Goal: Information Seeking & Learning: Learn about a topic

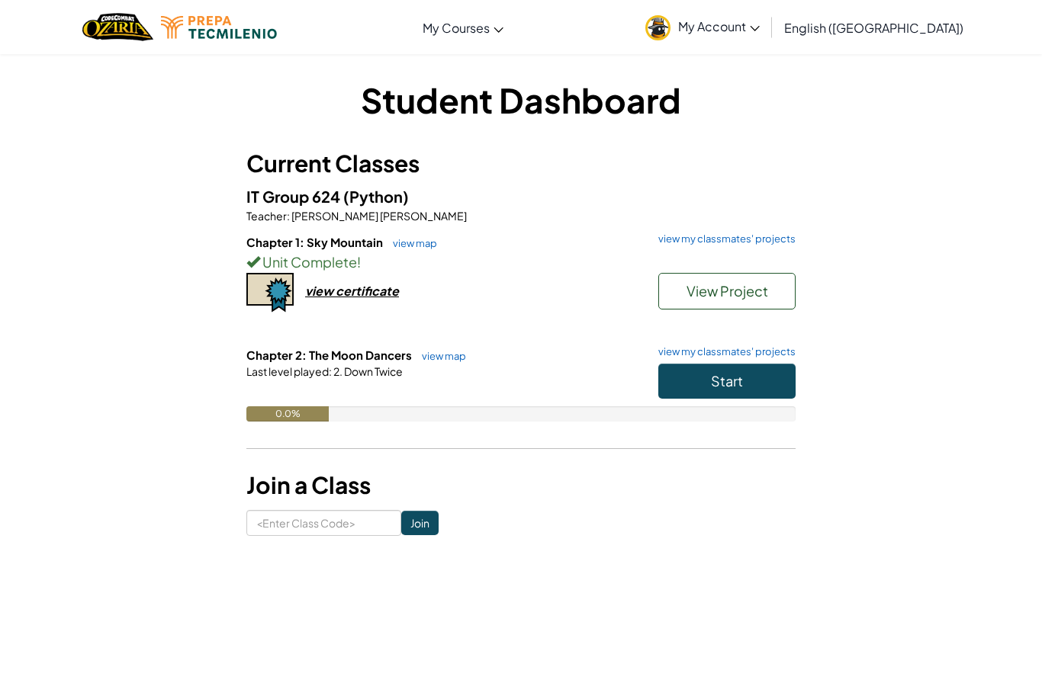
click at [767, 388] on button "Start" at bounding box center [726, 381] width 137 height 35
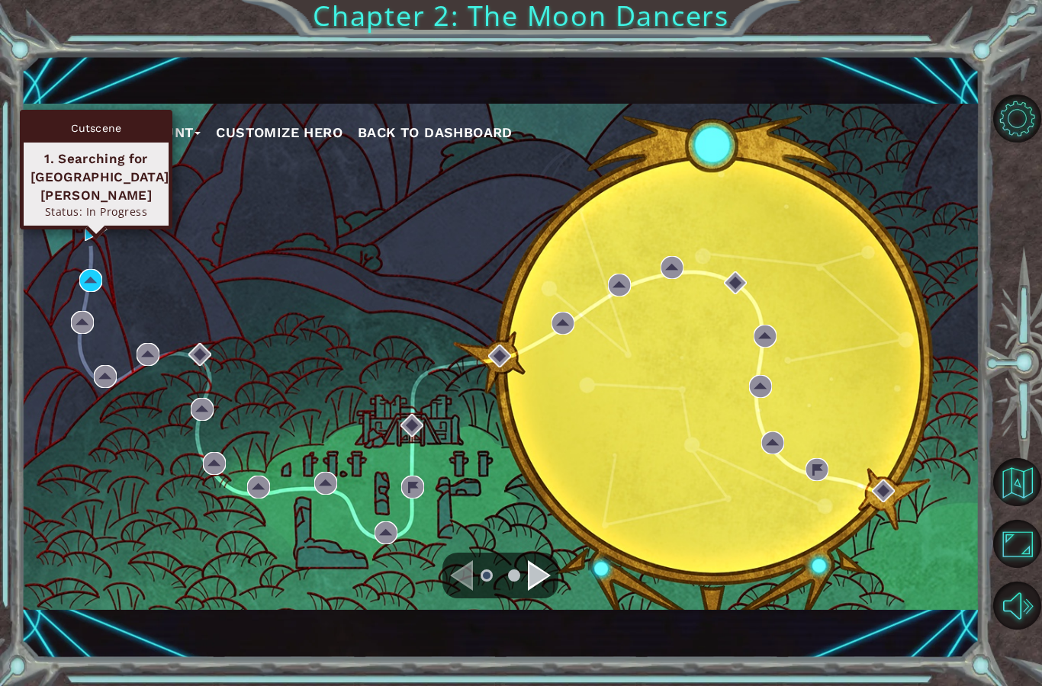
click at [92, 211] on div "Cutscene 1. Searching for [GEOGRAPHIC_DATA][PERSON_NAME] Status: In Progress" at bounding box center [96, 170] width 153 height 120
click at [89, 223] on img at bounding box center [96, 229] width 23 height 23
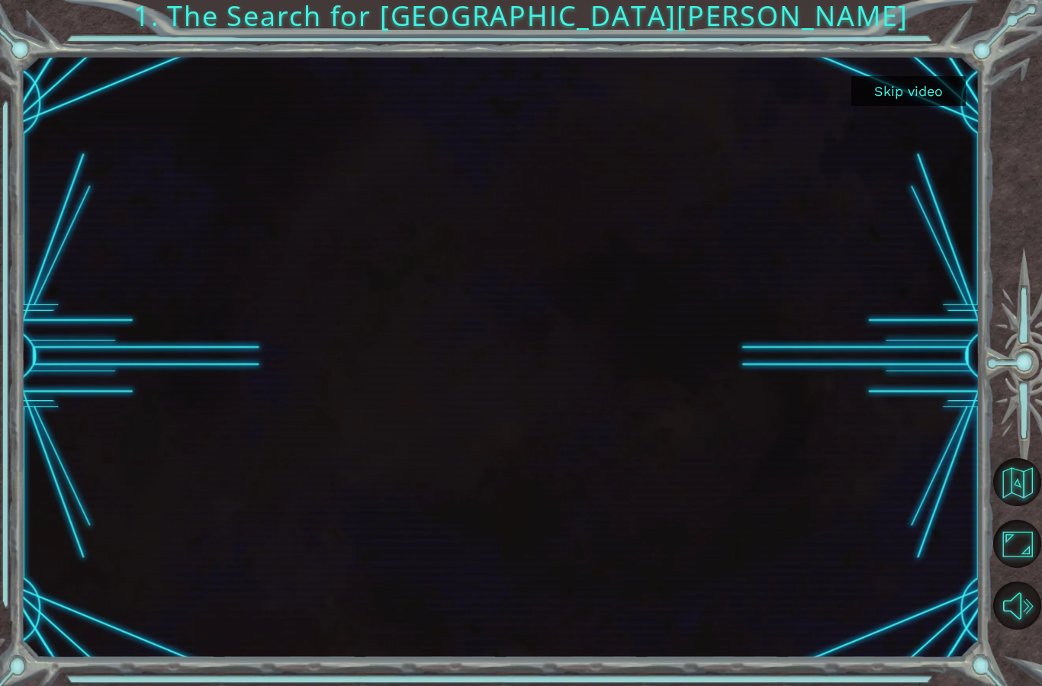
click at [931, 79] on button "Skip video" at bounding box center [908, 91] width 114 height 30
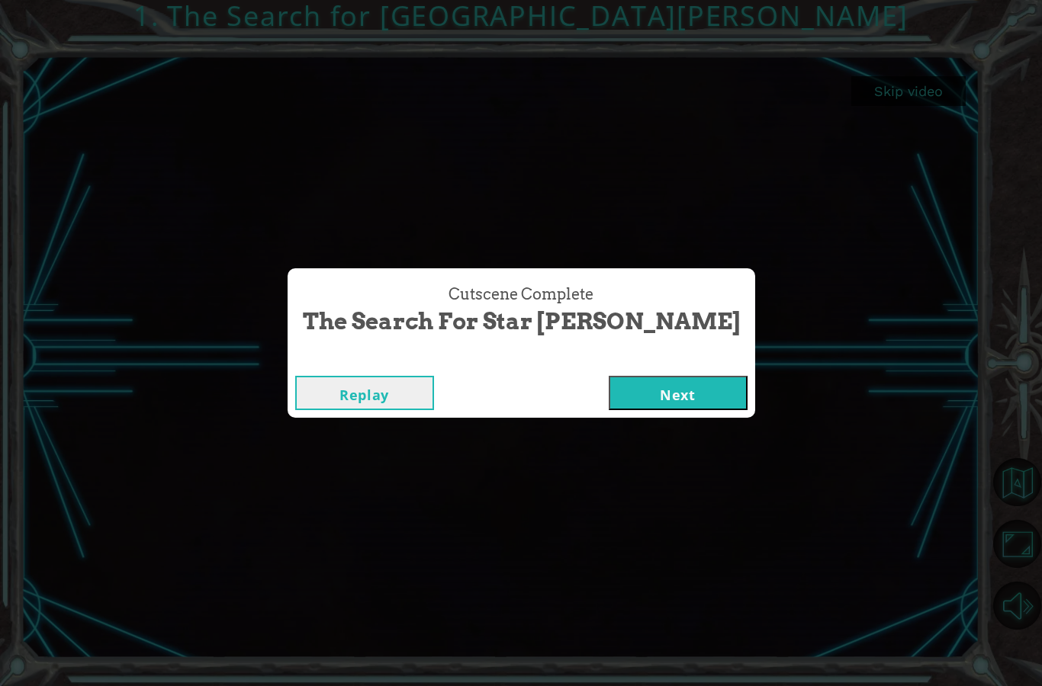
click at [626, 388] on button "Next" at bounding box center [678, 393] width 139 height 34
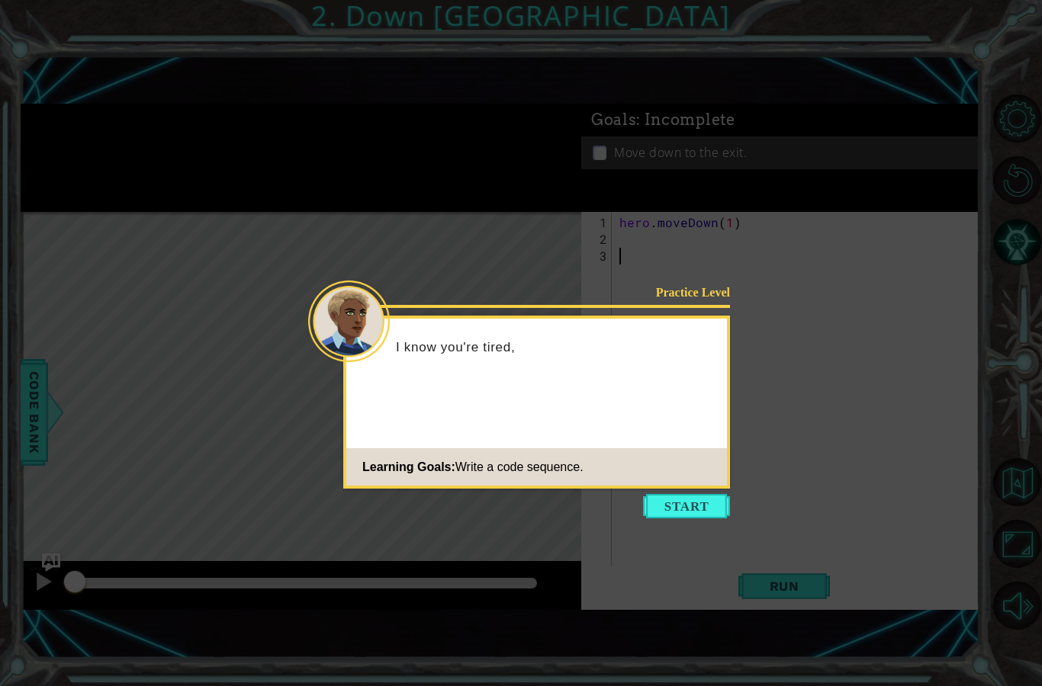
click at [695, 499] on button "Start" at bounding box center [686, 506] width 87 height 24
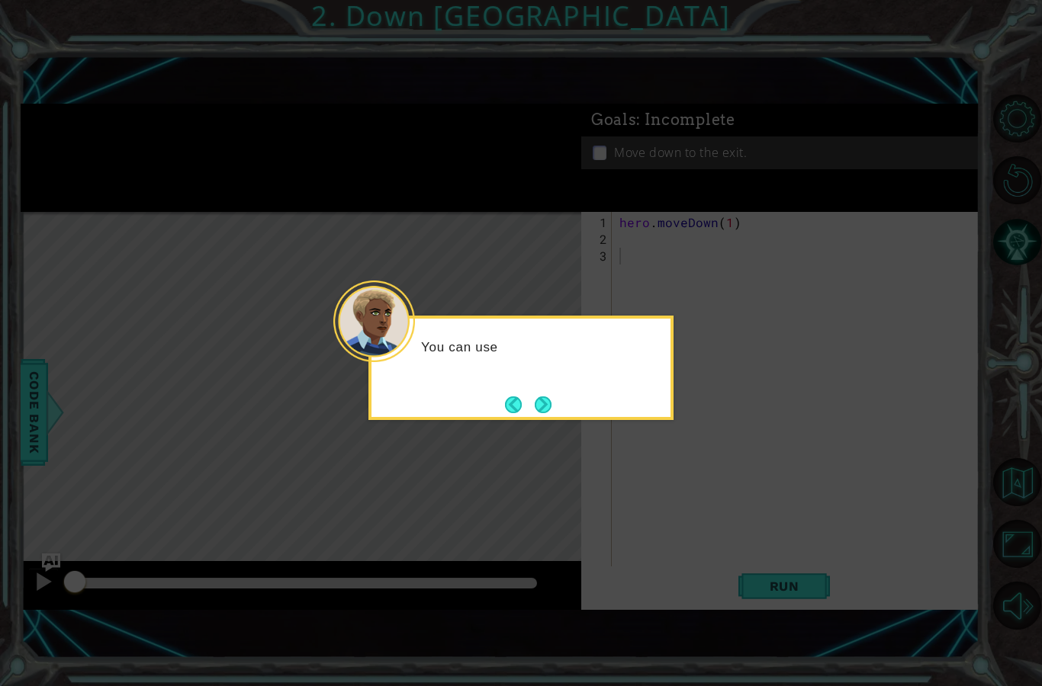
click at [548, 403] on button "Next" at bounding box center [543, 405] width 24 height 24
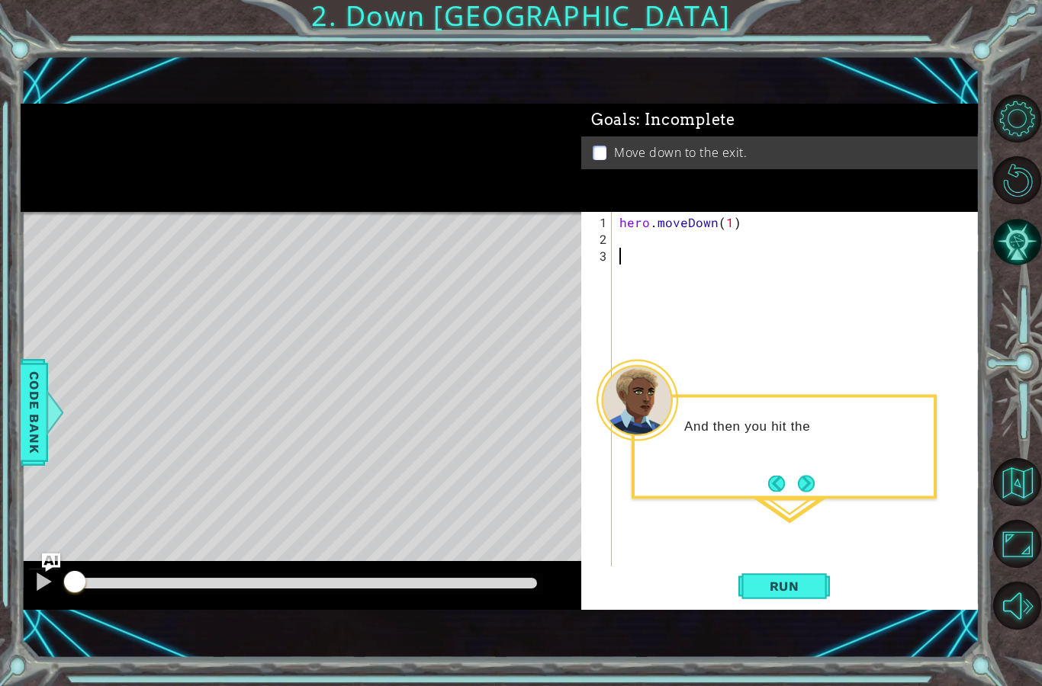
click at [803, 483] on button "Next" at bounding box center [805, 484] width 21 height 21
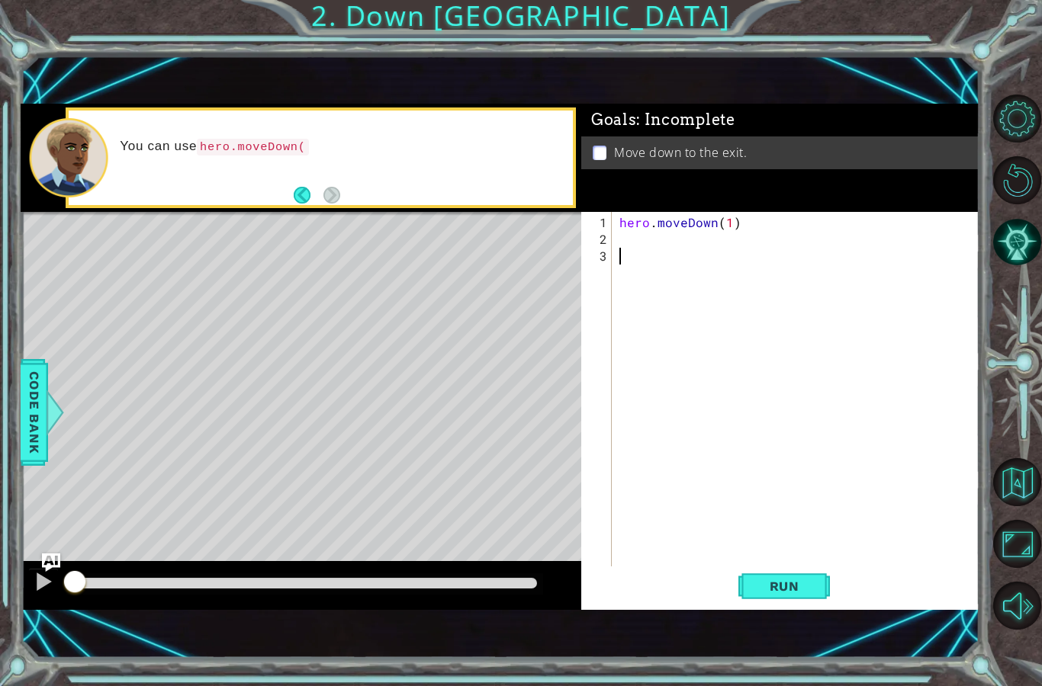
click at [734, 207] on div "Goals : Incomplete Move down to the exit." at bounding box center [780, 158] width 398 height 108
click at [730, 223] on div "hero . moveDown ( 1 )" at bounding box center [799, 415] width 367 height 403
click at [826, 134] on div "Goals : Incomplete" at bounding box center [780, 120] width 398 height 32
click at [792, 593] on span "Run" at bounding box center [784, 586] width 60 height 15
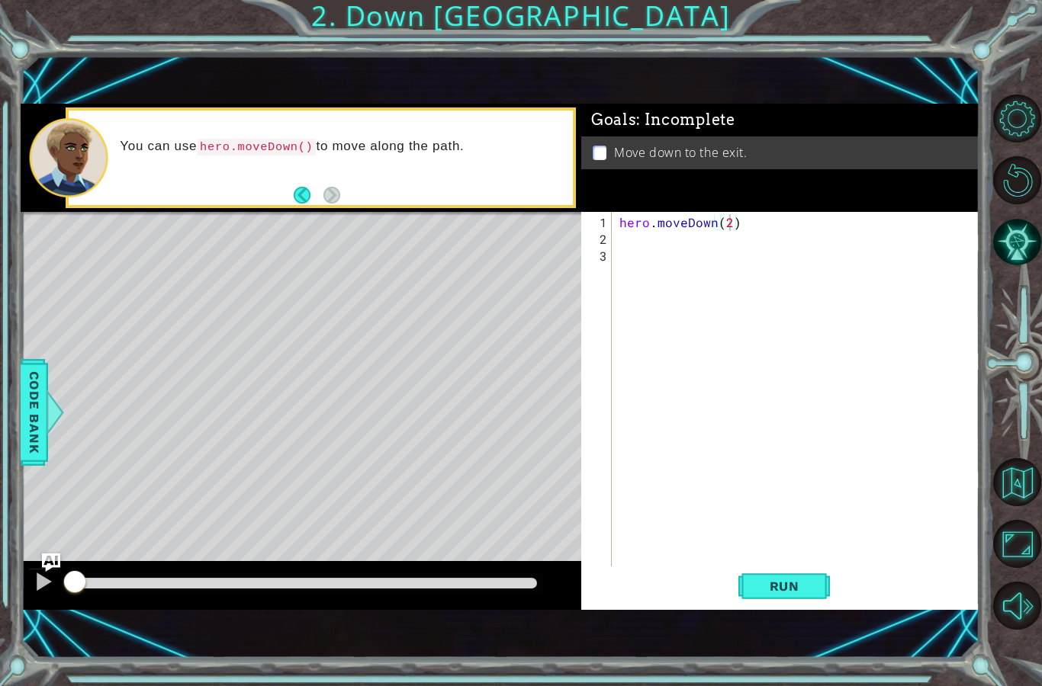
type textarea "abcde fg"
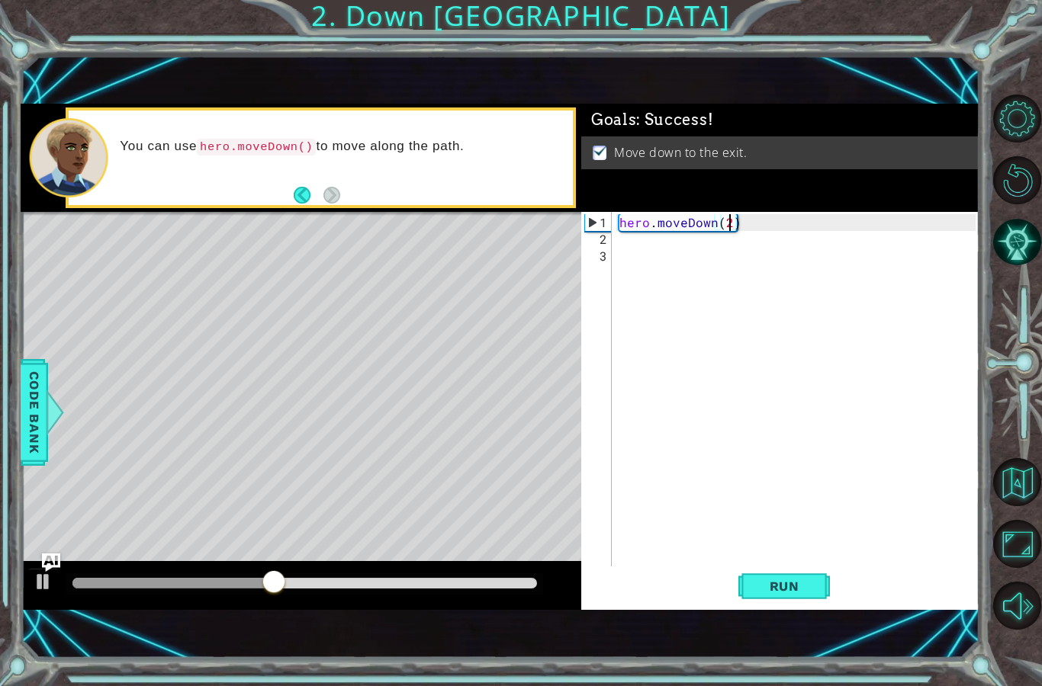
click at [831, 153] on li "Move down to the exit." at bounding box center [782, 153] width 378 height 18
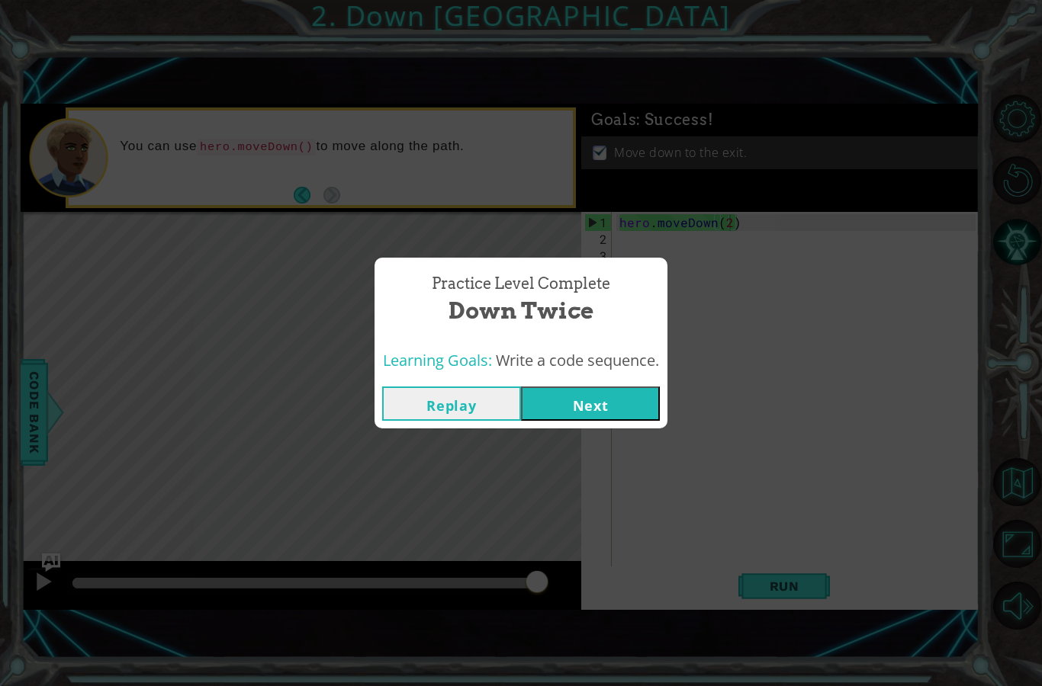
click at [636, 391] on button "Next" at bounding box center [590, 404] width 139 height 34
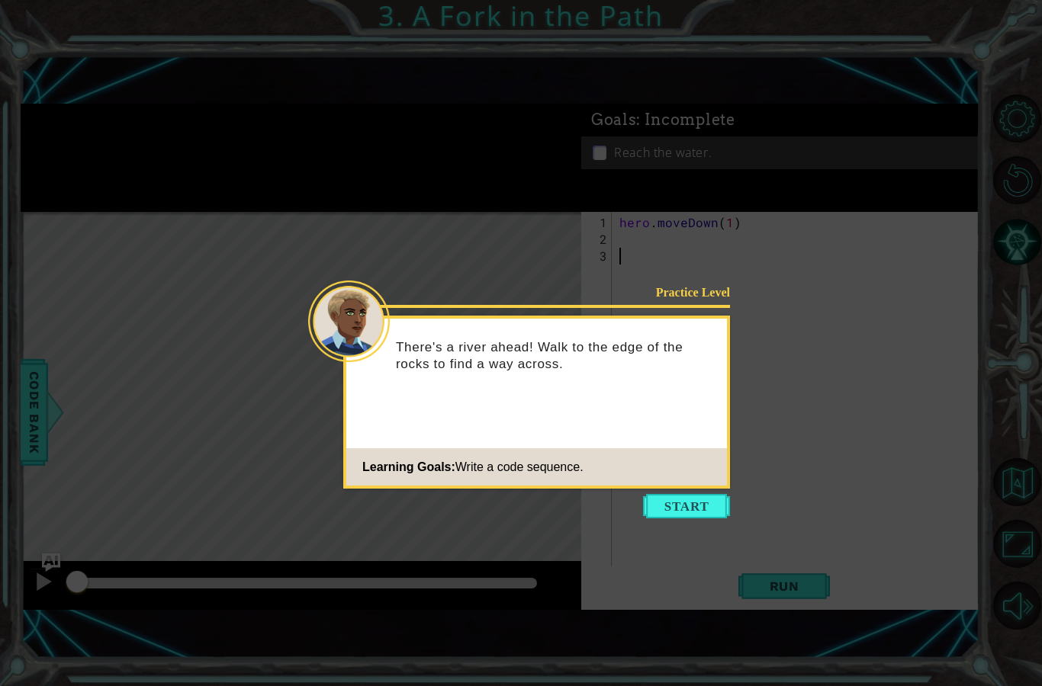
click at [909, 121] on icon at bounding box center [521, 343] width 1042 height 686
click at [689, 501] on button "Start" at bounding box center [686, 506] width 87 height 24
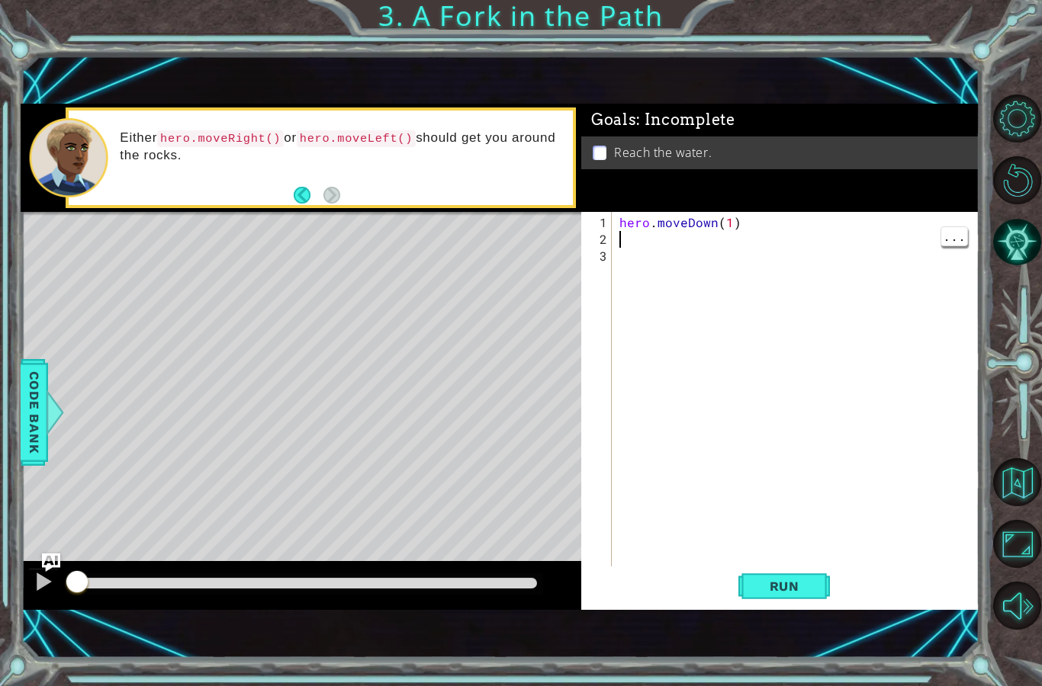
click at [651, 246] on div "hero . moveDown ( 1 )" at bounding box center [799, 415] width 367 height 403
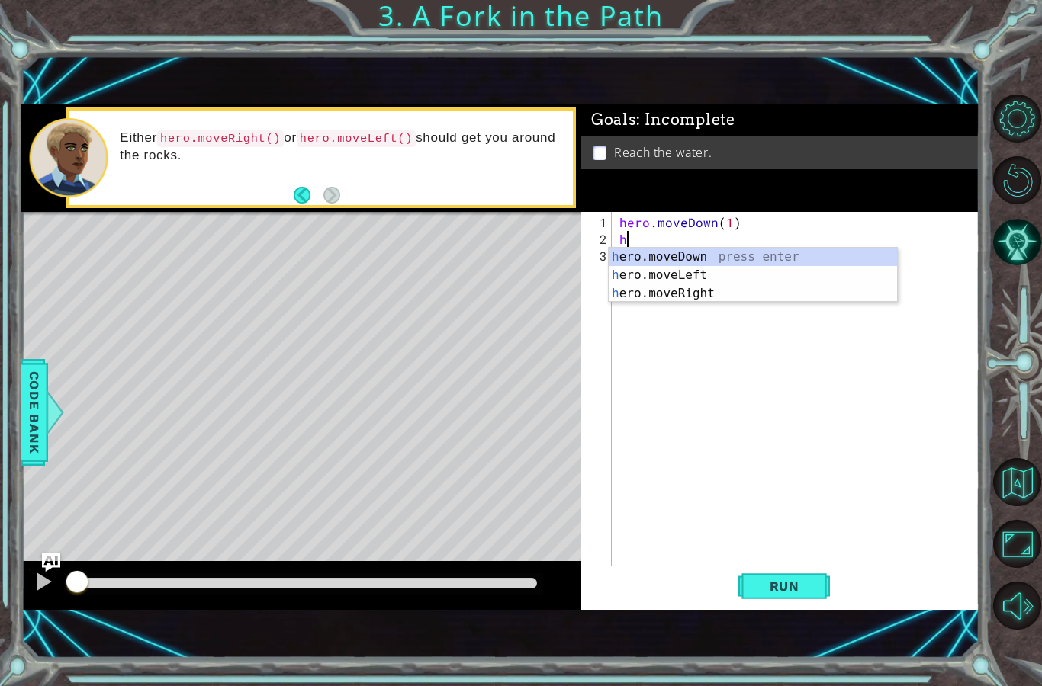
scroll to position [20, 34]
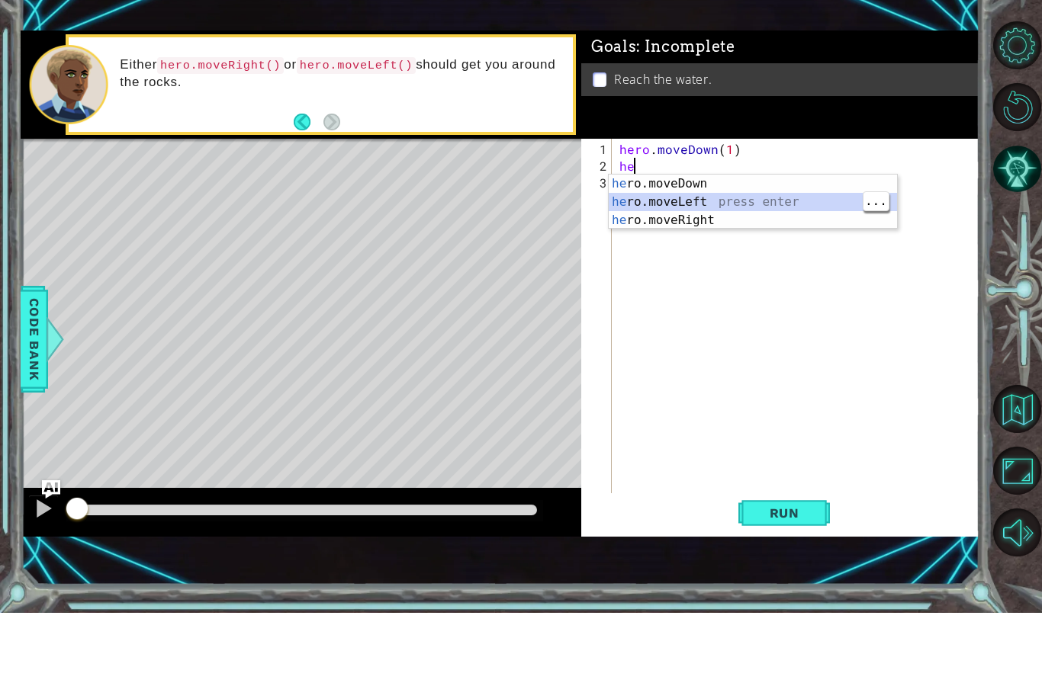
click at [722, 248] on div "he ro.moveDown press enter he ro.moveLeft press enter he ro.moveRight press ent…" at bounding box center [753, 294] width 288 height 92
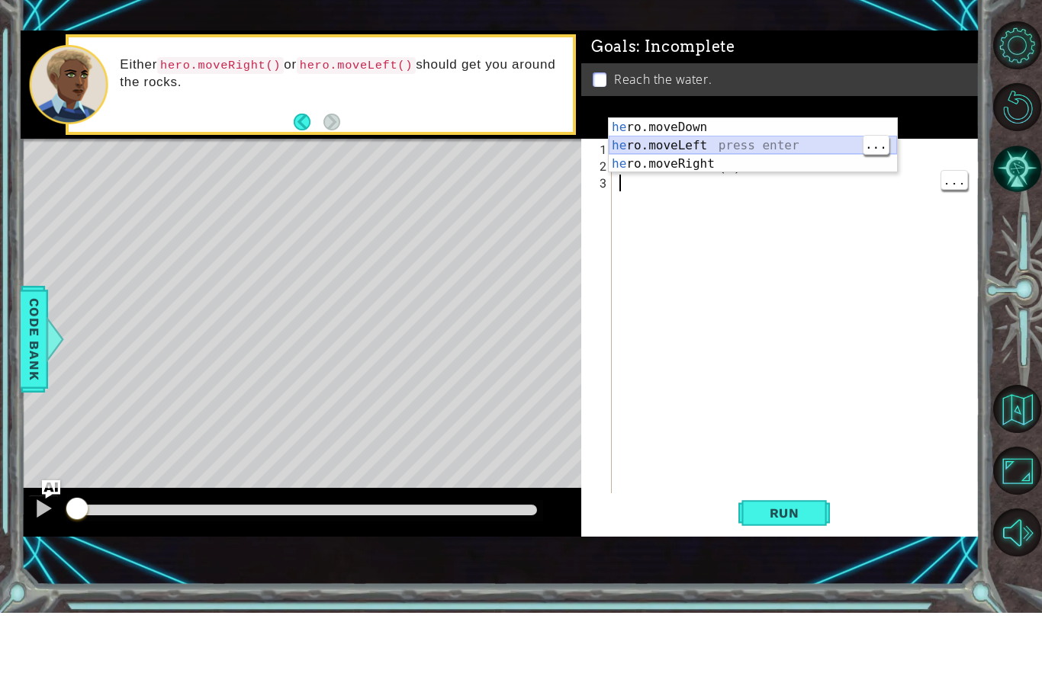
scroll to position [20, 27]
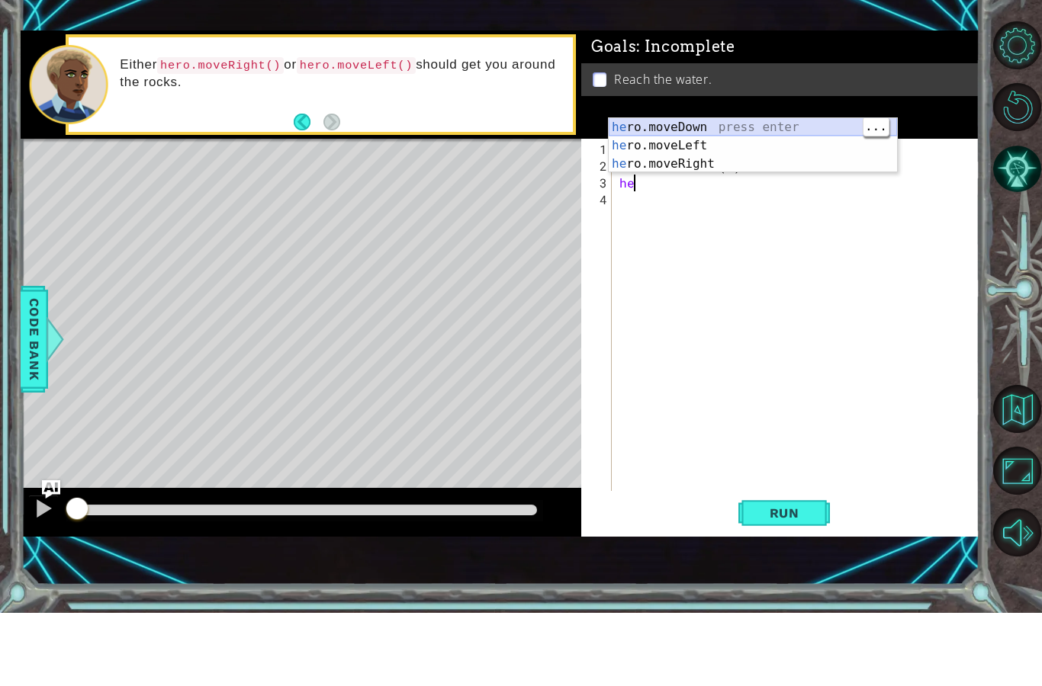
click at [702, 191] on div "he ro.moveDown press enter he ro.moveLeft press enter he ro.moveRight press ent…" at bounding box center [753, 237] width 288 height 92
type textarea "abcde fg"
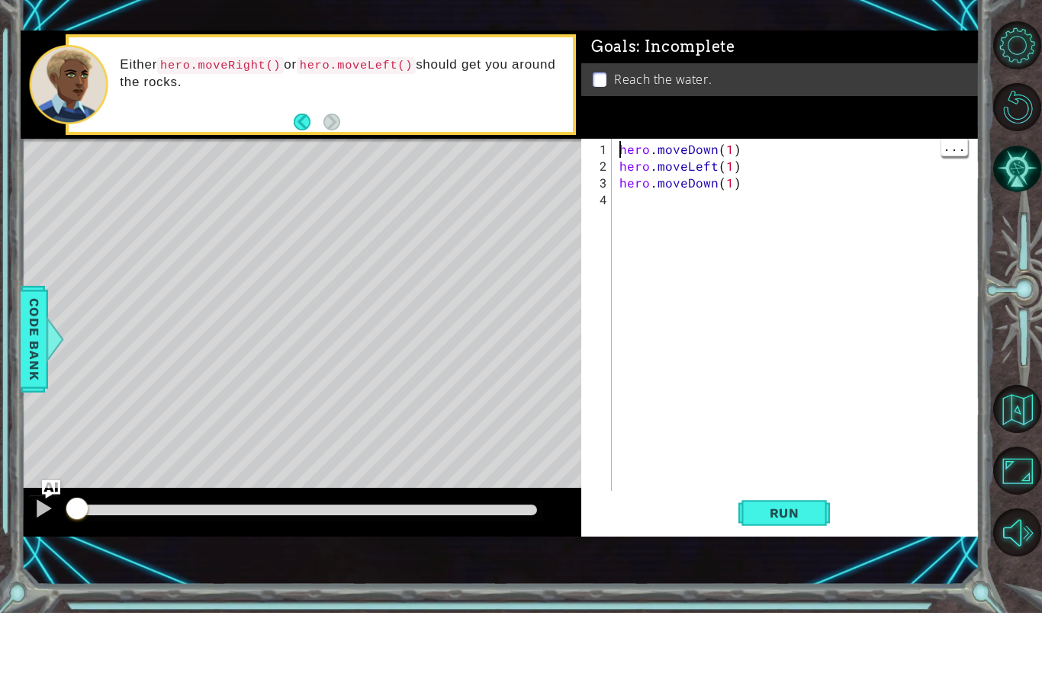
click at [930, 214] on div "hero . moveDown ( 1 ) hero . moveLeft ( 1 ) hero . moveDown ( 1 )" at bounding box center [799, 407] width 367 height 386
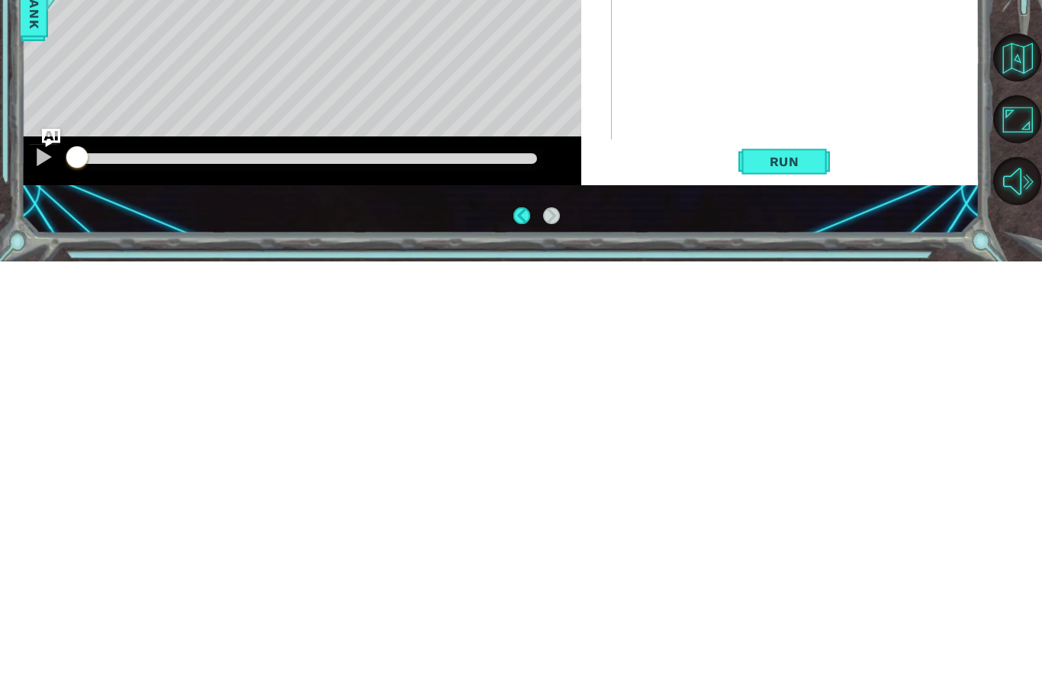
scroll to position [61, 0]
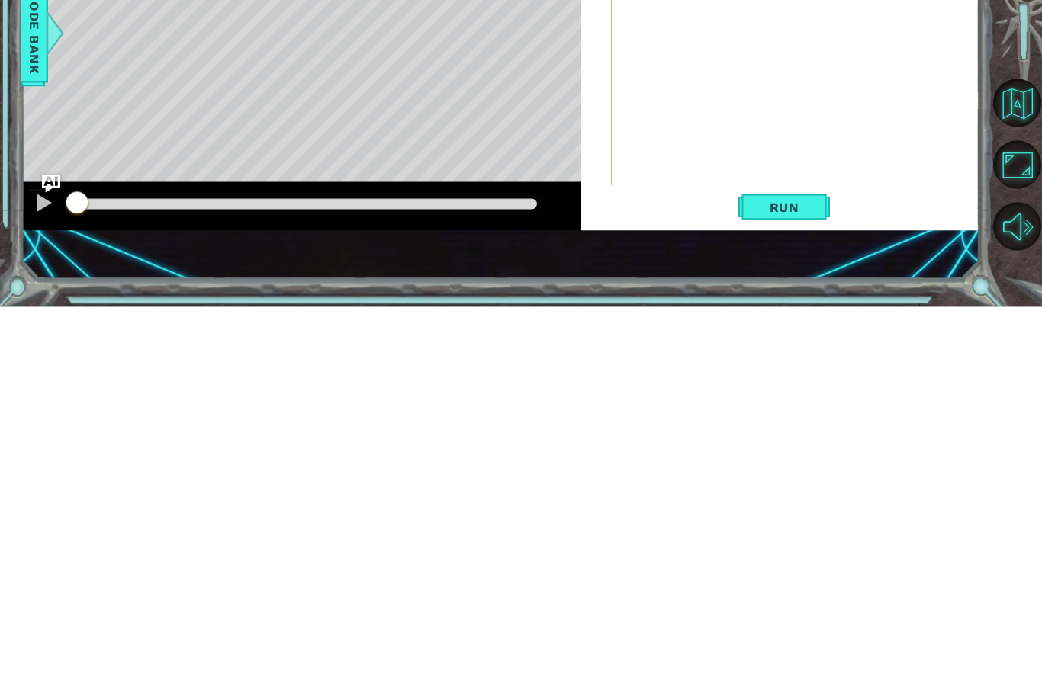
click at [805, 579] on span "Run" at bounding box center [784, 586] width 60 height 15
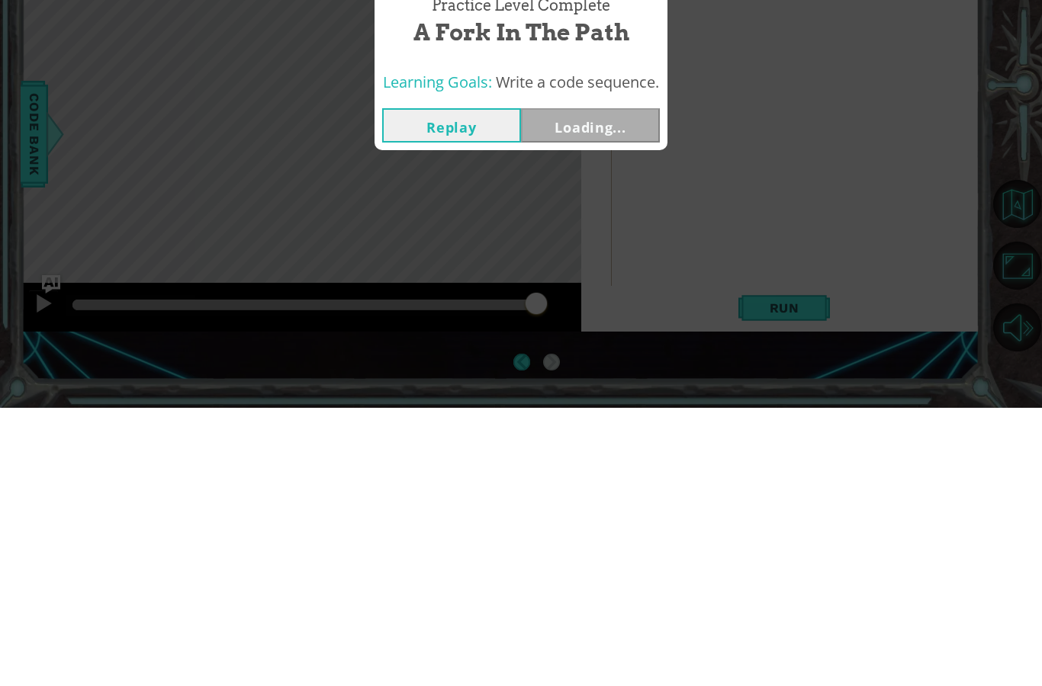
scroll to position [0, 0]
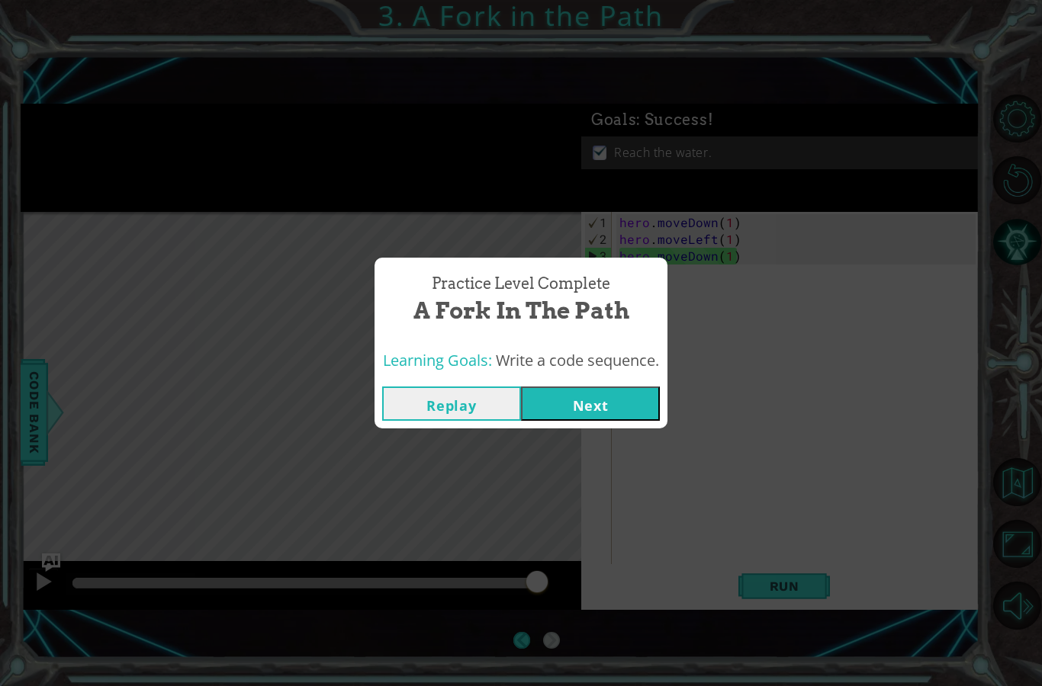
click at [632, 397] on button "Next" at bounding box center [590, 404] width 139 height 34
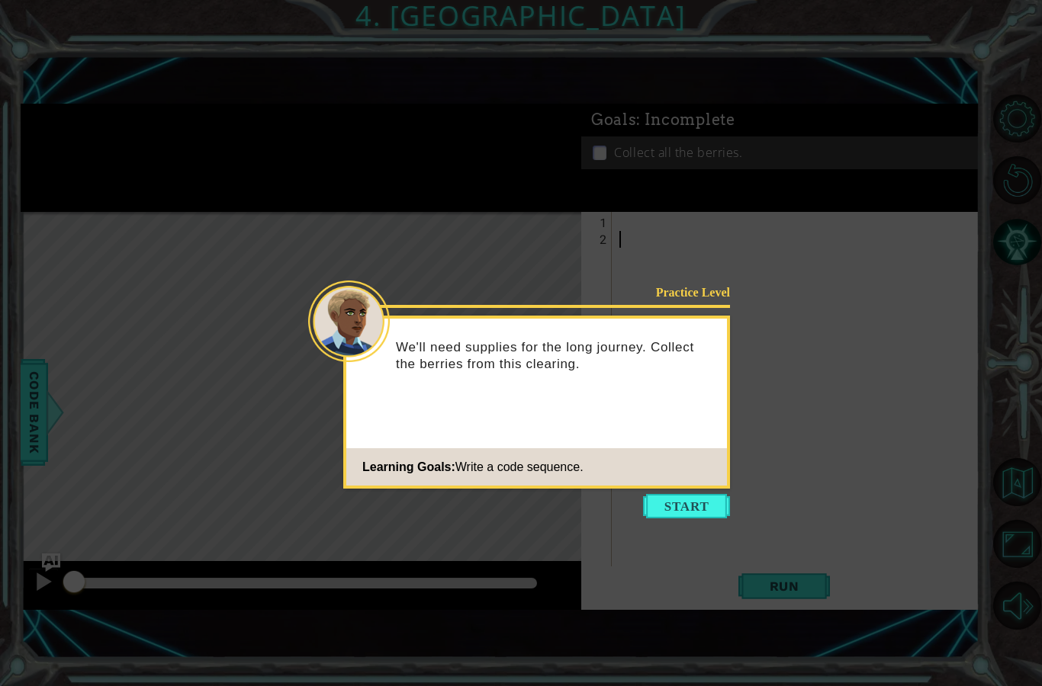
click at [705, 509] on button "Start" at bounding box center [686, 506] width 87 height 24
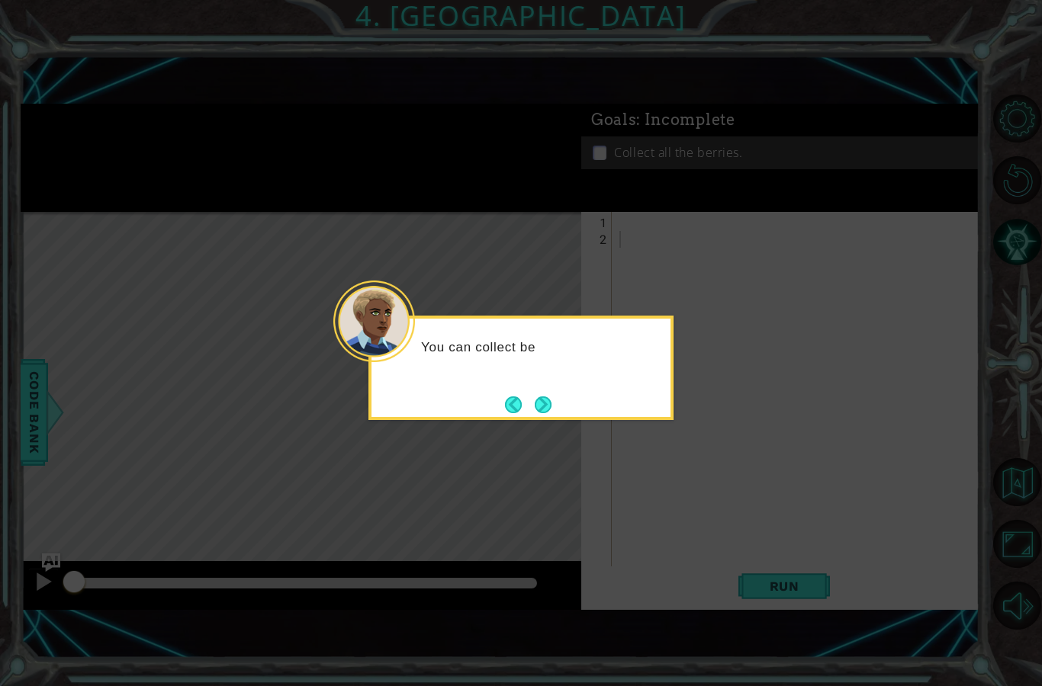
click at [553, 392] on button "Next" at bounding box center [543, 404] width 27 height 27
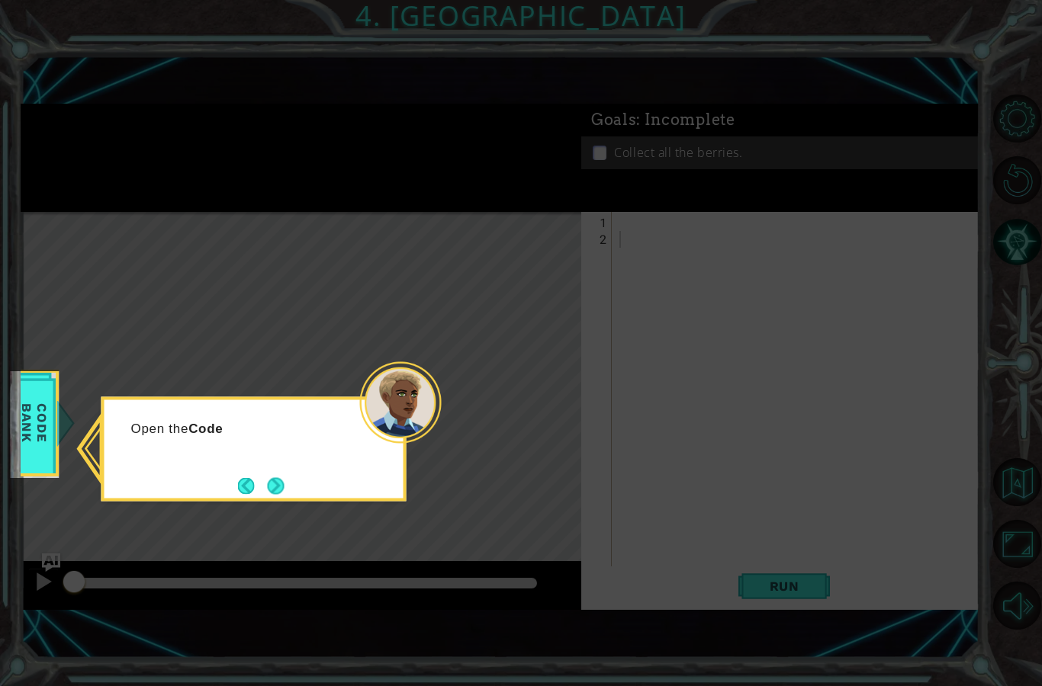
click at [278, 479] on button "Next" at bounding box center [275, 486] width 25 height 25
click at [288, 487] on button "Next" at bounding box center [276, 486] width 28 height 28
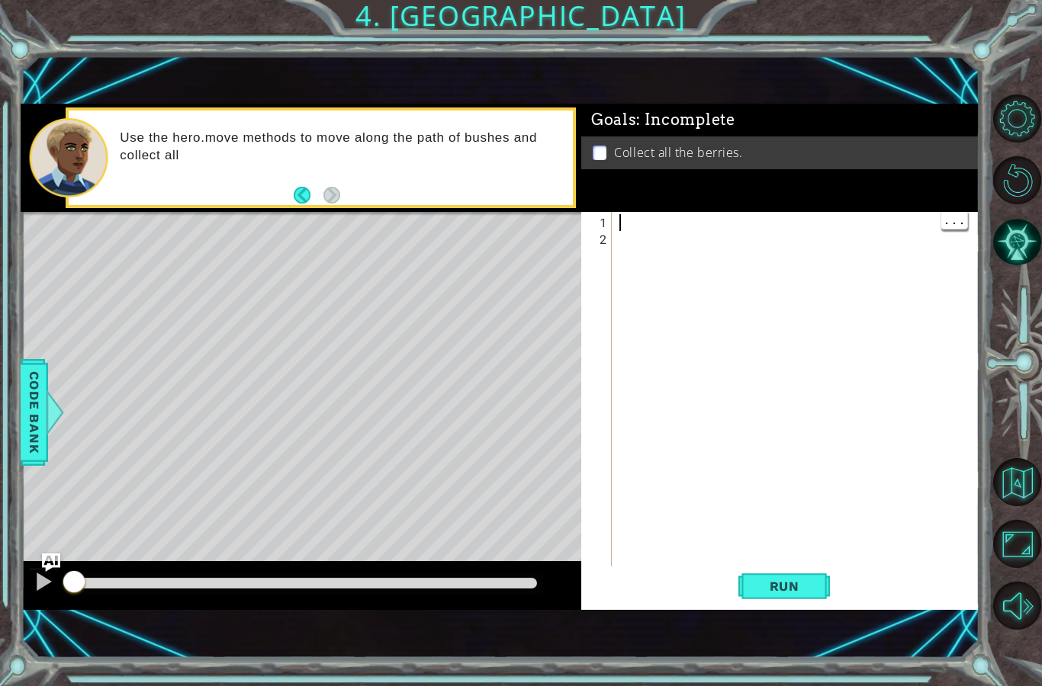
click at [37, 409] on span "Code Bank" at bounding box center [34, 412] width 24 height 93
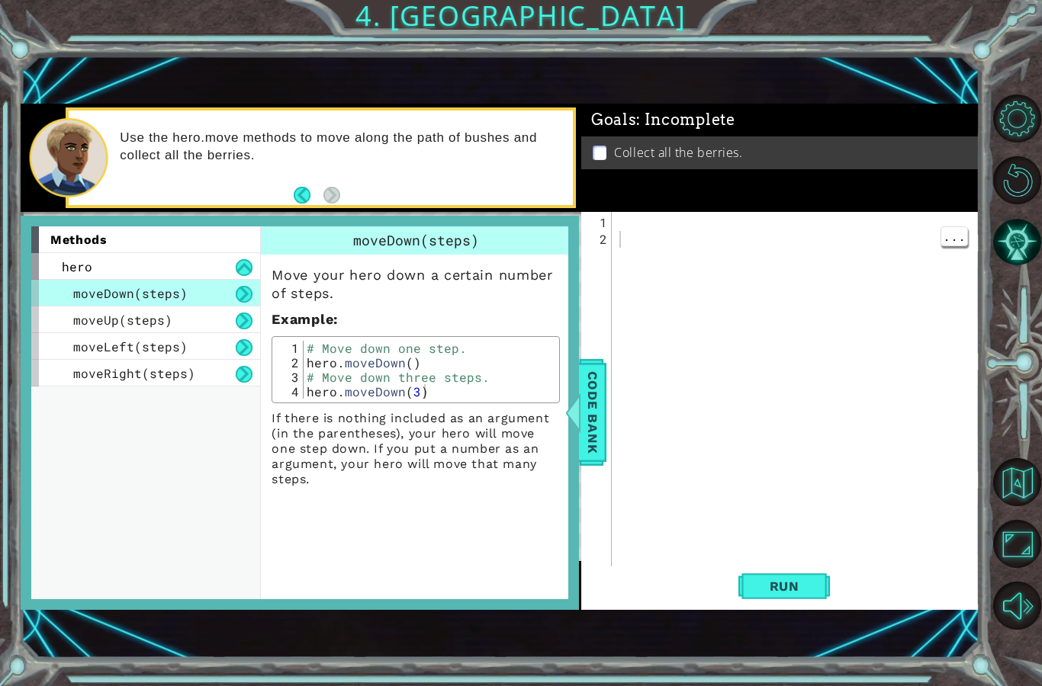
click at [654, 237] on div at bounding box center [799, 415] width 367 height 403
click at [641, 219] on div at bounding box center [799, 415] width 367 height 403
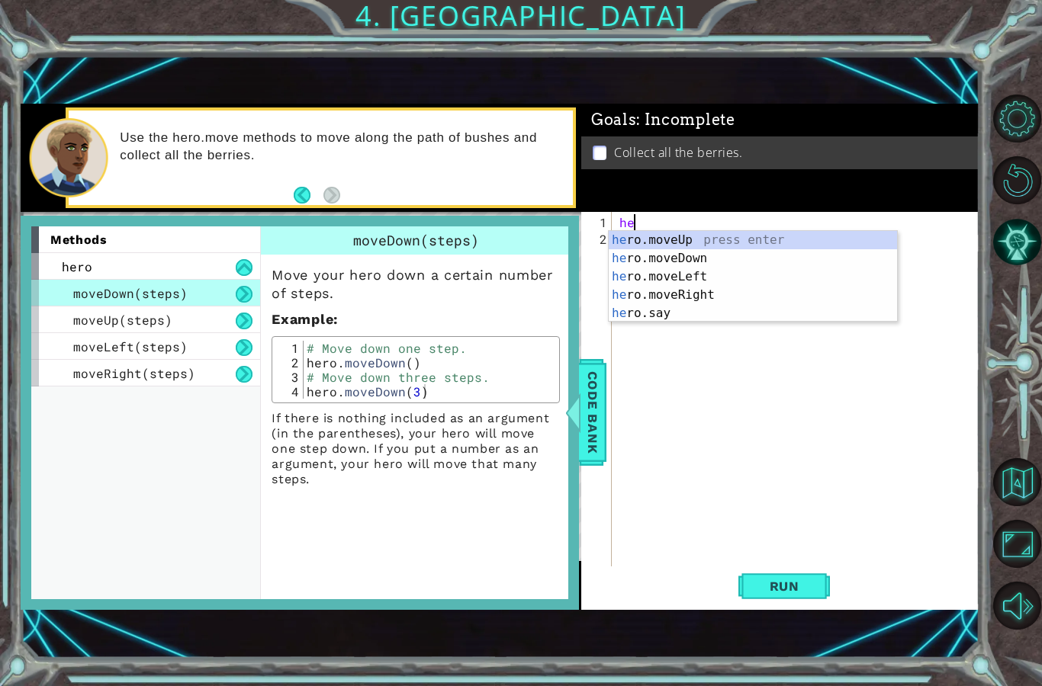
scroll to position [20, 42]
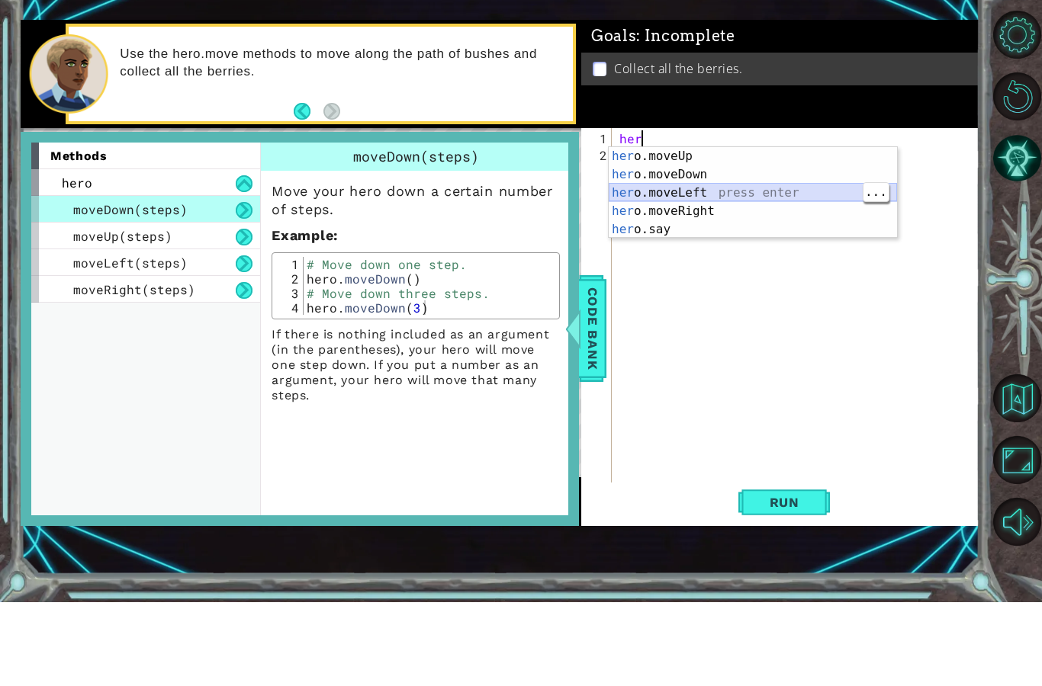
click at [734, 231] on div "her o.moveUp press enter her o.moveDown press enter her o.moveLeft press enter …" at bounding box center [753, 295] width 288 height 128
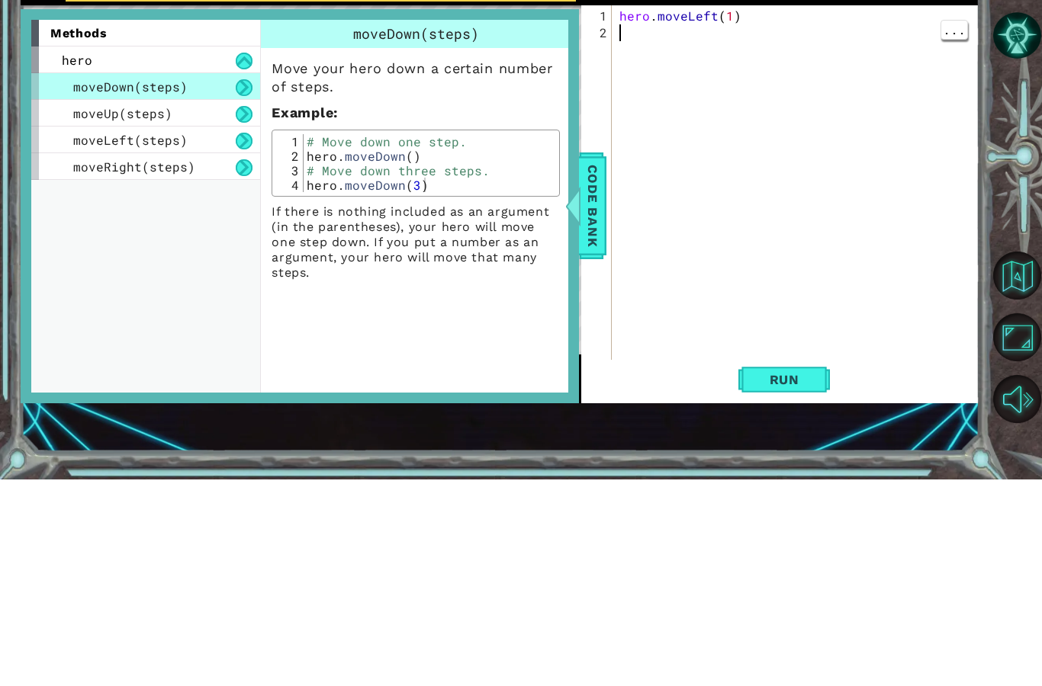
click at [592, 366] on span "Code Bank" at bounding box center [592, 412] width 24 height 93
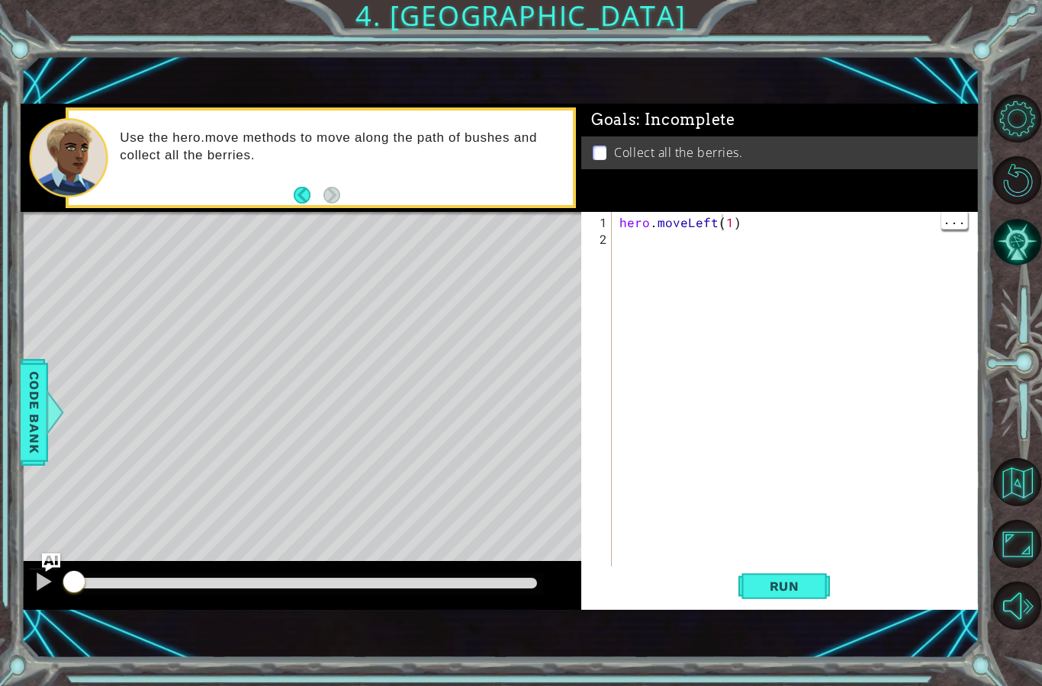
click at [721, 218] on div "hero . moveLeft ( 1 )" at bounding box center [799, 415] width 367 height 403
click at [724, 223] on div "hero . moveLeft ( 1 )" at bounding box center [799, 415] width 367 height 403
click at [731, 223] on div "hero . moveLeft ( 1 )" at bounding box center [799, 415] width 367 height 403
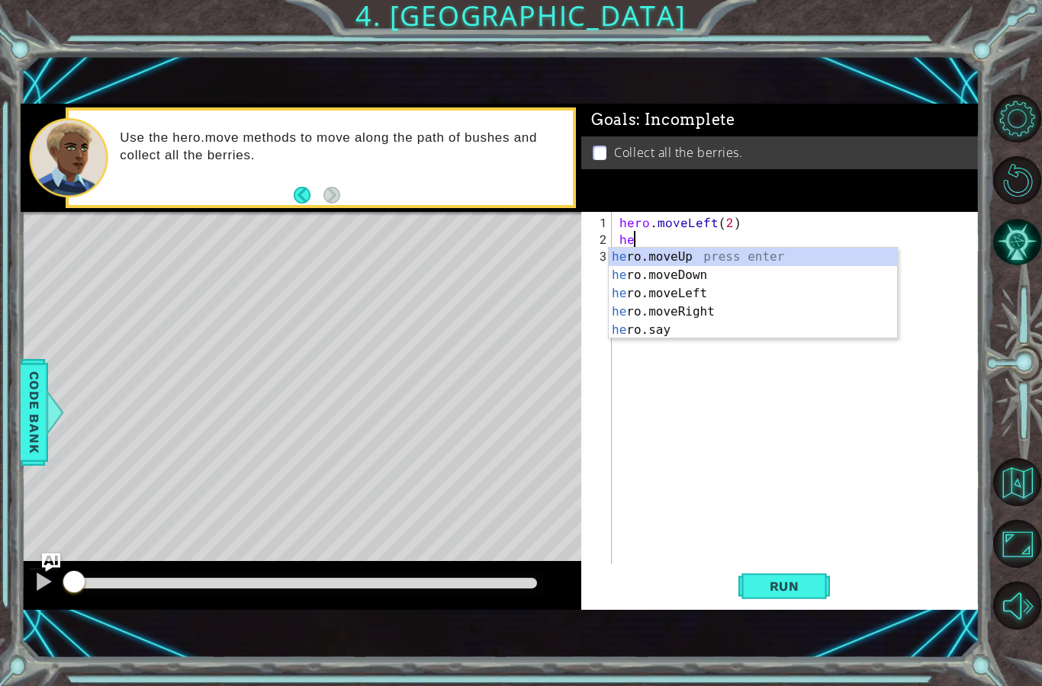
scroll to position [20, 34]
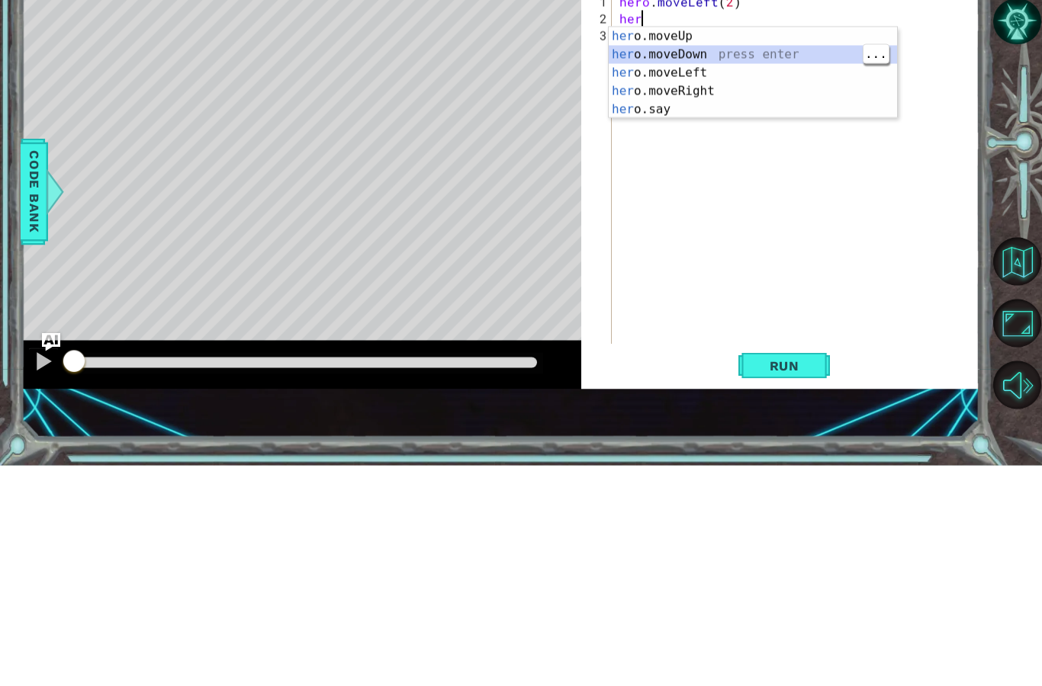
click at [726, 248] on div "her o.moveUp press enter her o.moveDown press enter her o.moveLeft press enter …" at bounding box center [753, 312] width 288 height 128
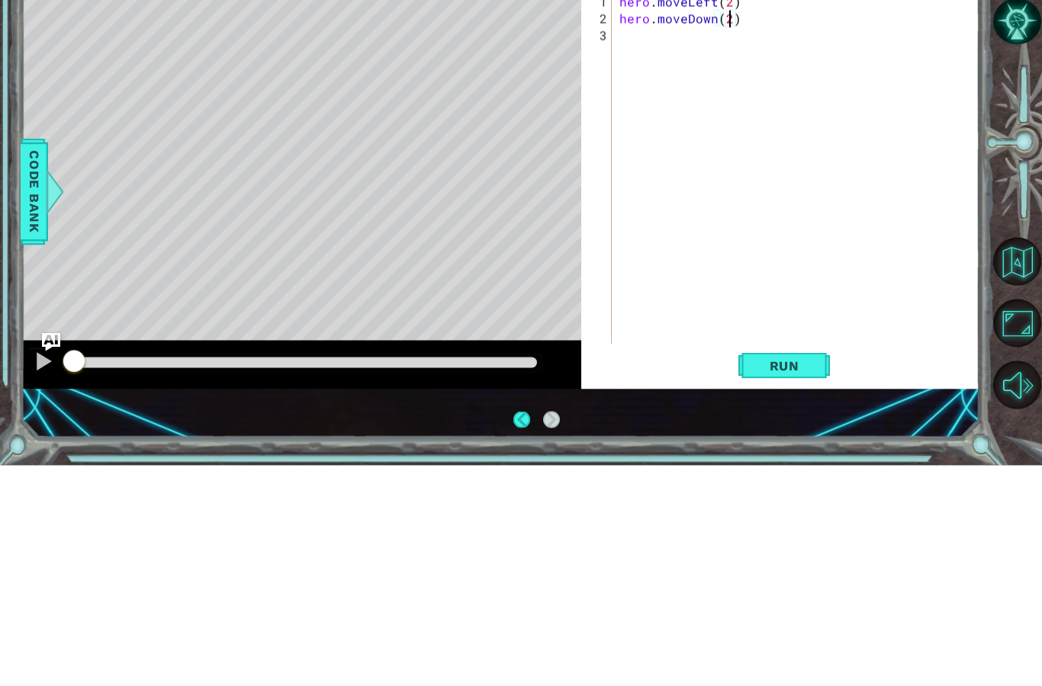
scroll to position [20, 27]
click at [640, 214] on div "hero . moveLeft ( 2 ) hero . moveDown ( 2 )" at bounding box center [799, 407] width 367 height 386
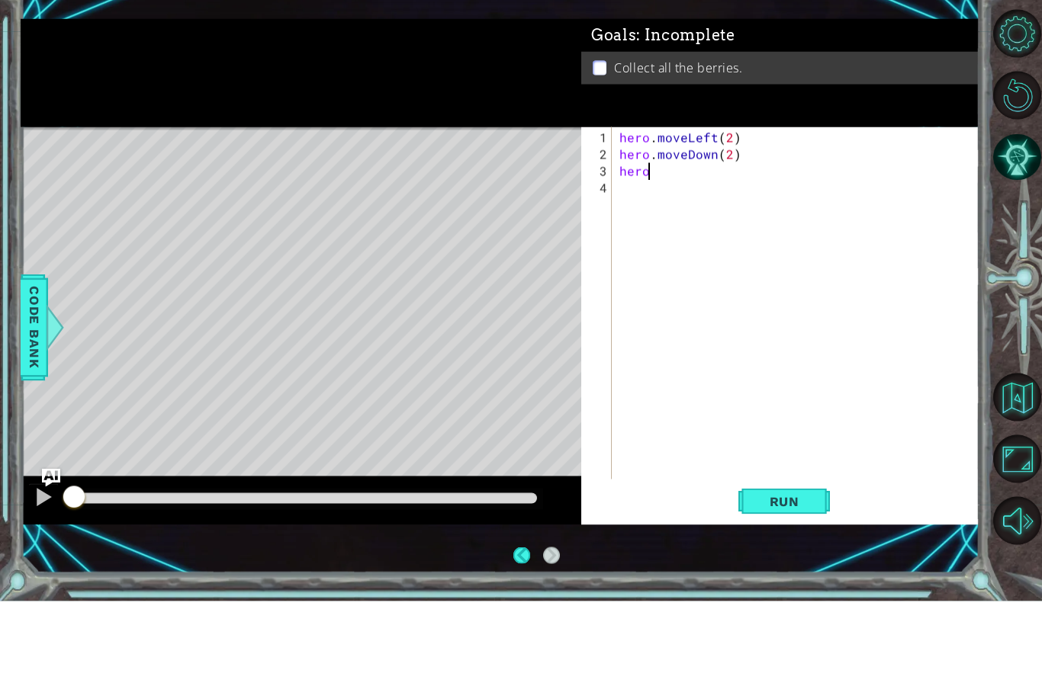
scroll to position [20, 49]
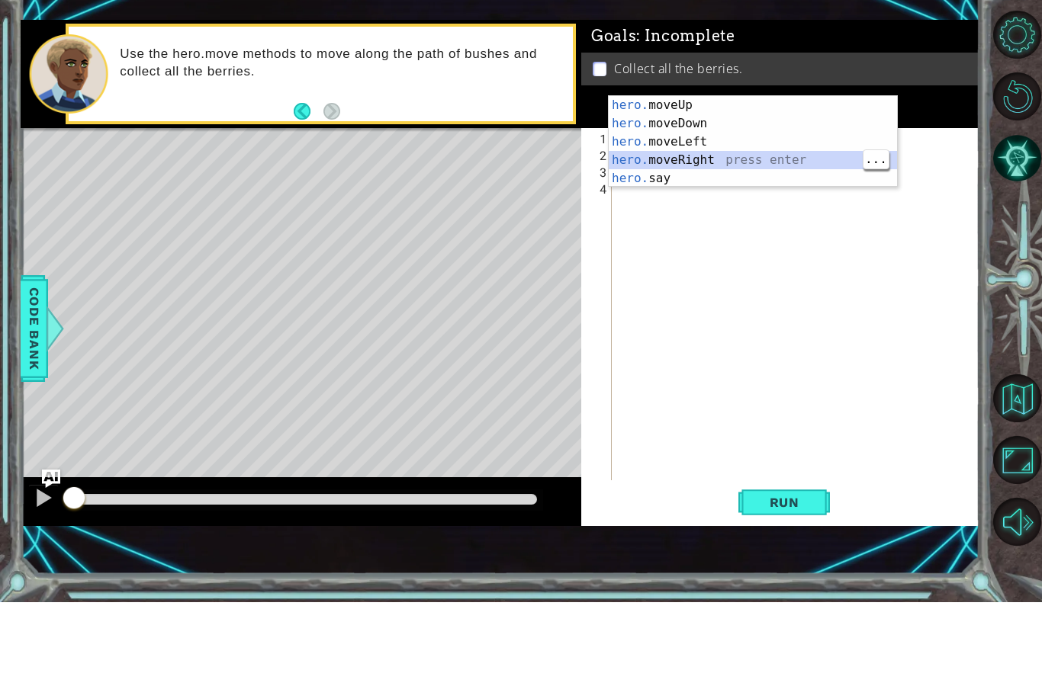
click at [734, 180] on div "hero. moveUp press enter hero. moveDown press enter hero. moveLeft press enter …" at bounding box center [753, 244] width 288 height 128
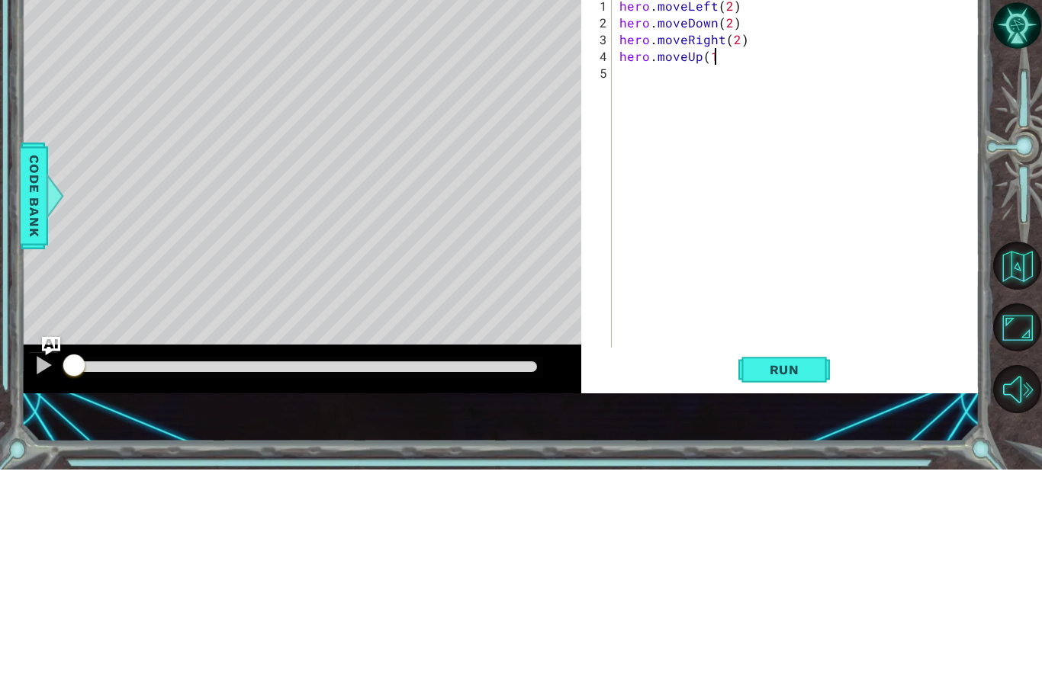
scroll to position [20, 42]
click at [789, 214] on div "hero . moveLeft ( 2 ) hero . moveDown ( 2 ) hero . moveRight ( 2 ) hero . moveU…" at bounding box center [799, 407] width 367 height 386
type textarea "abcde fg"
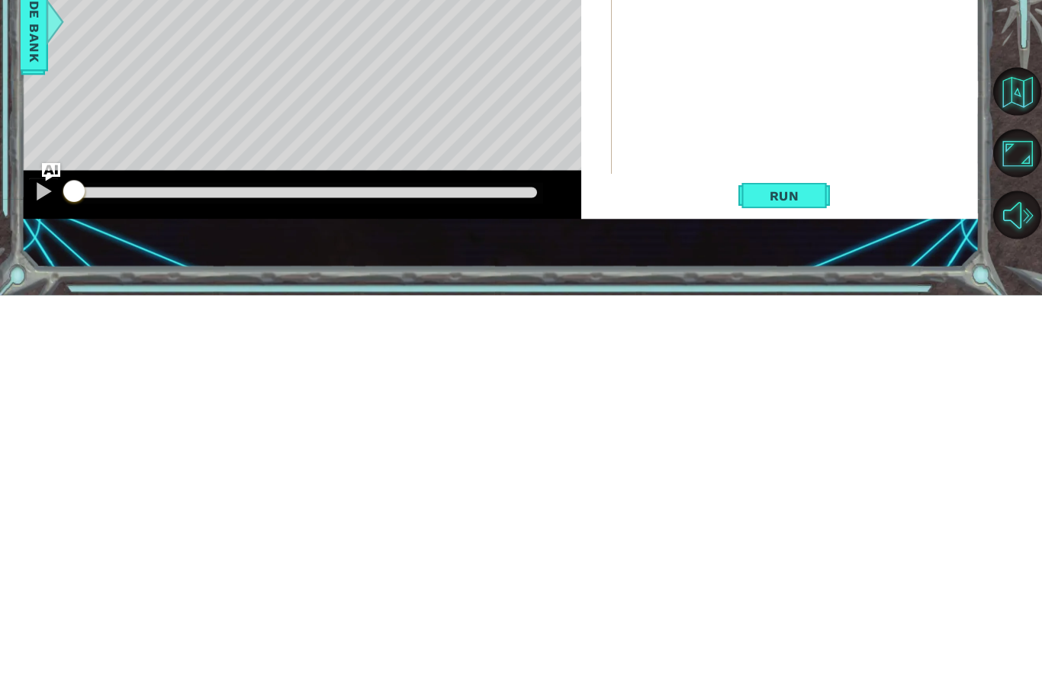
click at [798, 579] on span "Run" at bounding box center [784, 586] width 60 height 15
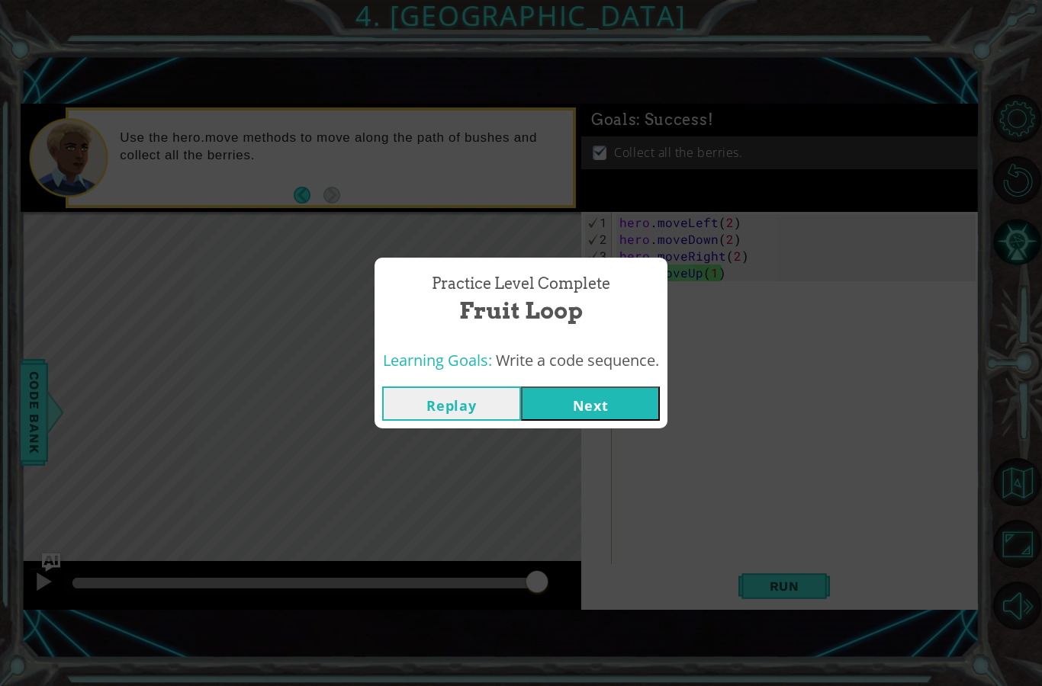
click at [627, 411] on button "Next" at bounding box center [590, 404] width 139 height 34
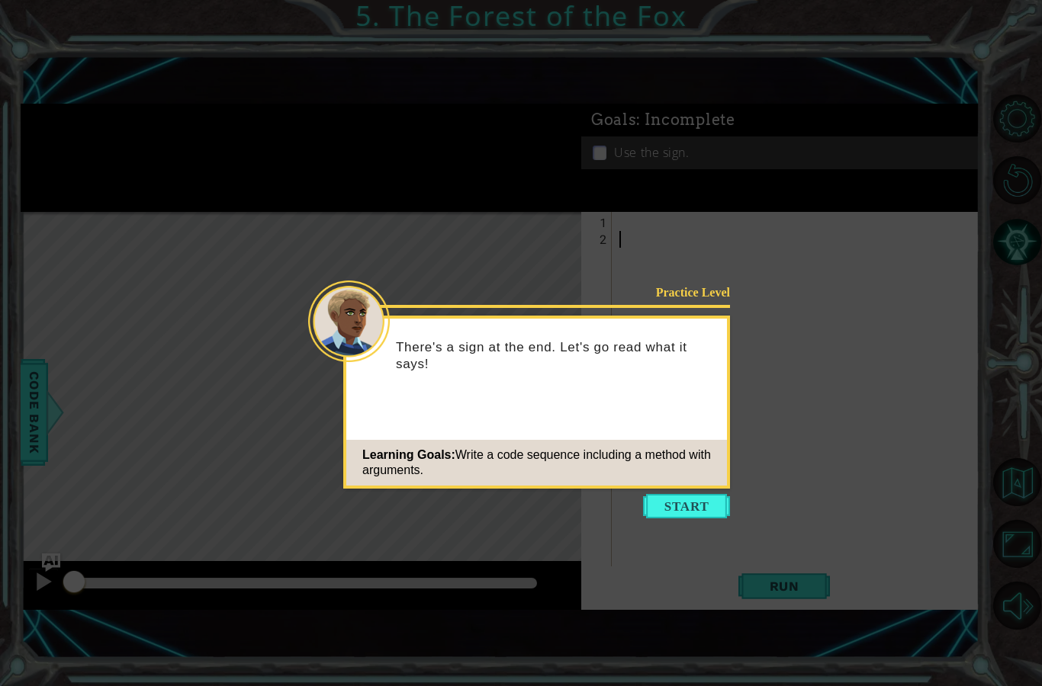
click at [701, 506] on button "Start" at bounding box center [686, 506] width 87 height 24
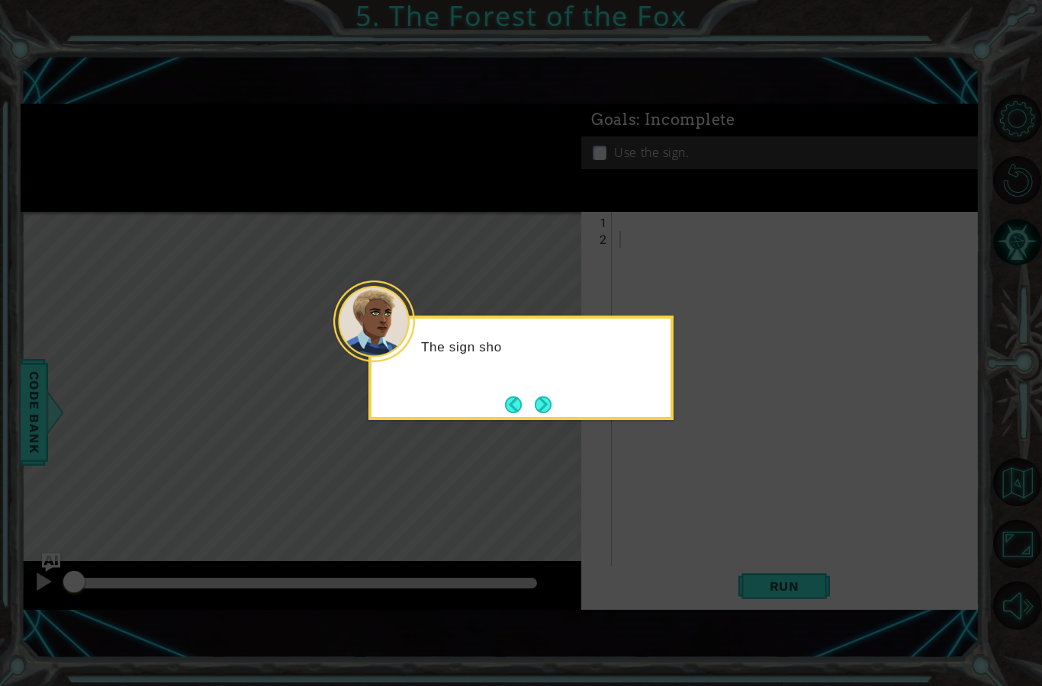
click at [551, 405] on button "Next" at bounding box center [543, 405] width 24 height 24
click at [554, 404] on button "Next" at bounding box center [543, 405] width 24 height 24
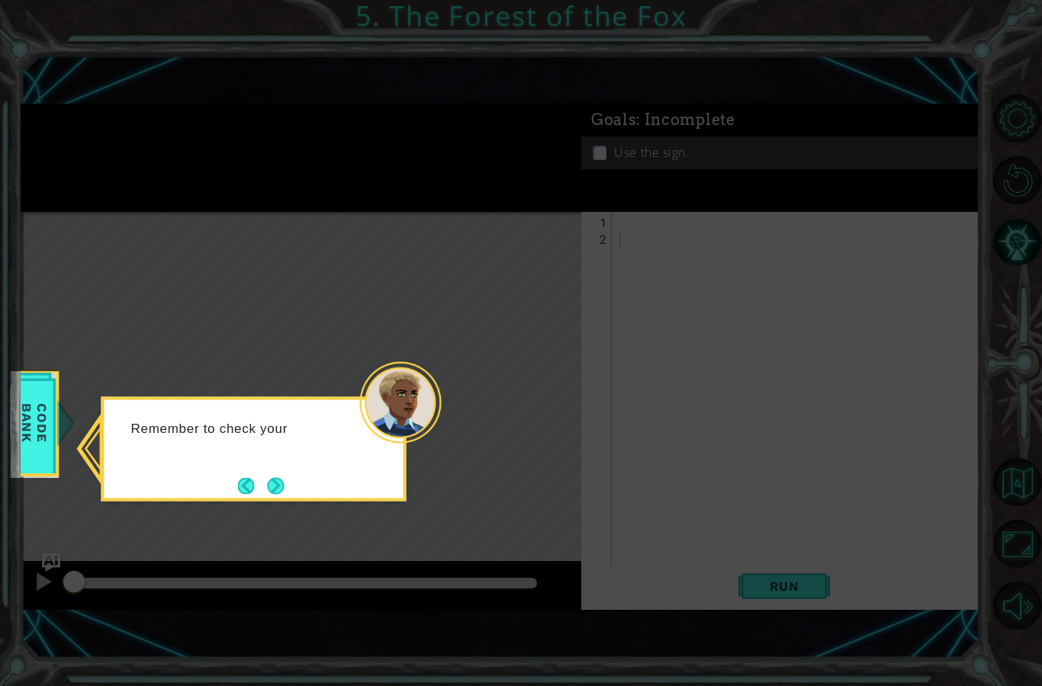
click at [285, 484] on button "Next" at bounding box center [275, 486] width 20 height 20
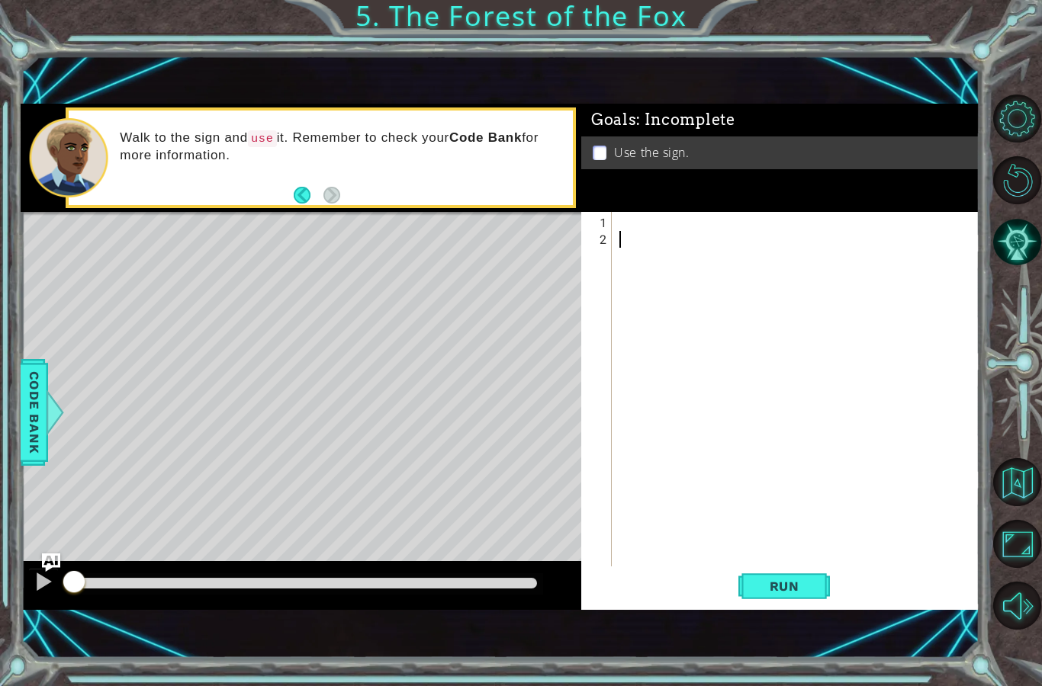
click at [46, 466] on div "Code Bank" at bounding box center [34, 412] width 27 height 107
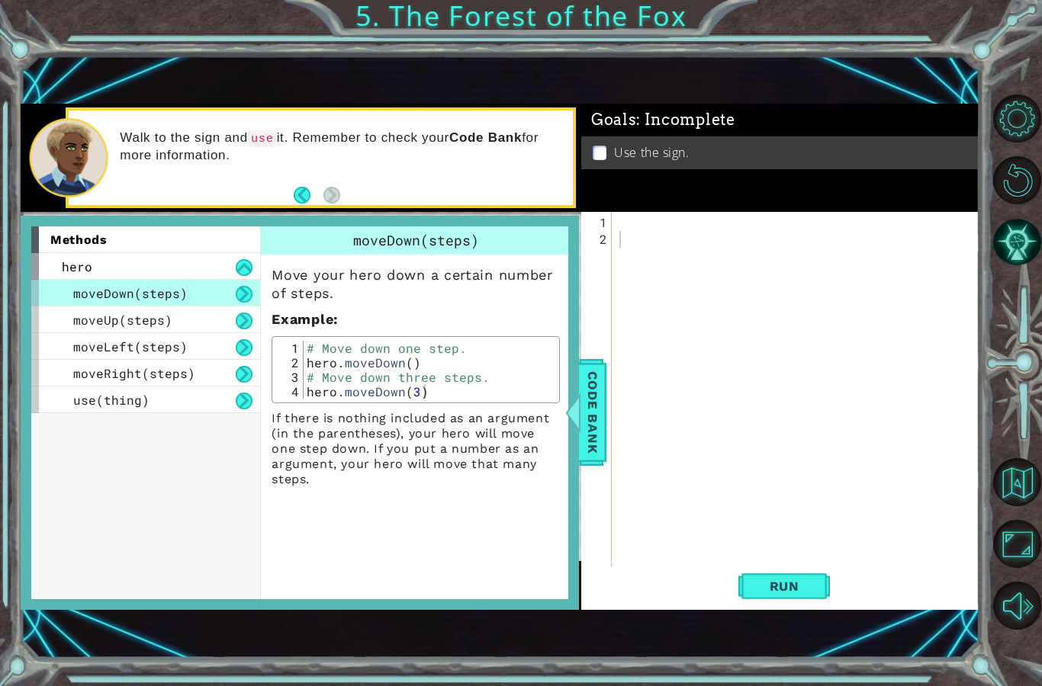
click at [184, 453] on div "methods hero moveDown(steps) moveUp(steps) moveLeft(steps) moveRight(steps) use…" at bounding box center [145, 413] width 229 height 372
click at [197, 458] on div "methods hero moveDown(steps) moveUp(steps) moveLeft(steps) moveRight(steps) use…" at bounding box center [145, 413] width 229 height 372
click at [248, 456] on div "methods hero moveDown(steps) moveUp(steps) moveLeft(steps) moveRight(steps) use…" at bounding box center [145, 413] width 229 height 372
click at [250, 461] on div "methods hero moveDown(steps) moveUp(steps) moveLeft(steps) moveRight(steps) use…" at bounding box center [145, 413] width 229 height 372
click at [220, 458] on div "methods hero moveDown(steps) moveUp(steps) moveLeft(steps) moveRight(steps) use…" at bounding box center [145, 413] width 229 height 372
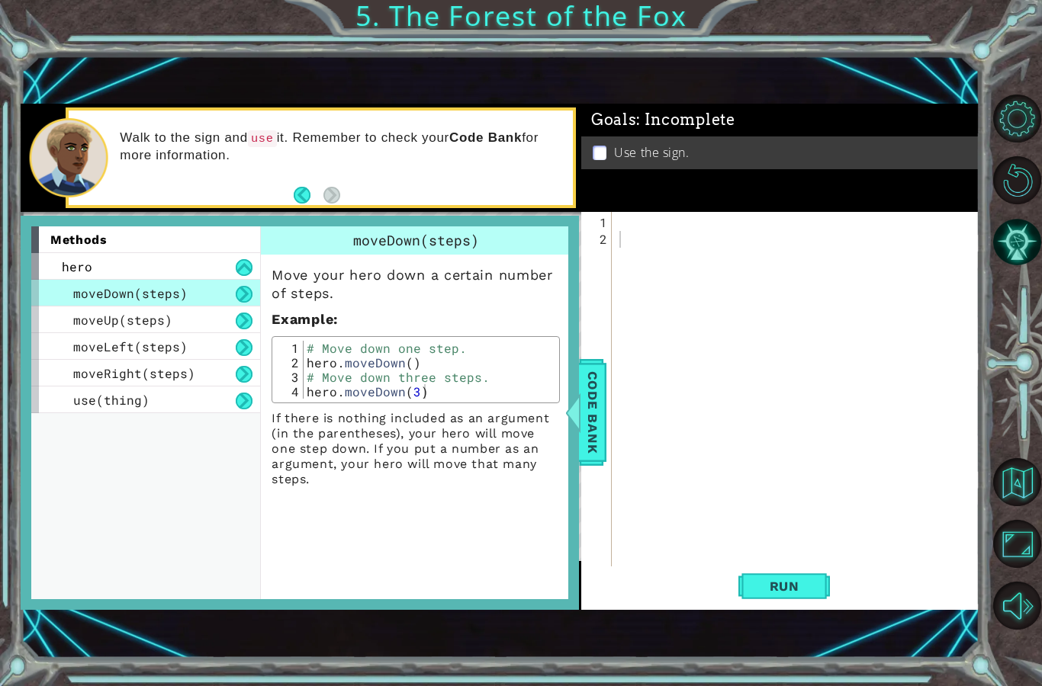
click at [214, 458] on div "methods hero moveDown(steps) moveUp(steps) moveLeft(steps) moveRight(steps) use…" at bounding box center [145, 413] width 229 height 372
click at [250, 346] on button at bounding box center [244, 347] width 17 height 17
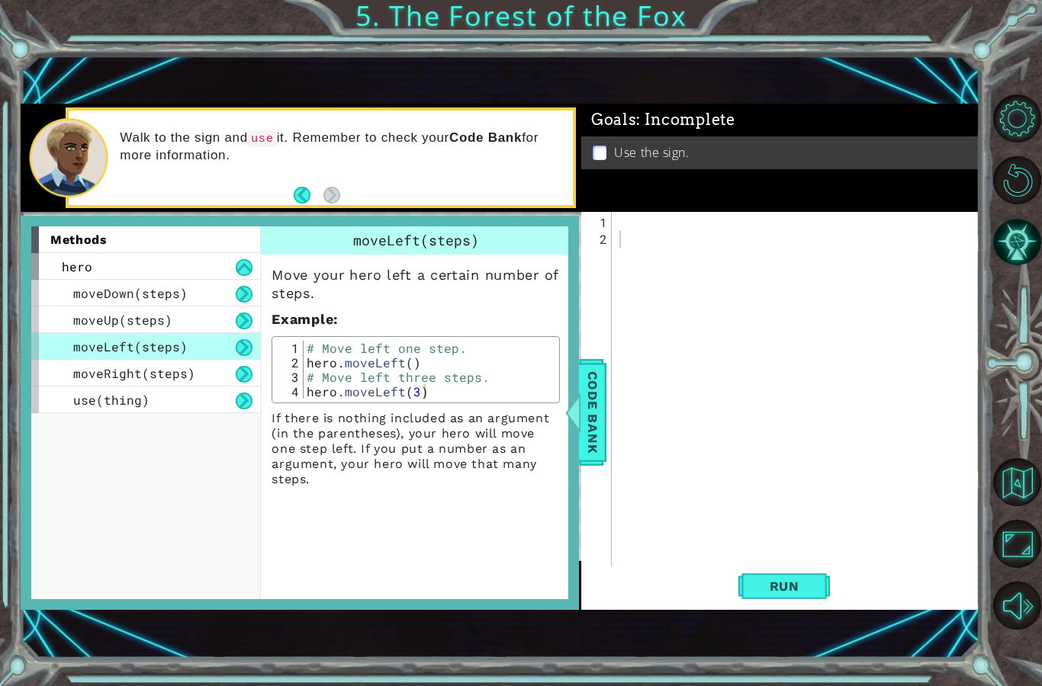
click at [234, 467] on div "methods hero moveDown(steps) moveUp(steps) moveLeft(steps) moveRight(steps) use…" at bounding box center [145, 413] width 229 height 372
click at [246, 350] on button at bounding box center [244, 347] width 17 height 17
click at [250, 408] on button at bounding box center [244, 401] width 17 height 17
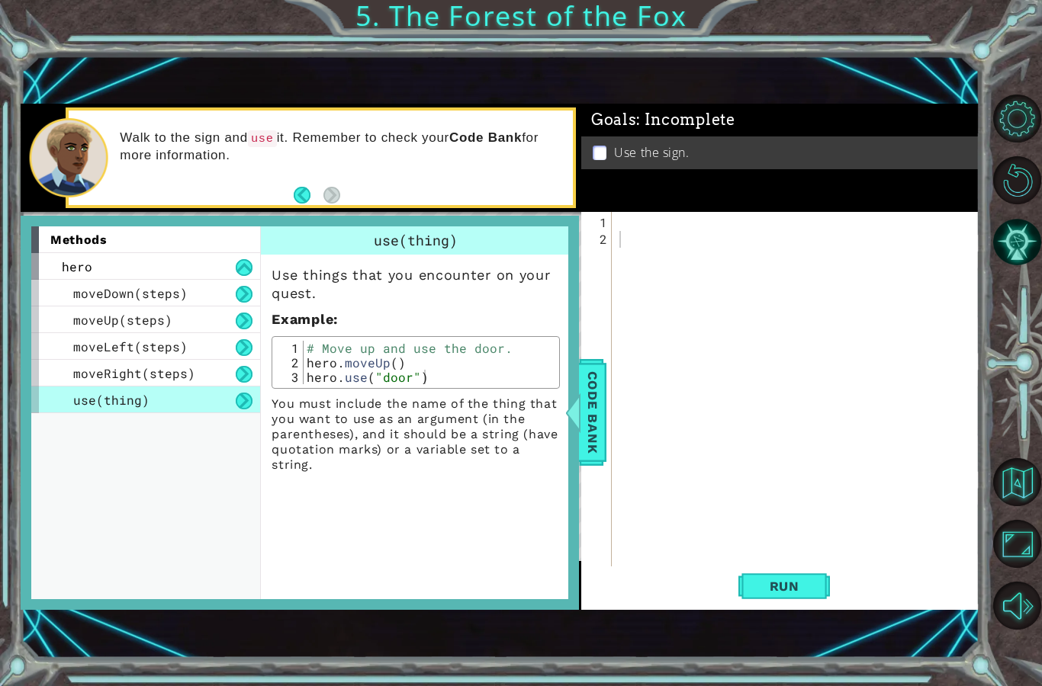
click at [248, 458] on div "methods hero moveDown(steps) moveUp(steps) moveLeft(steps) moveRight(steps) use…" at bounding box center [145, 413] width 229 height 372
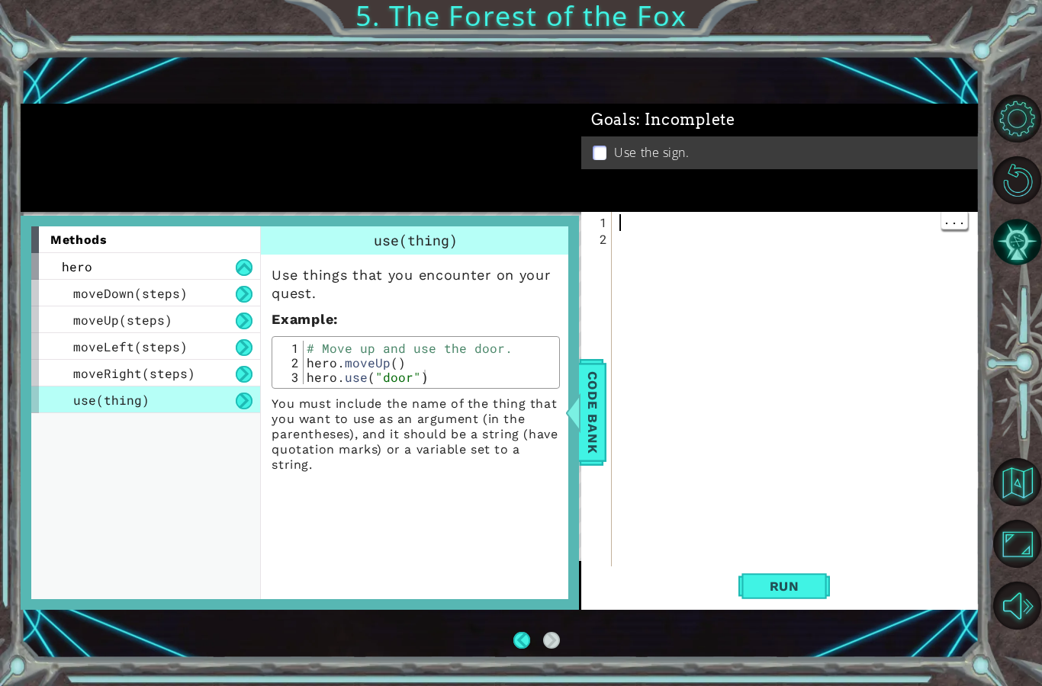
scroll to position [61, 0]
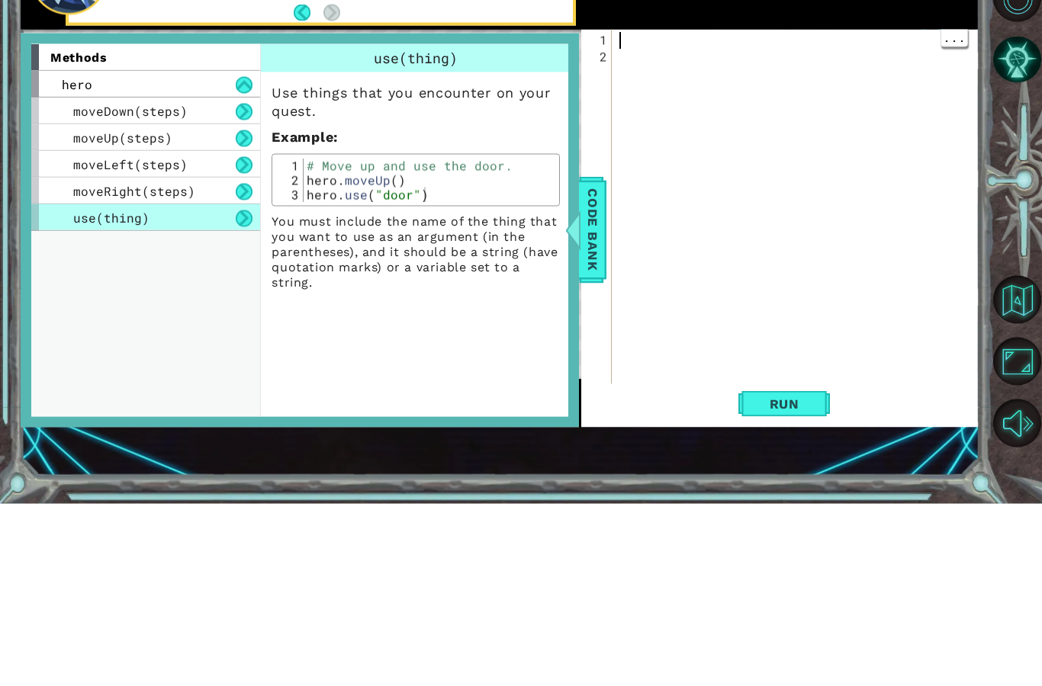
click at [603, 366] on span "Code Bank" at bounding box center [592, 412] width 24 height 93
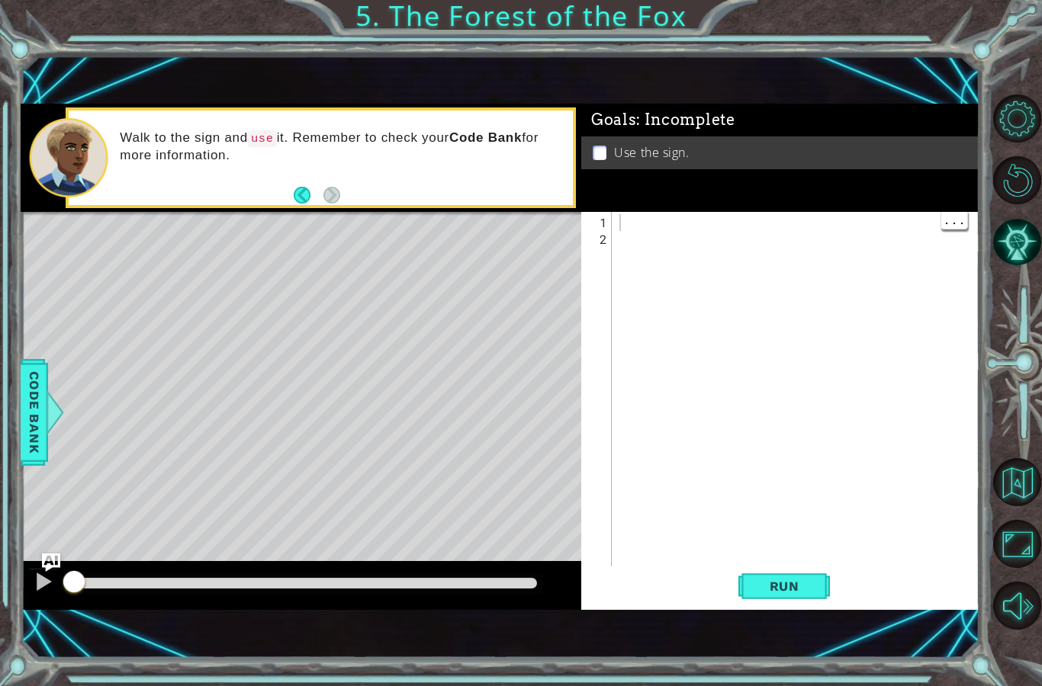
click at [638, 223] on div at bounding box center [799, 415] width 367 height 403
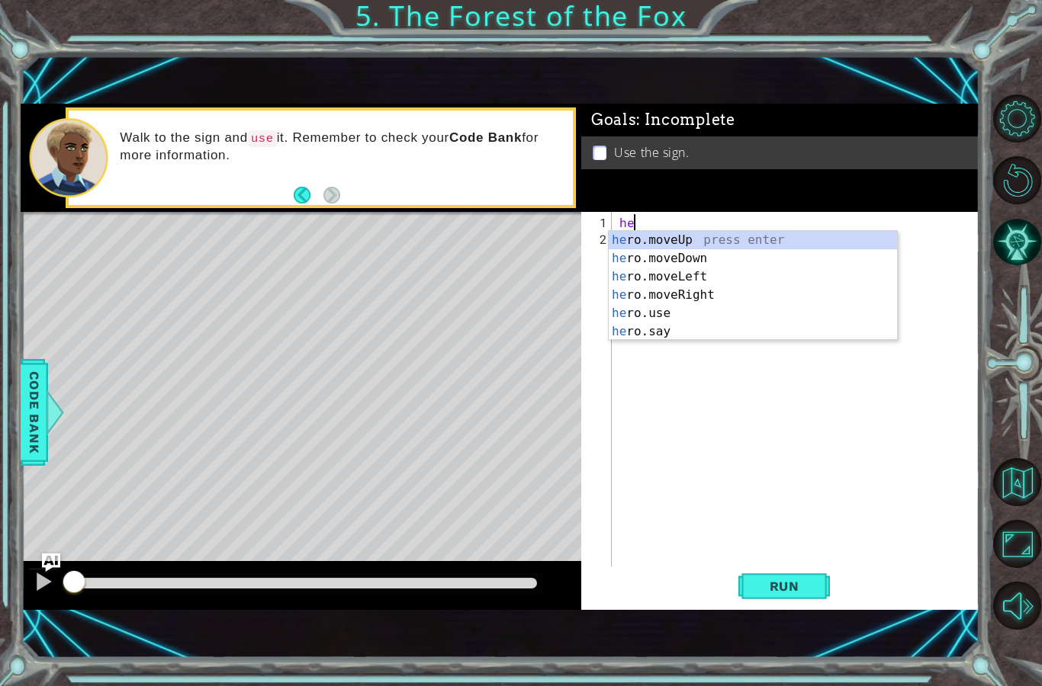
scroll to position [20, 42]
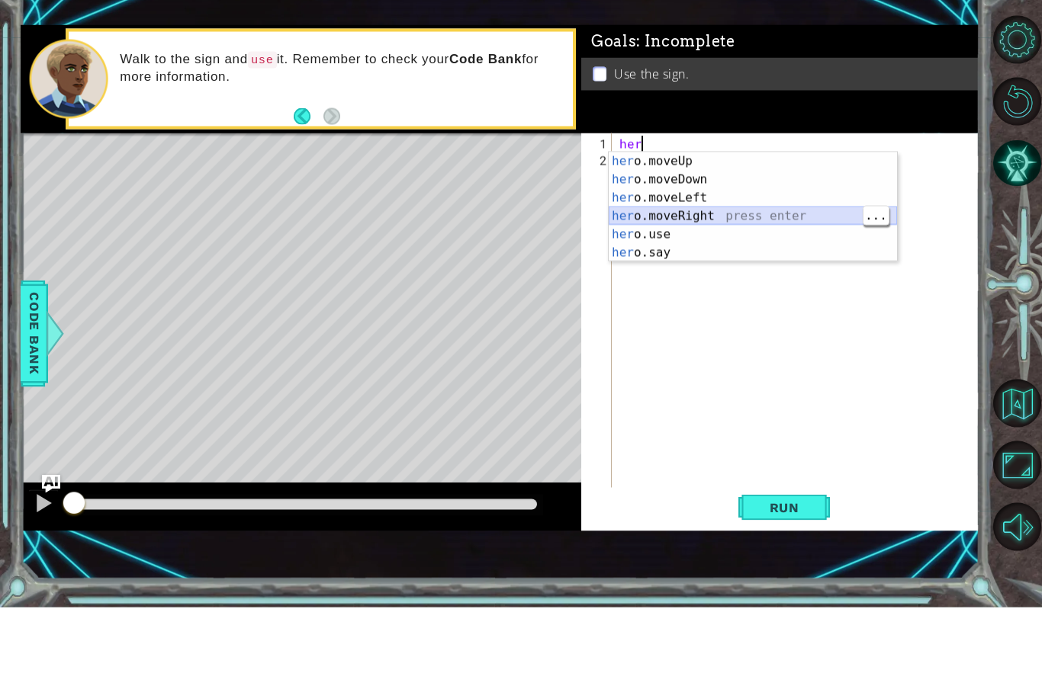
click at [741, 231] on div "her o.moveUp press enter her o.moveDown press enter her o.moveLeft press enter …" at bounding box center [753, 304] width 288 height 146
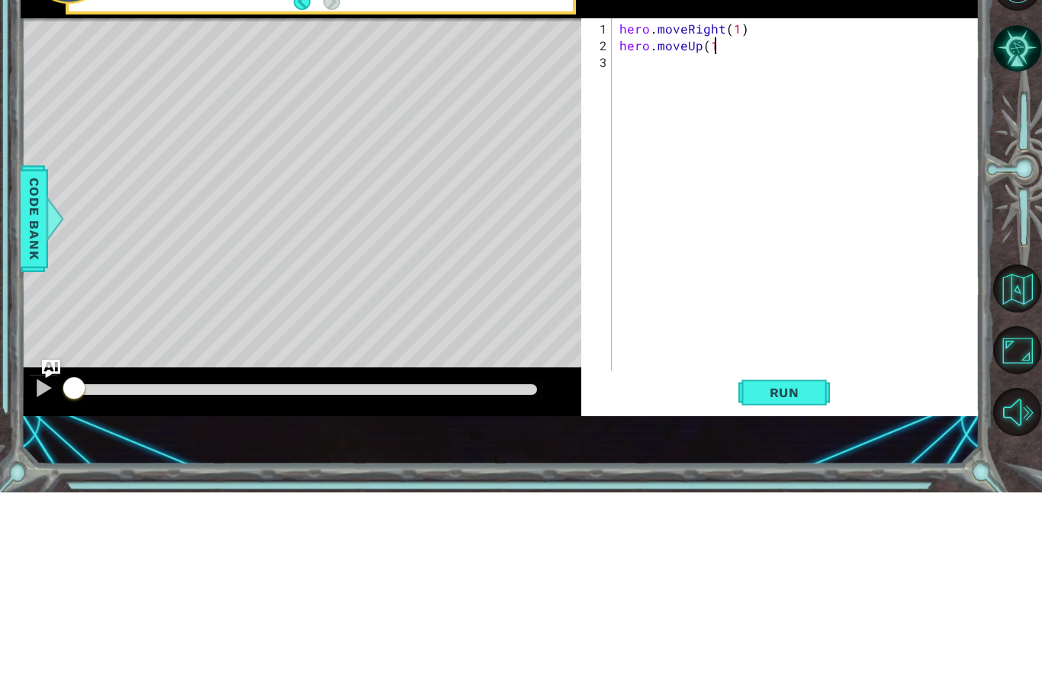
scroll to position [20, 49]
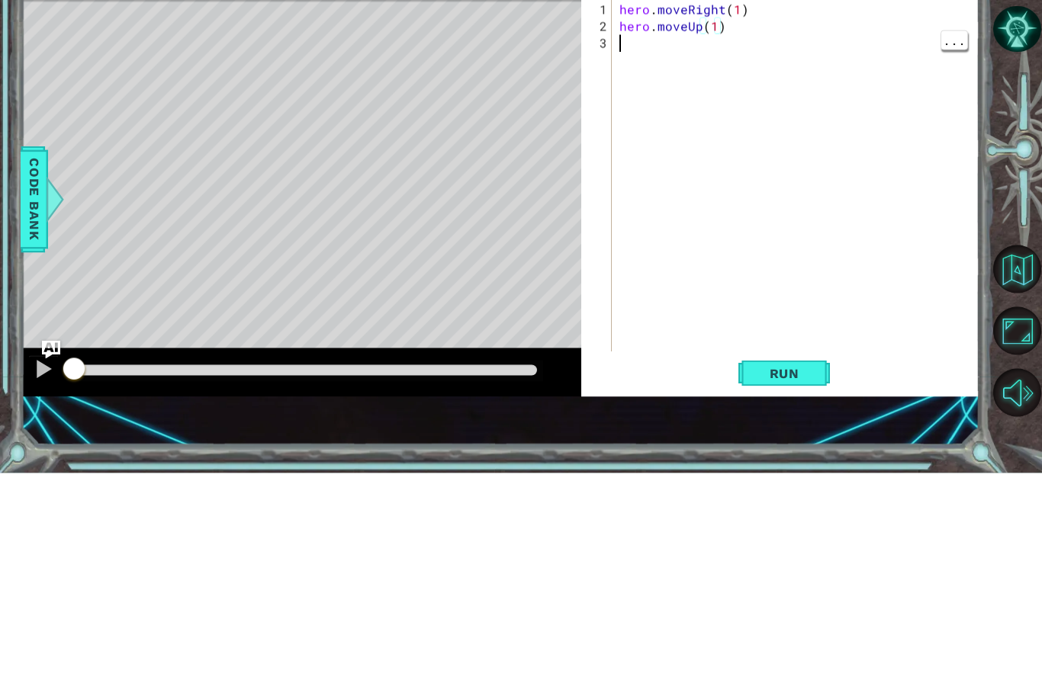
click at [648, 214] on div "hero . moveRight ( 1 ) hero . moveUp ( 1 )" at bounding box center [799, 407] width 367 height 386
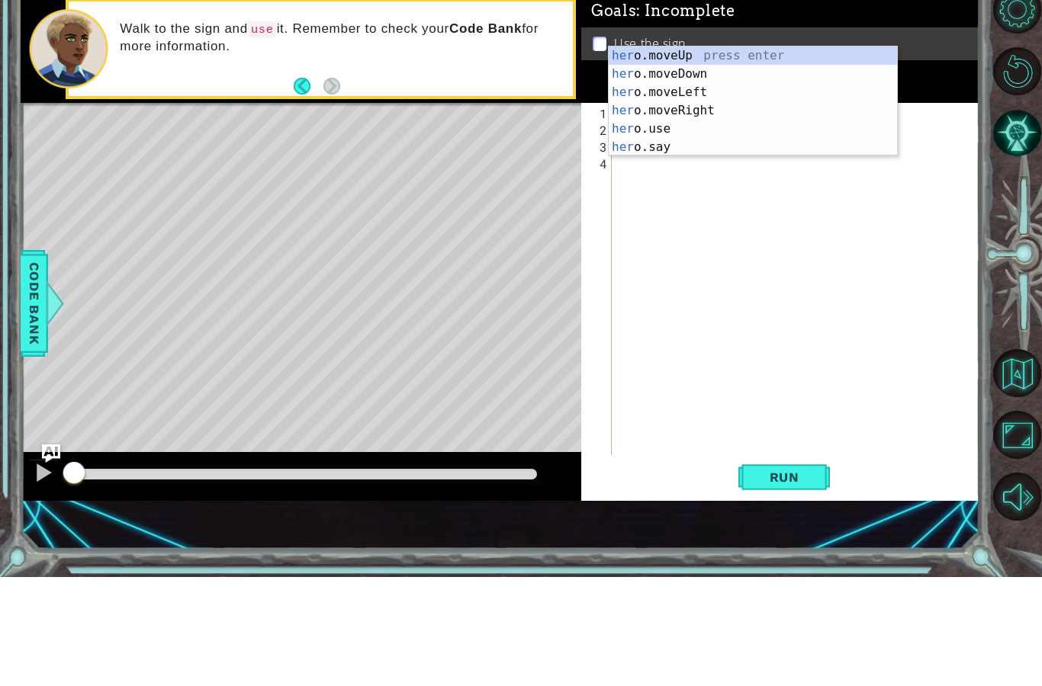
scroll to position [20, 42]
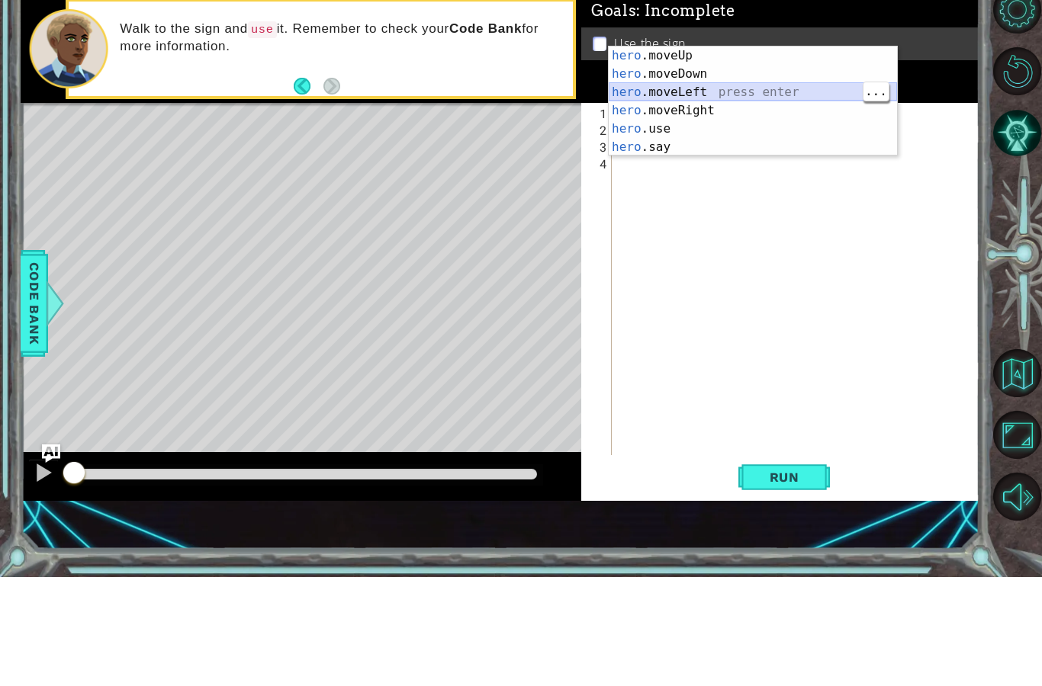
click at [738, 156] on div "hero .moveUp press enter hero .moveDown press enter hero .moveLeft press enter …" at bounding box center [753, 229] width 288 height 146
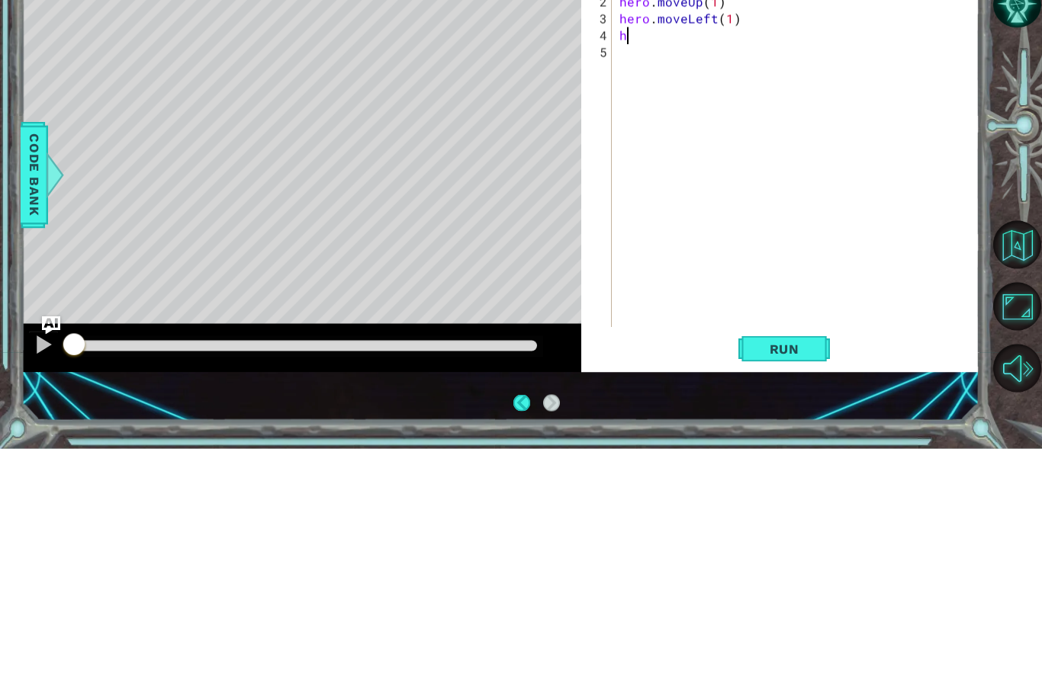
scroll to position [20, 27]
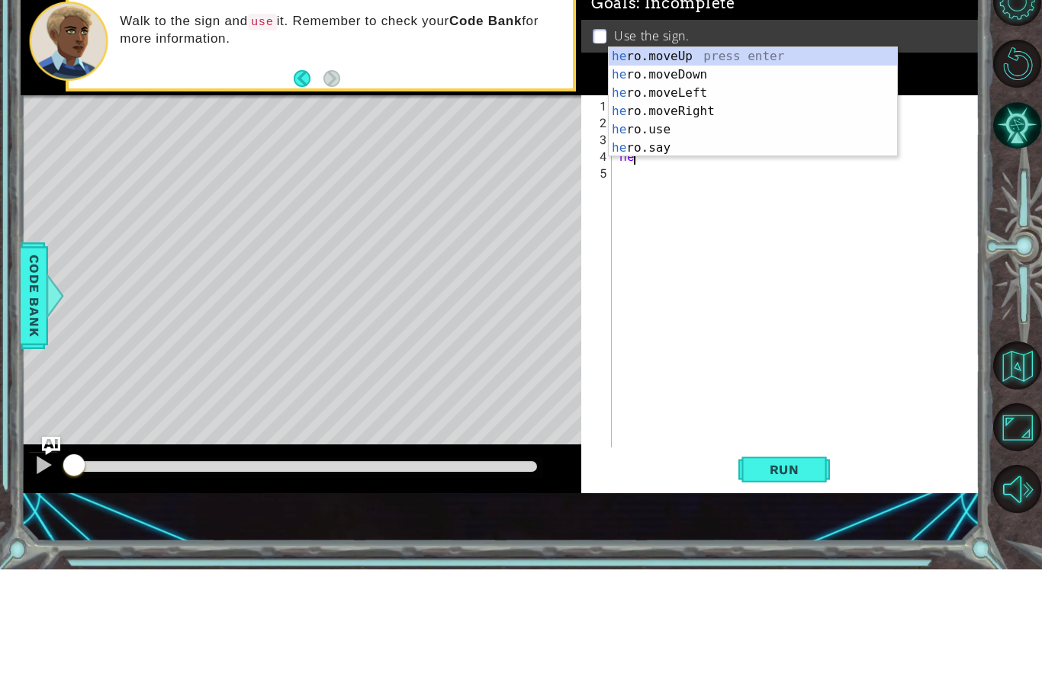
click at [718, 144] on li "Use the sign." at bounding box center [782, 153] width 378 height 18
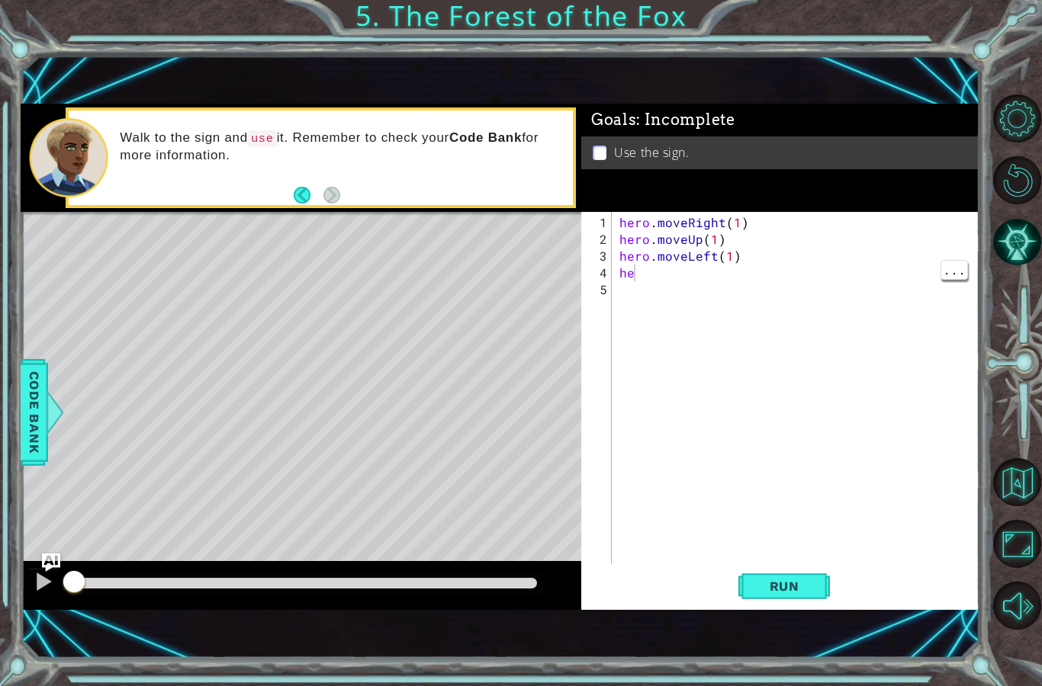
click at [648, 269] on div "hero . moveRight ( 1 ) hero . moveUp ( 1 ) hero . moveLeft ( 1 ) he" at bounding box center [799, 407] width 367 height 386
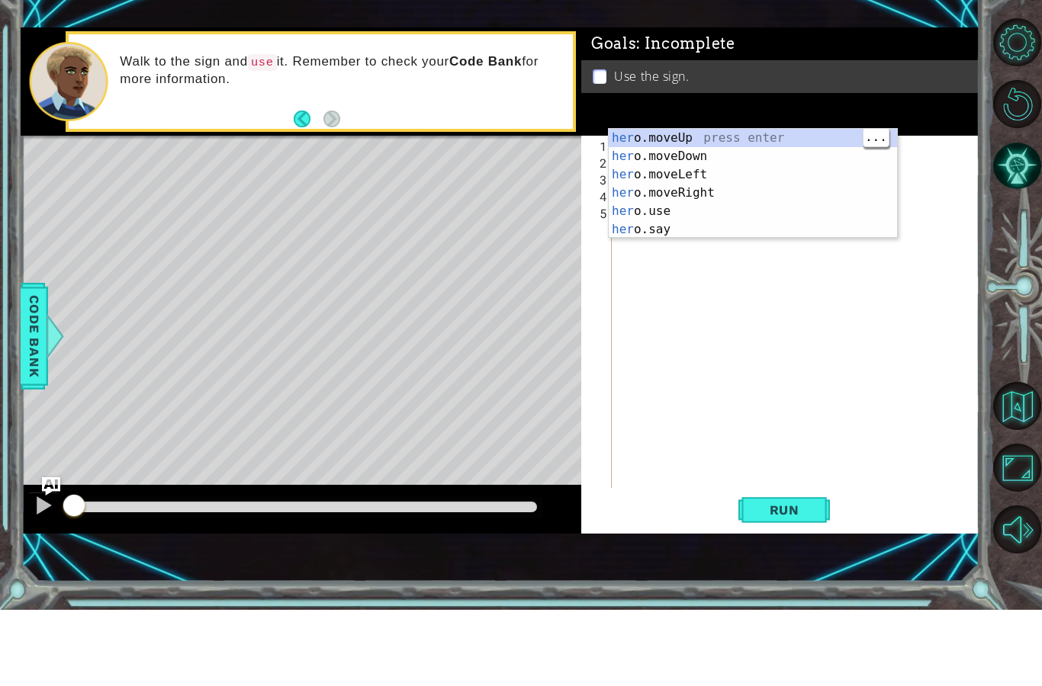
click at [700, 205] on div "her o.moveUp press enter her o.moveDown press enter her o.moveLeft press enter …" at bounding box center [753, 278] width 288 height 146
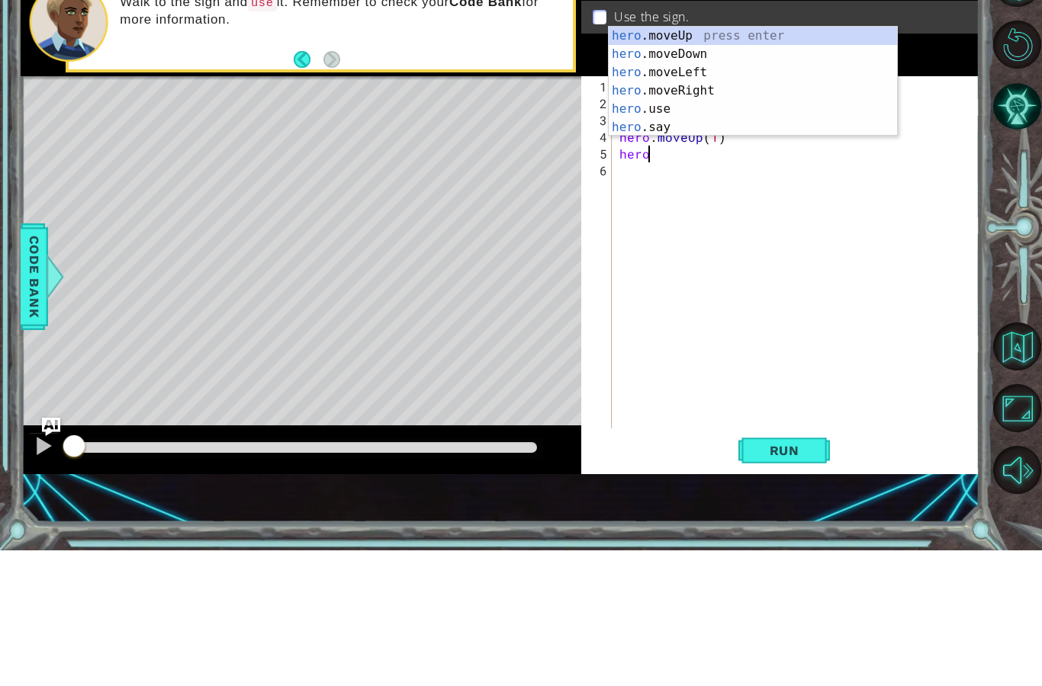
scroll to position [20, 42]
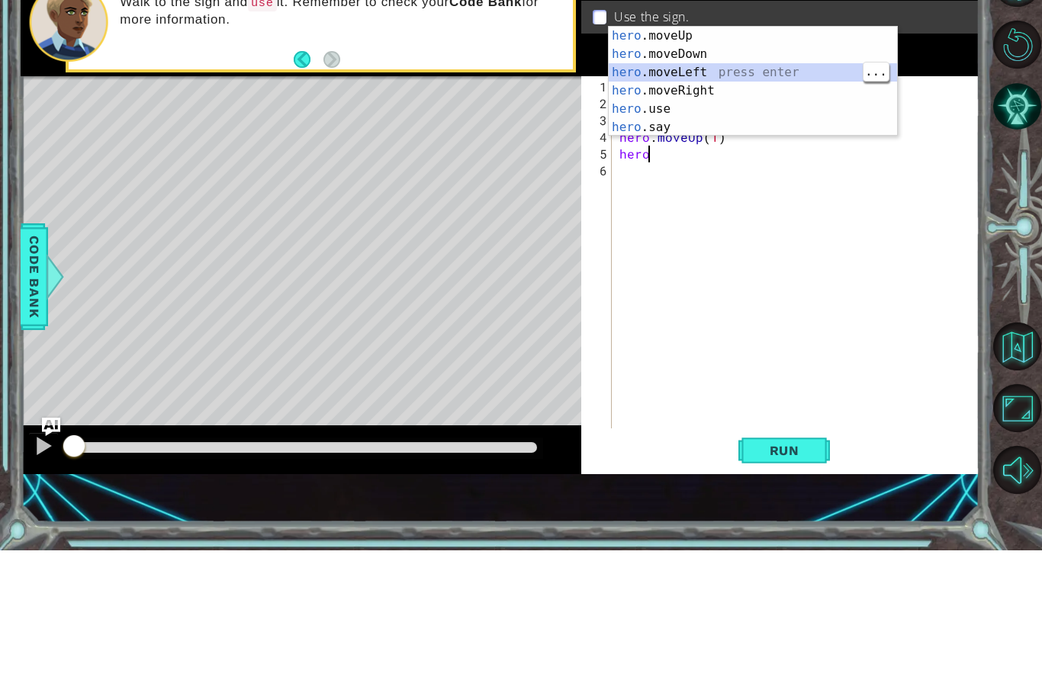
click at [712, 162] on div "hero .moveUp press enter hero .moveDown press enter hero .moveLeft press enter …" at bounding box center [753, 235] width 288 height 146
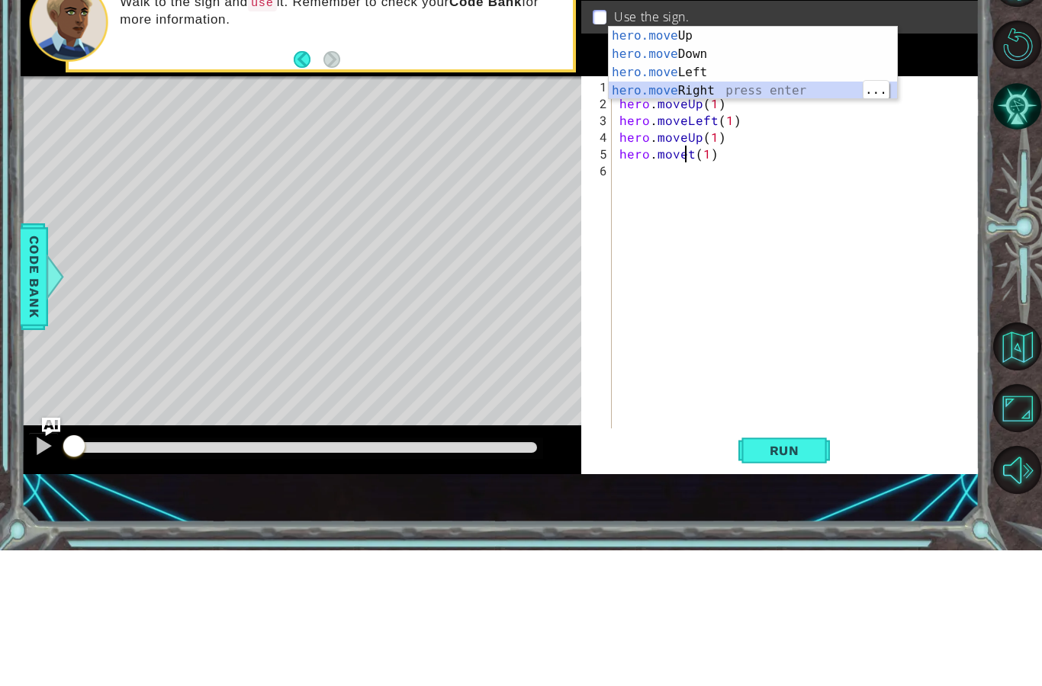
click at [719, 162] on div "hero.move Up press enter hero.move Down press enter hero.move Left press enter …" at bounding box center [753, 217] width 288 height 110
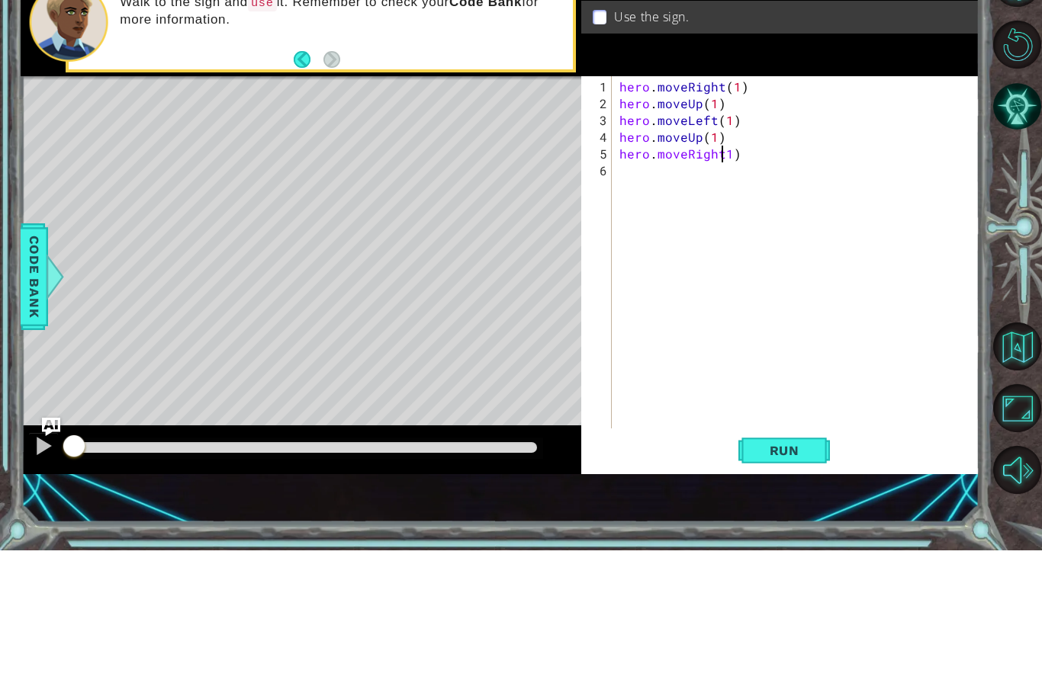
scroll to position [20, 27]
click at [738, 214] on div "hero . moveRight ( 1 ) hero . moveUp ( 1 ) hero . moveLeft ( 1 ) hero . moveUp …" at bounding box center [799, 407] width 367 height 386
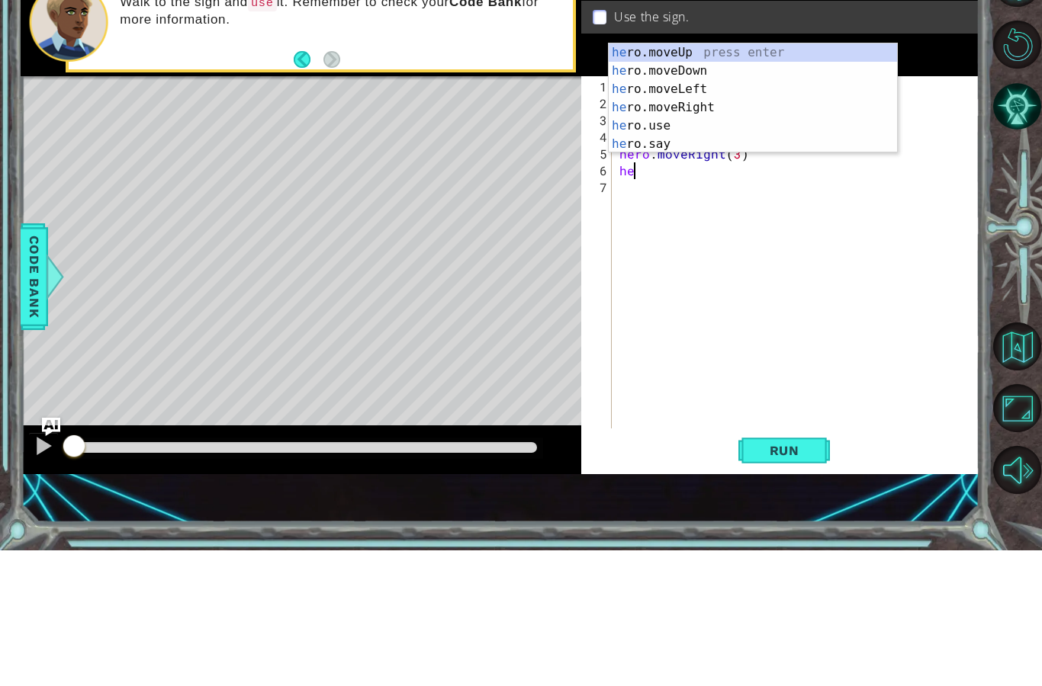
scroll to position [20, 34]
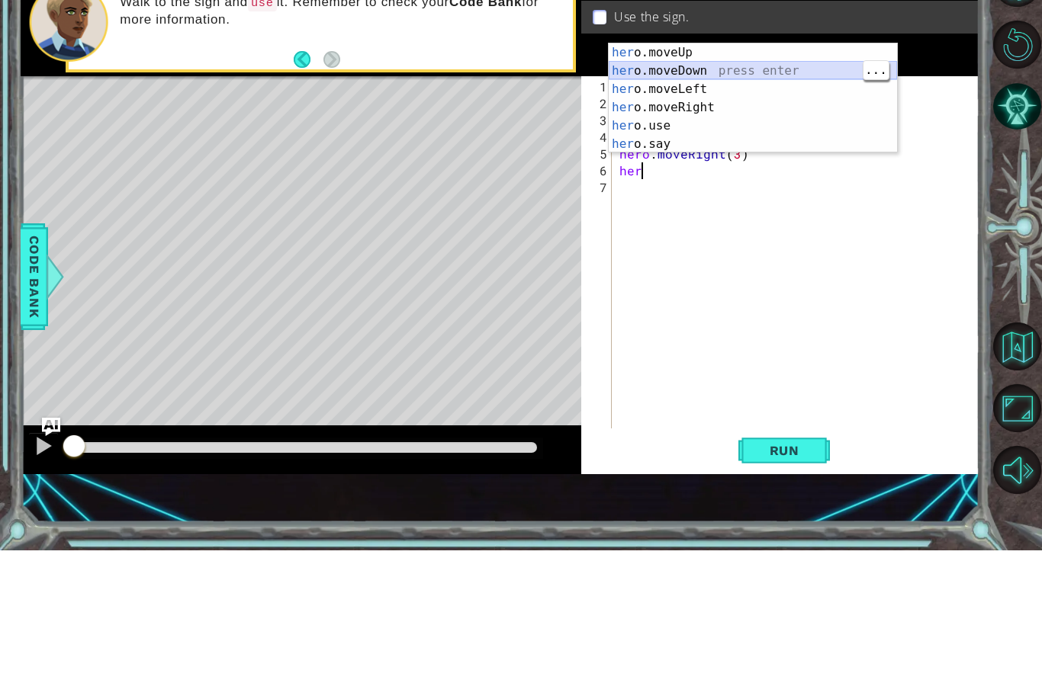
click at [714, 179] on div "her o.moveUp press enter her o.moveDown press enter her o.moveLeft press enter …" at bounding box center [753, 252] width 288 height 146
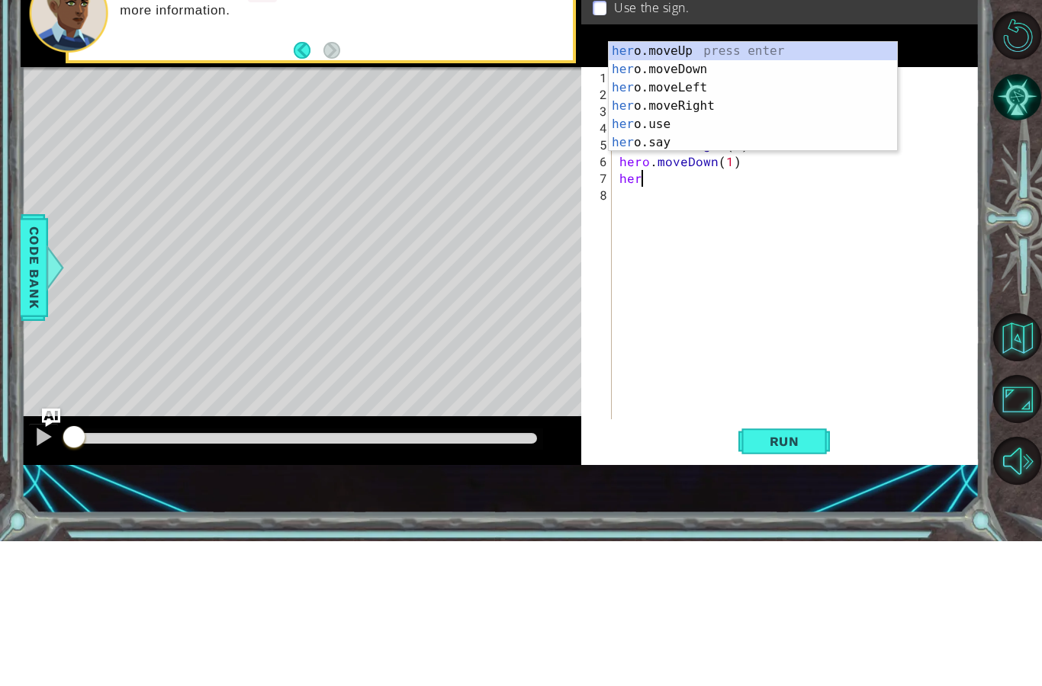
scroll to position [20, 42]
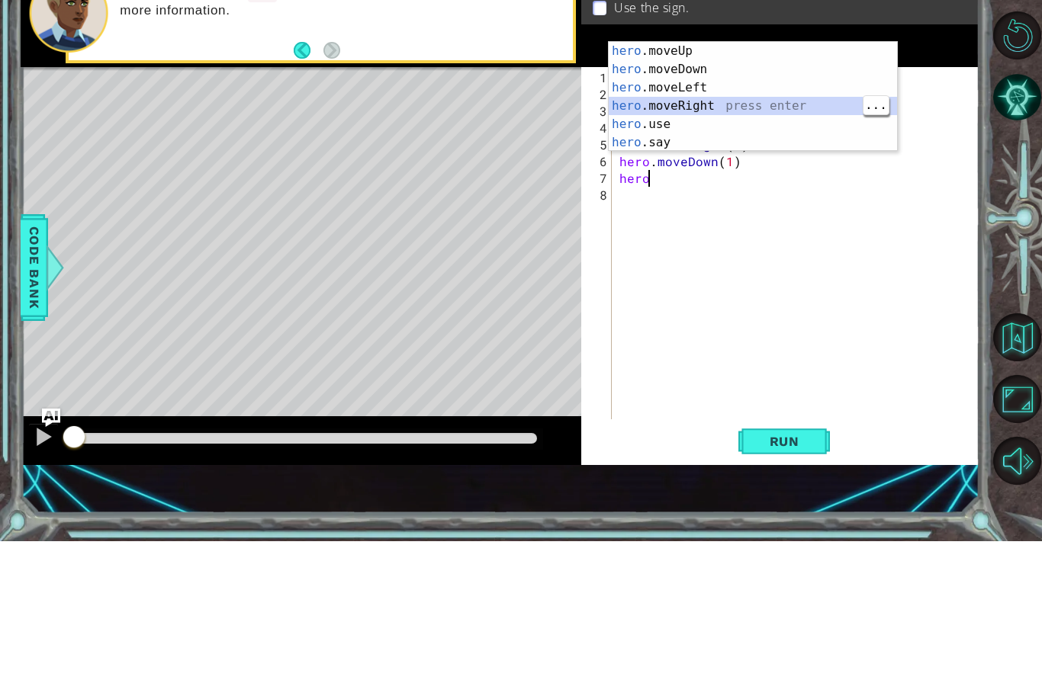
click at [680, 187] on div "hero .moveUp press enter hero .moveDown press enter hero .moveLeft press enter …" at bounding box center [753, 260] width 288 height 146
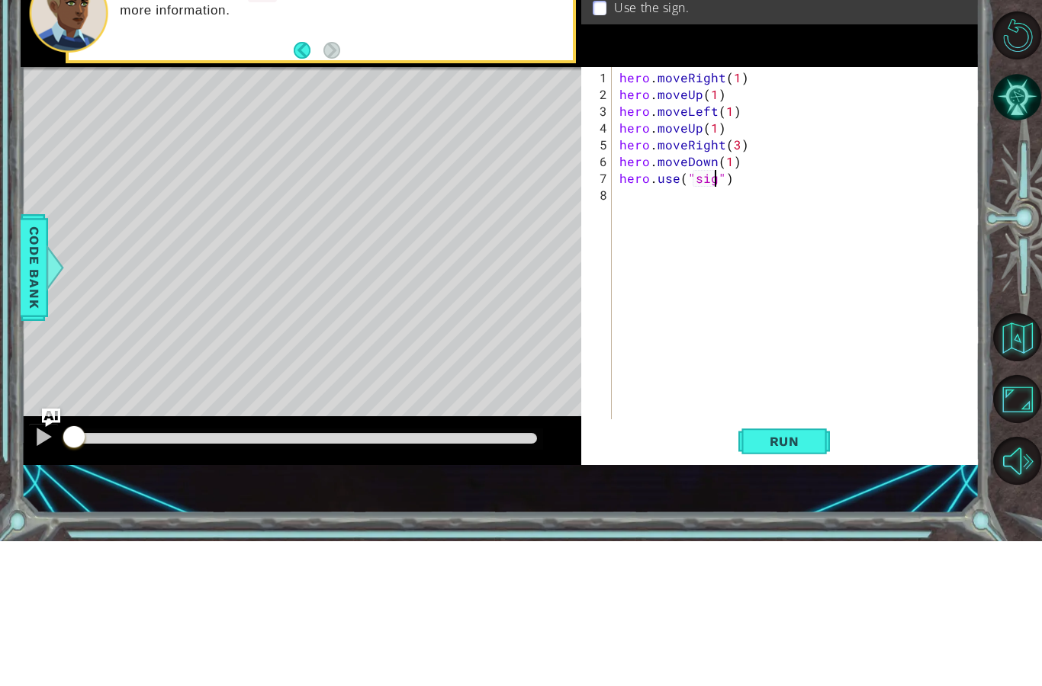
scroll to position [20, 49]
type textarea "abcde fg"
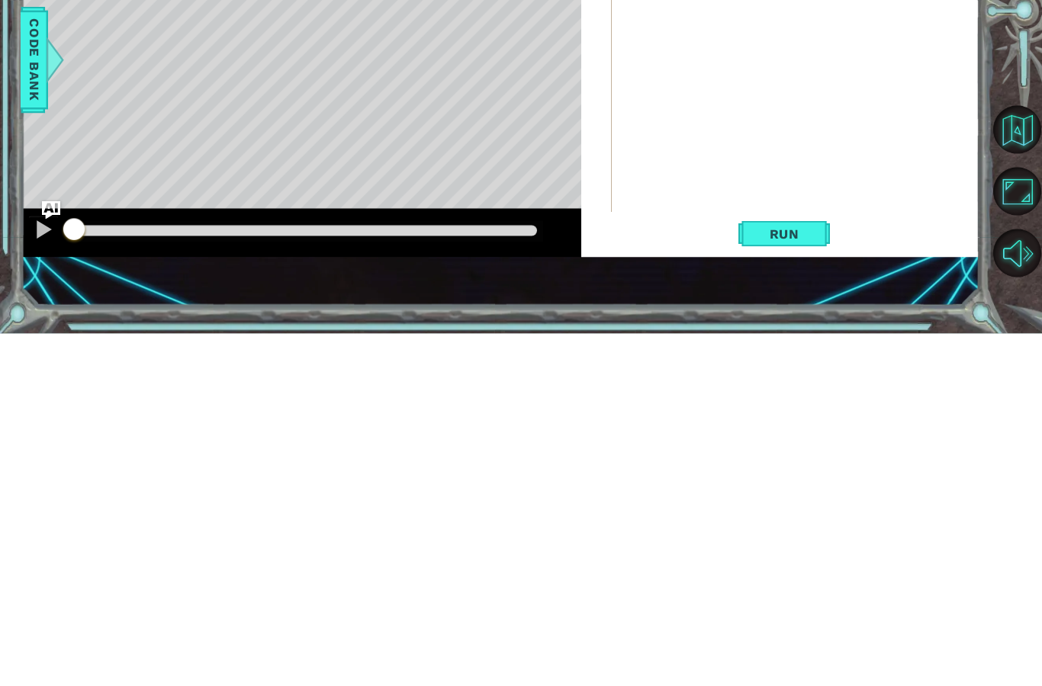
click at [786, 579] on span "Run" at bounding box center [784, 586] width 60 height 15
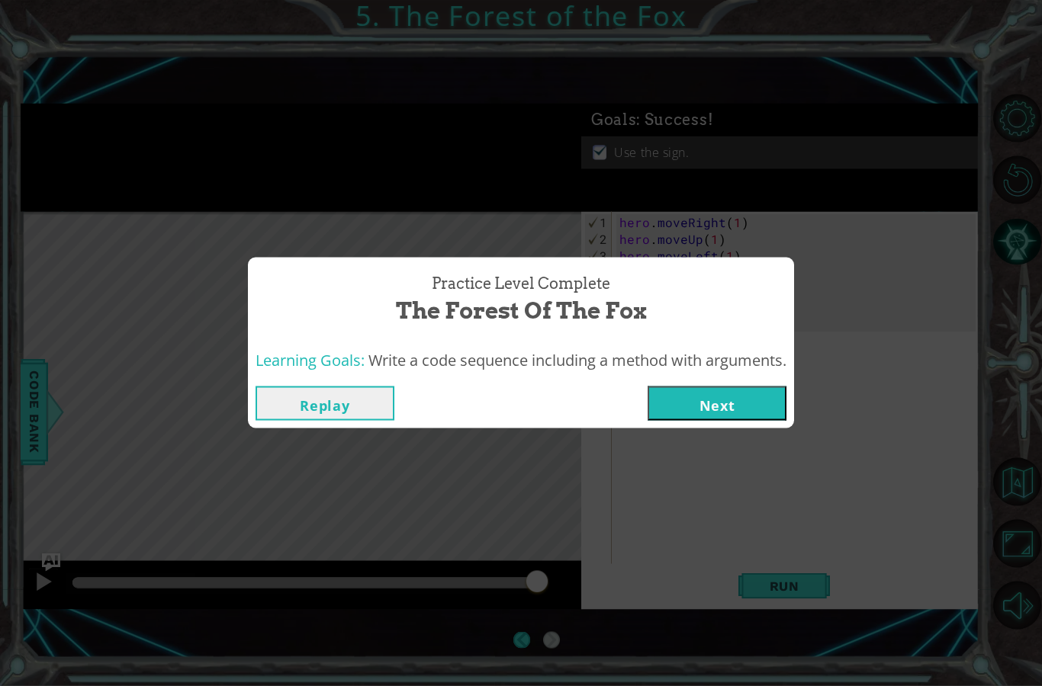
scroll to position [10, 0]
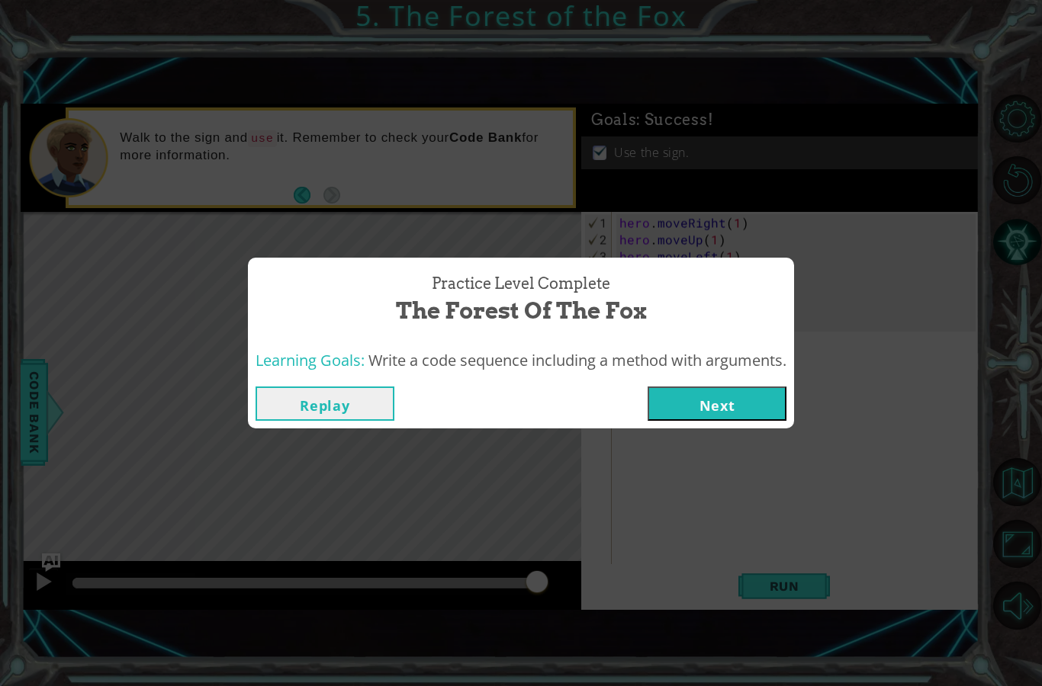
click at [760, 410] on button "Next" at bounding box center [717, 404] width 139 height 34
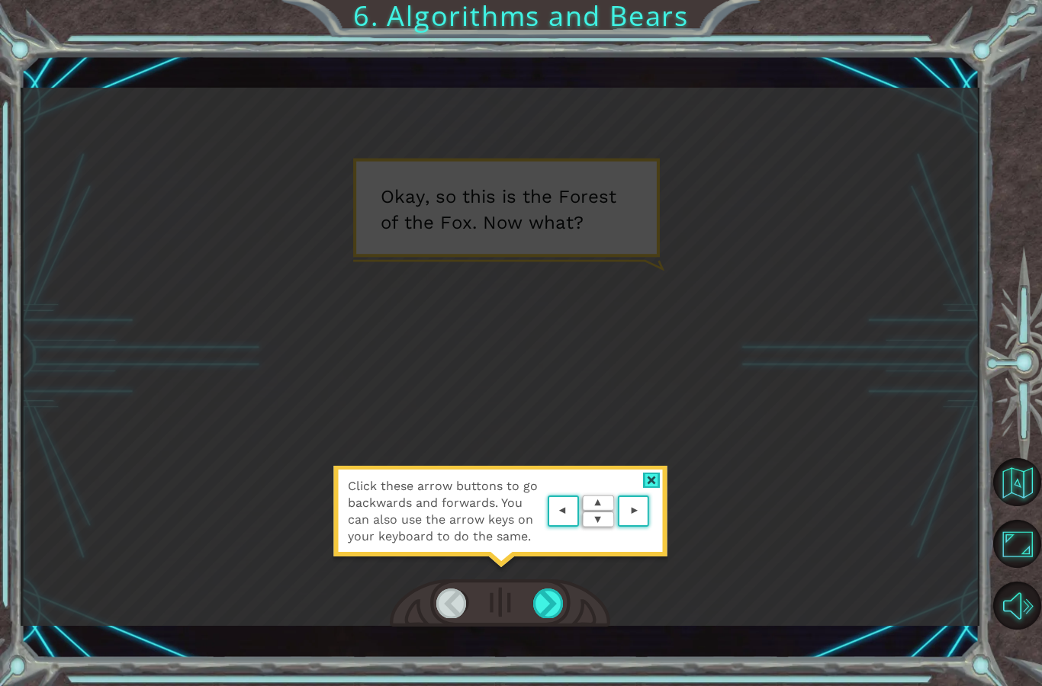
click at [554, 614] on div at bounding box center [548, 603] width 31 height 29
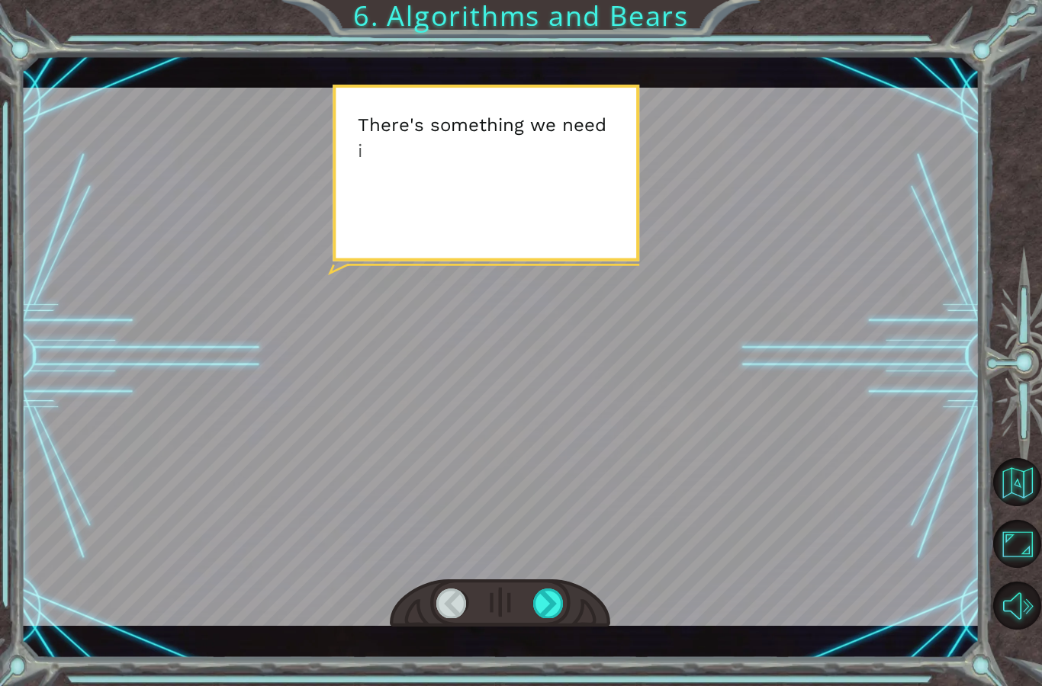
click at [556, 615] on div at bounding box center [548, 603] width 31 height 29
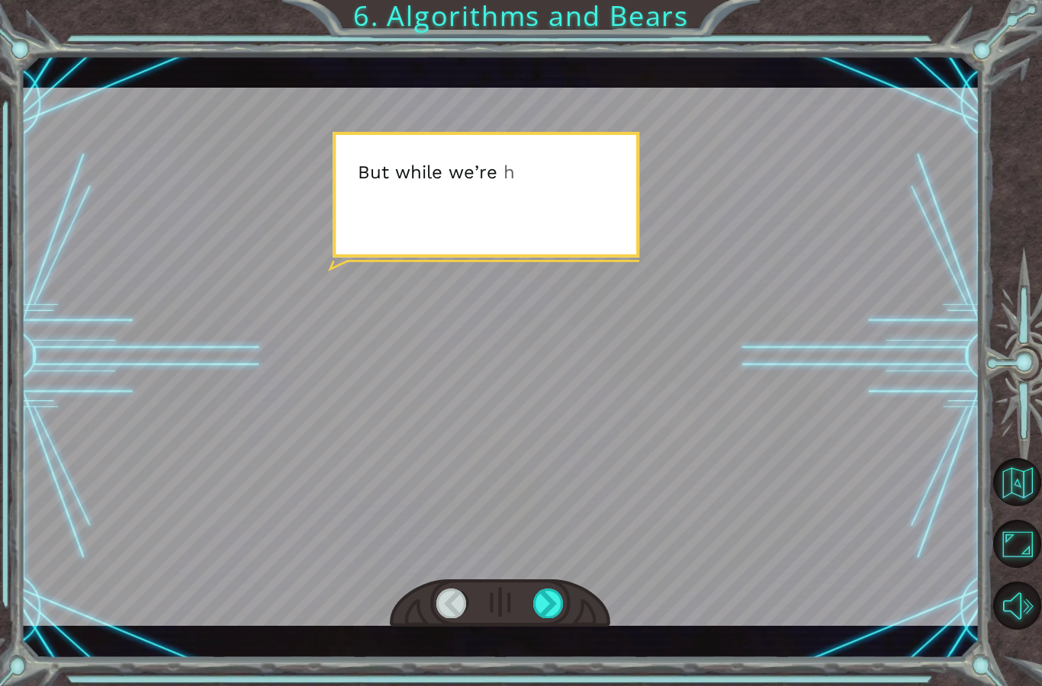
click at [561, 617] on div at bounding box center [548, 603] width 31 height 29
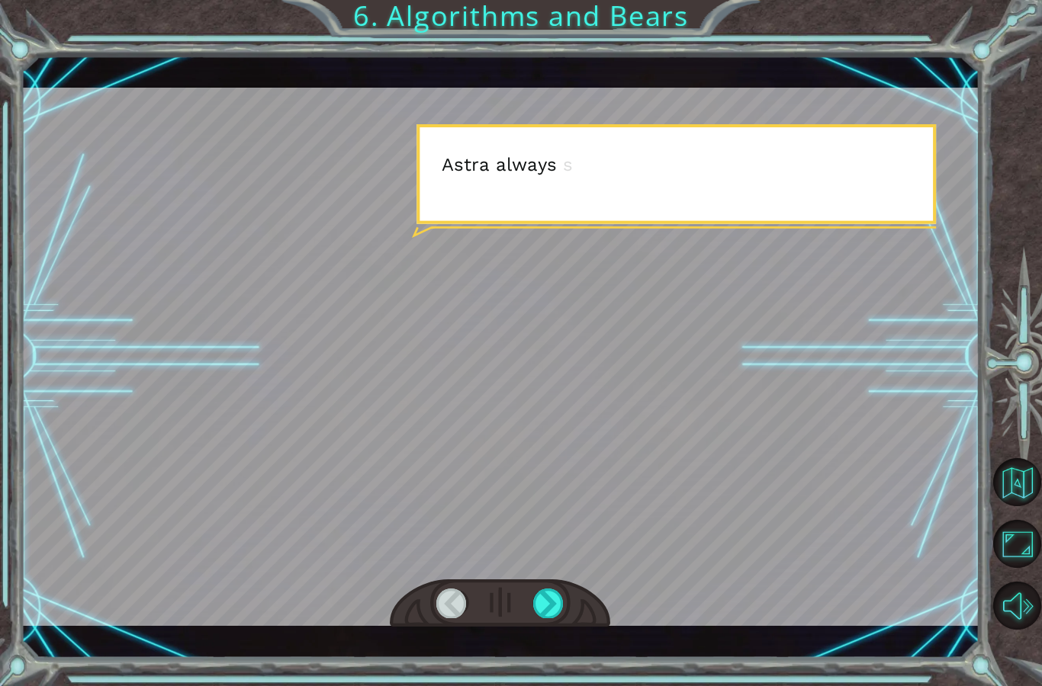
click at [559, 616] on div at bounding box center [548, 603] width 31 height 29
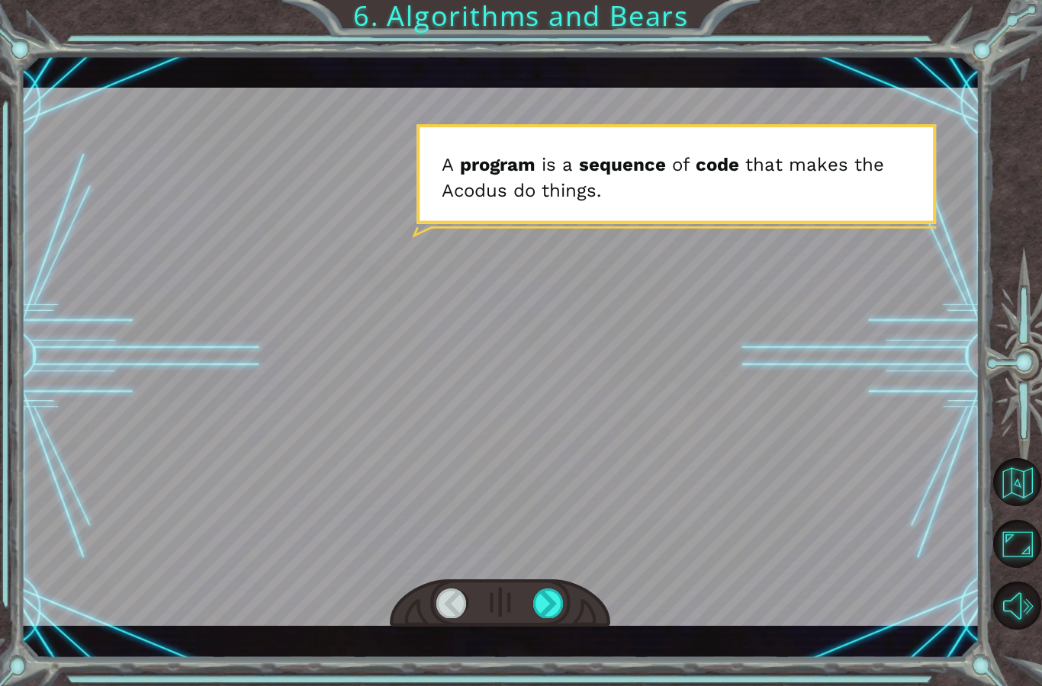
click at [561, 606] on div at bounding box center [548, 603] width 31 height 29
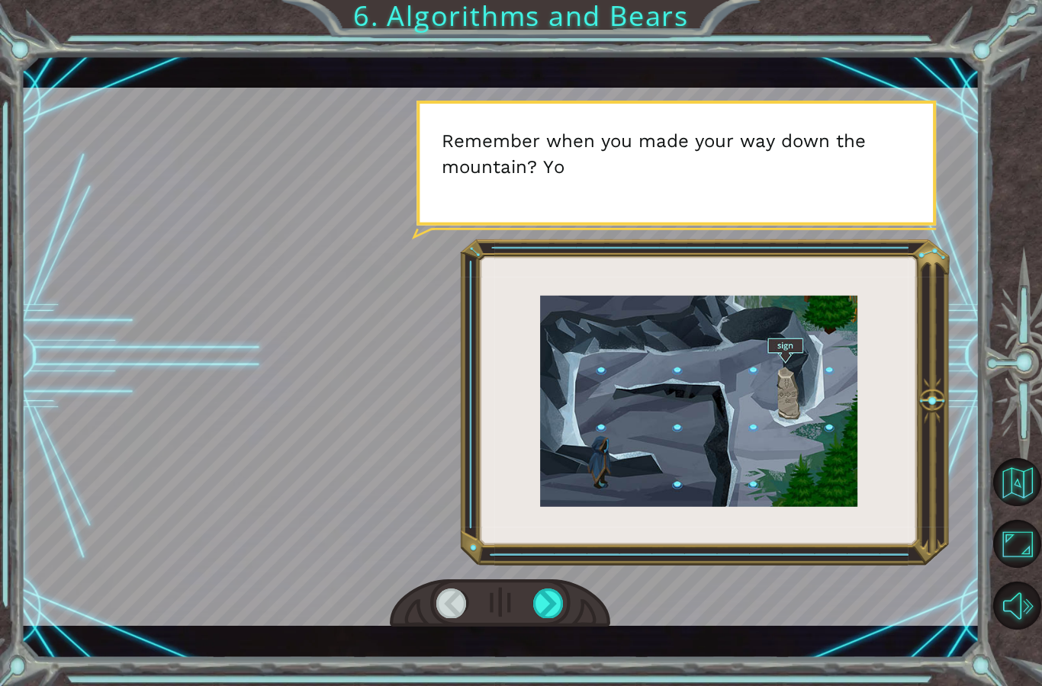
click at [555, 612] on div at bounding box center [548, 603] width 31 height 29
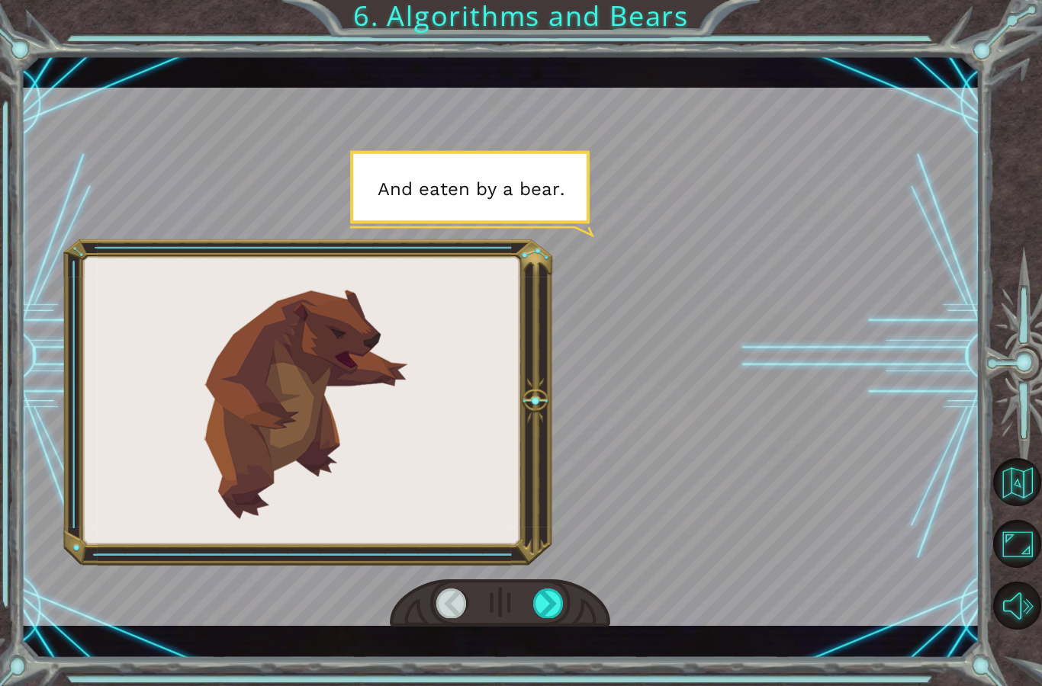
click at [558, 610] on div at bounding box center [548, 603] width 31 height 29
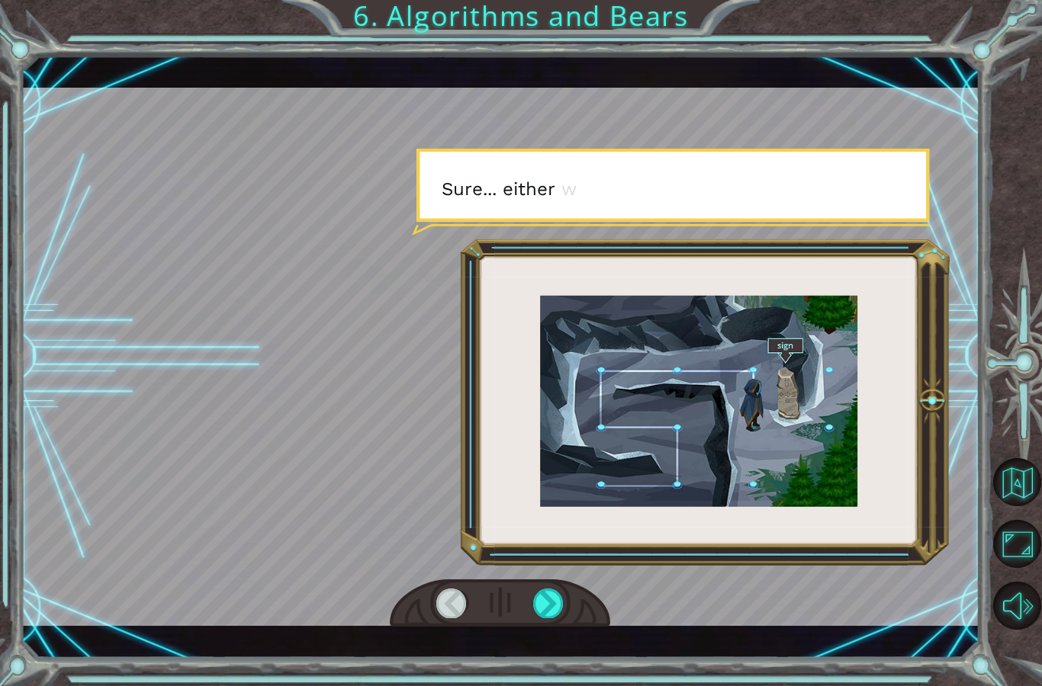
click at [561, 607] on div at bounding box center [548, 603] width 31 height 29
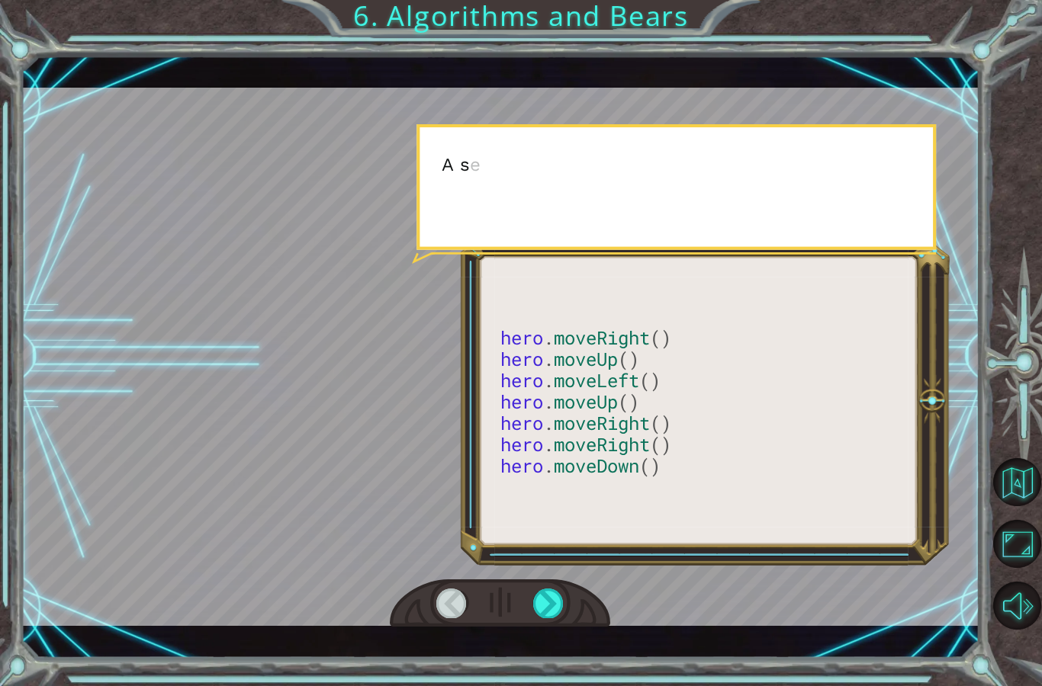
click at [562, 607] on div at bounding box center [548, 603] width 31 height 29
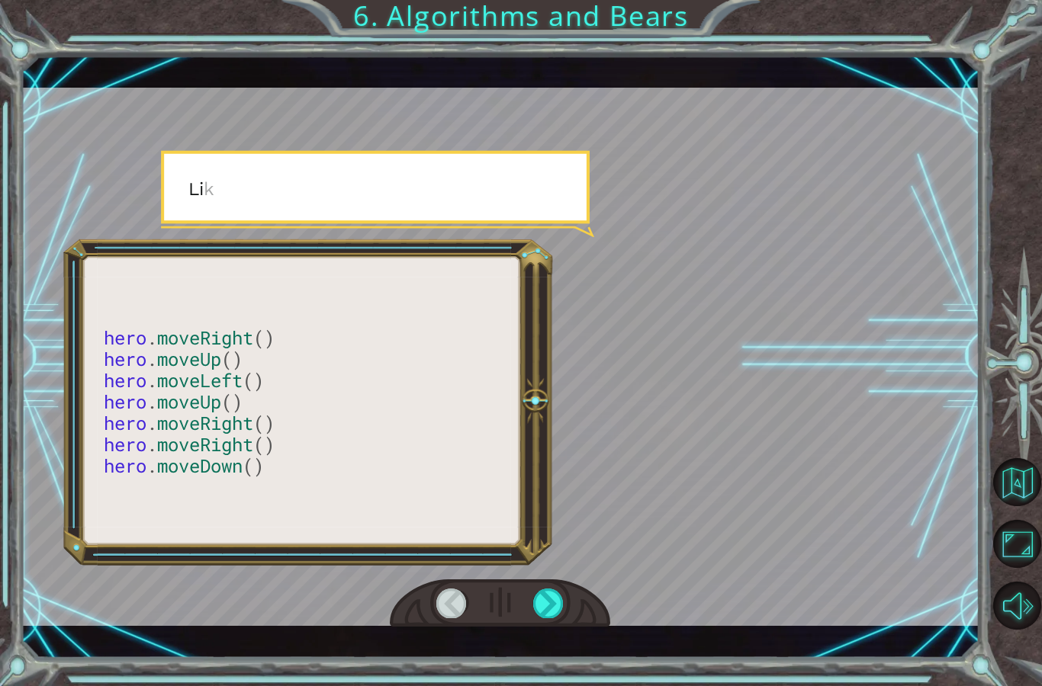
click at [558, 610] on div at bounding box center [548, 603] width 31 height 29
click at [557, 607] on div at bounding box center [548, 603] width 31 height 29
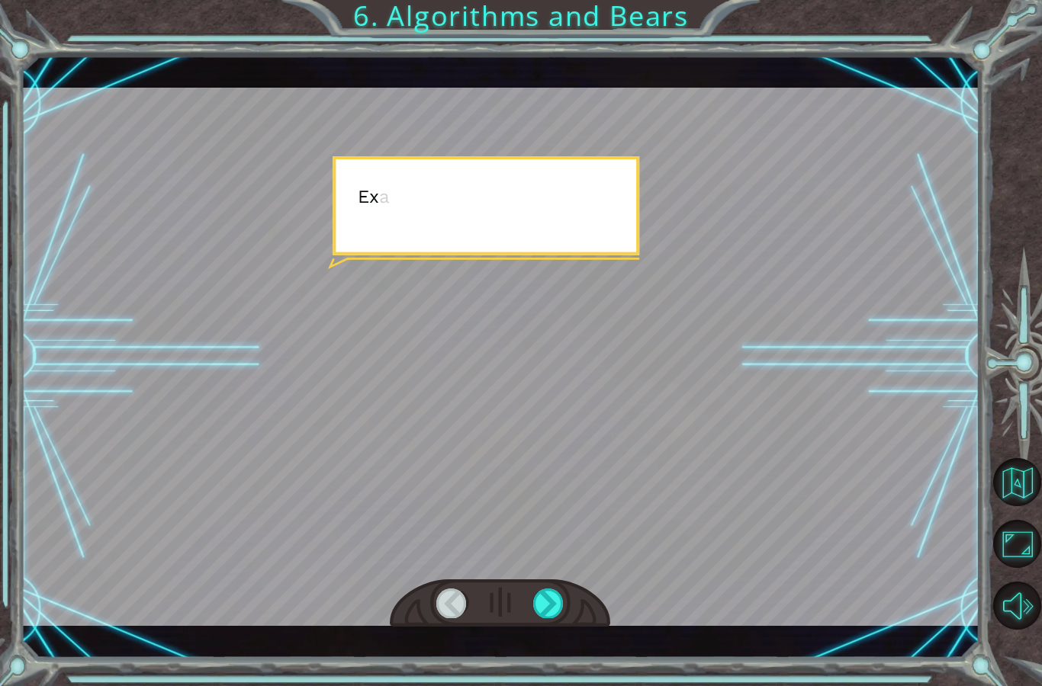
click at [556, 607] on div at bounding box center [548, 603] width 31 height 29
click at [560, 608] on div at bounding box center [548, 603] width 31 height 29
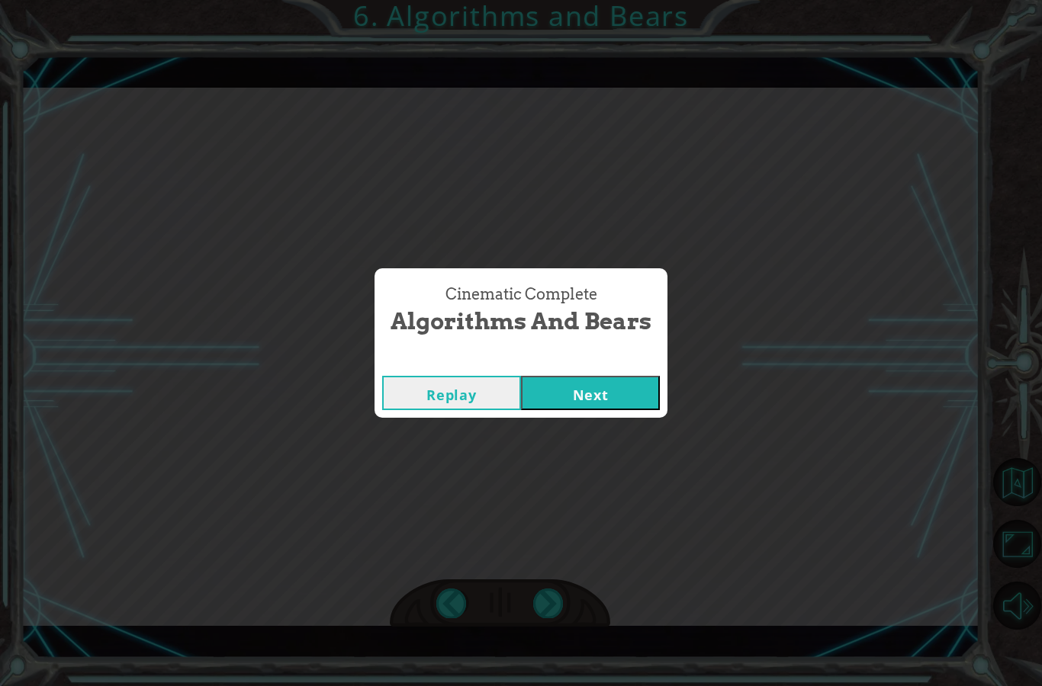
click at [648, 397] on button "Next" at bounding box center [590, 393] width 139 height 34
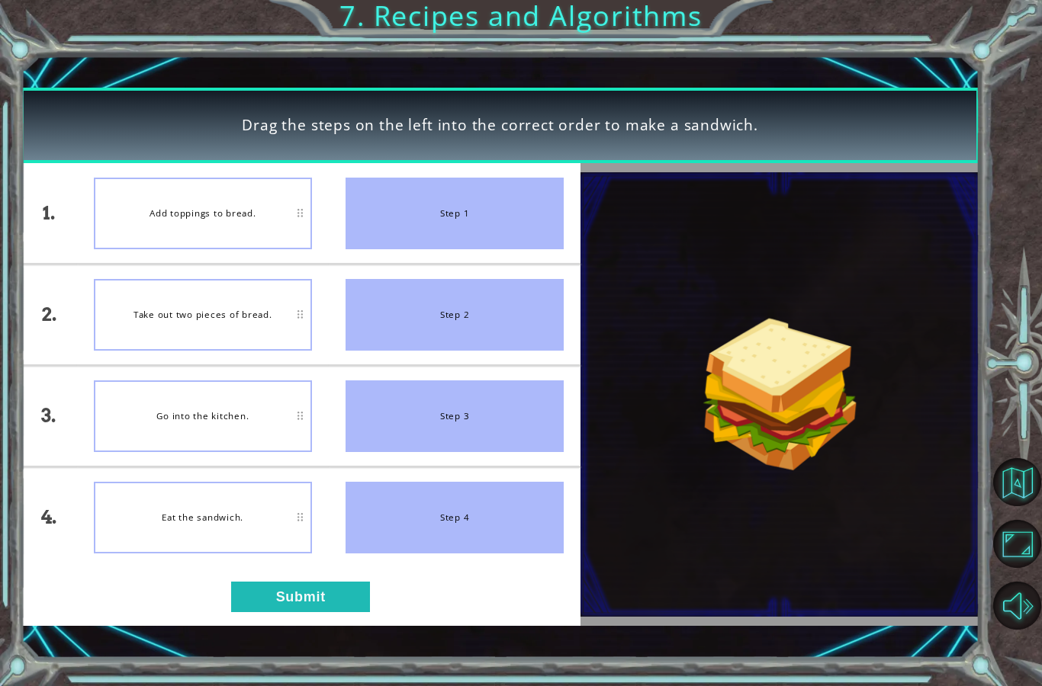
click at [274, 322] on div "Take out two pieces of bread." at bounding box center [203, 315] width 218 height 72
click at [290, 323] on div "Take out two pieces of bread." at bounding box center [203, 315] width 218 height 72
click at [340, 603] on button "Submit" at bounding box center [300, 597] width 139 height 31
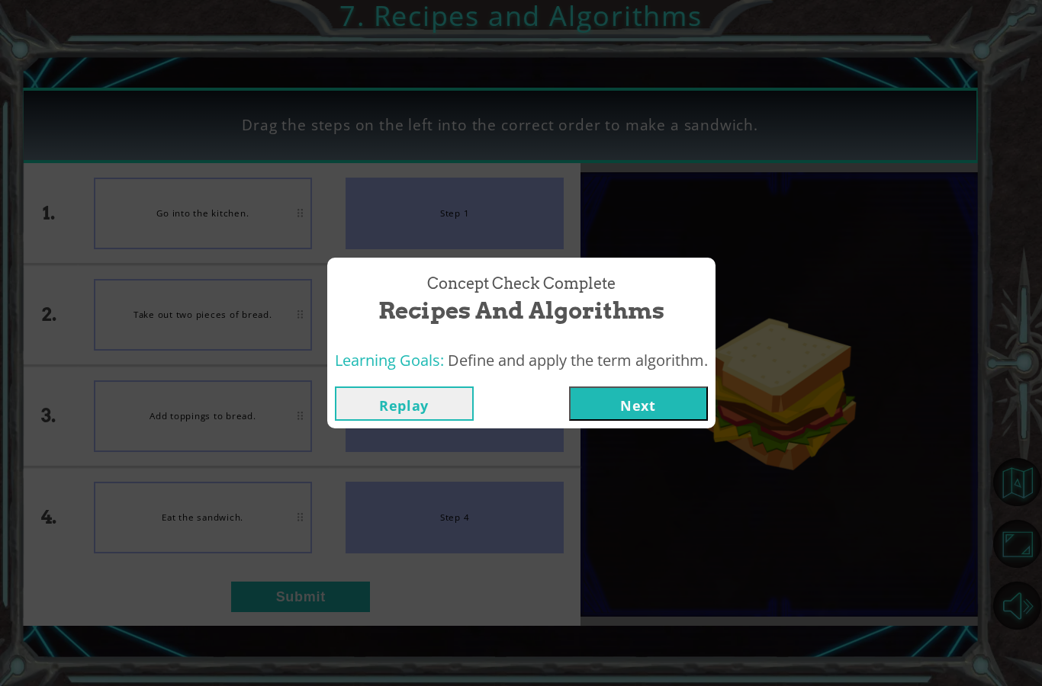
click at [651, 407] on button "Next" at bounding box center [638, 404] width 139 height 34
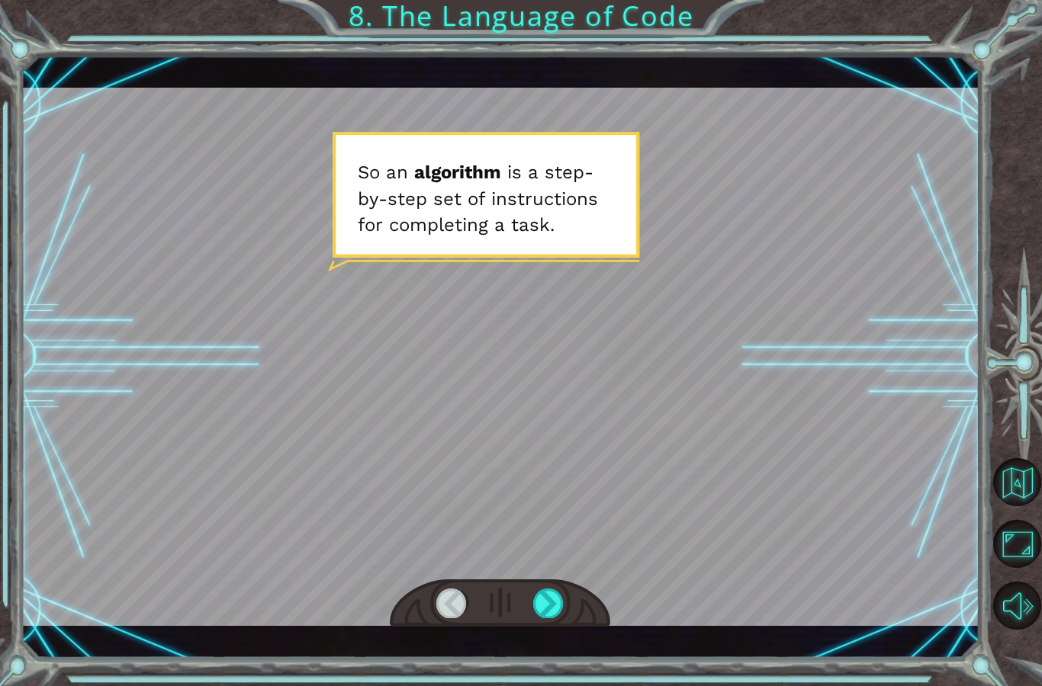
click at [563, 593] on div at bounding box center [548, 603] width 31 height 29
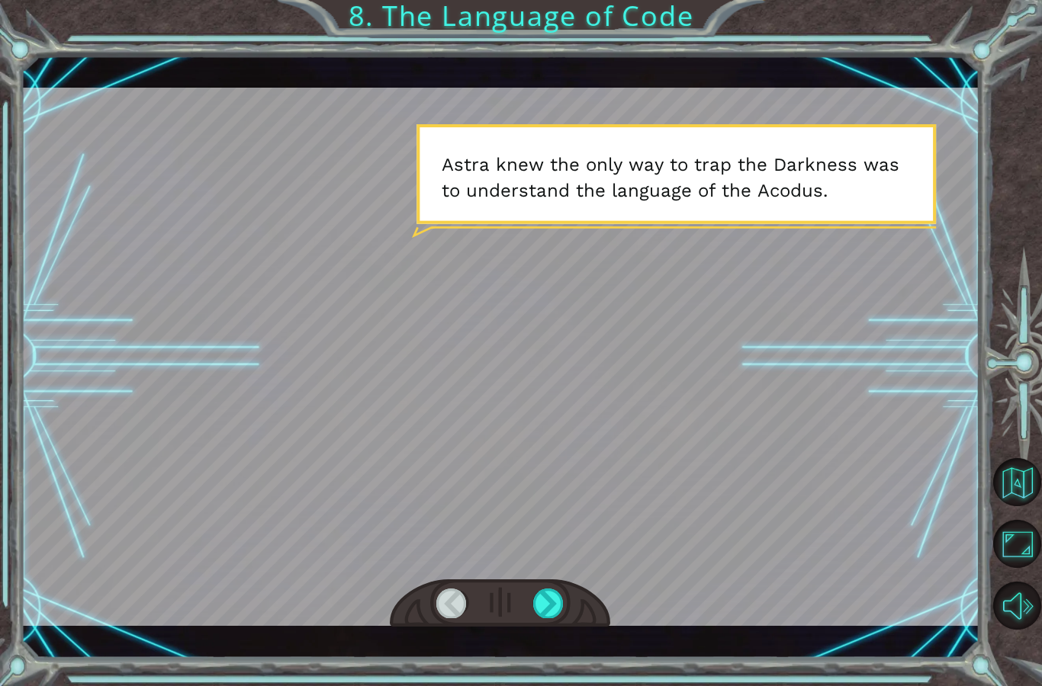
click at [561, 616] on div at bounding box center [548, 603] width 31 height 29
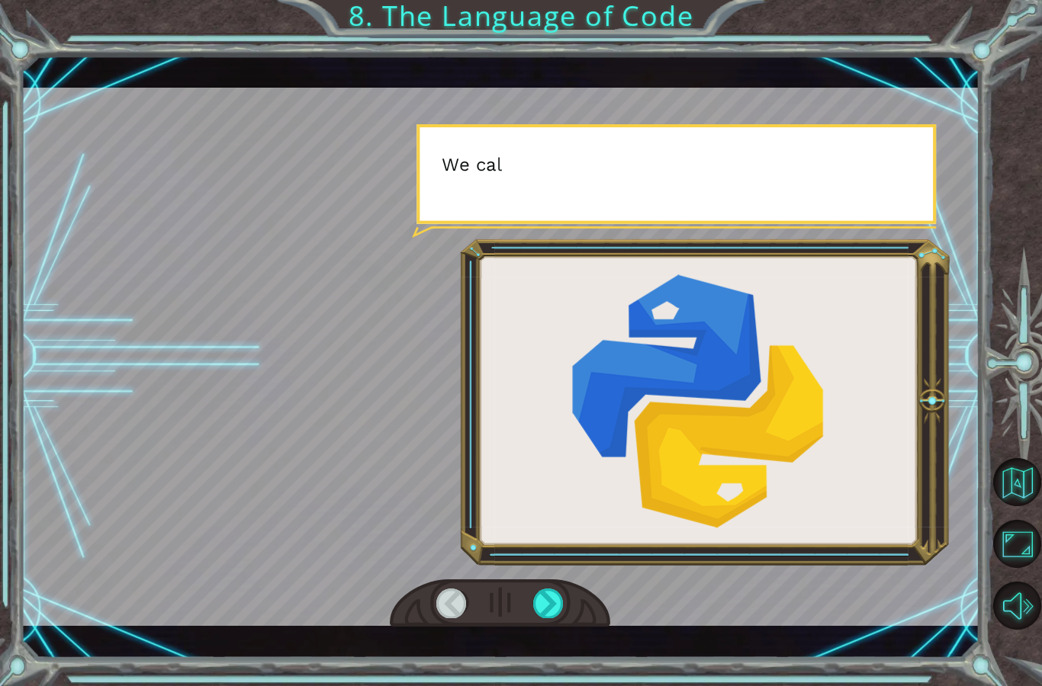
click at [554, 618] on div at bounding box center [548, 603] width 31 height 29
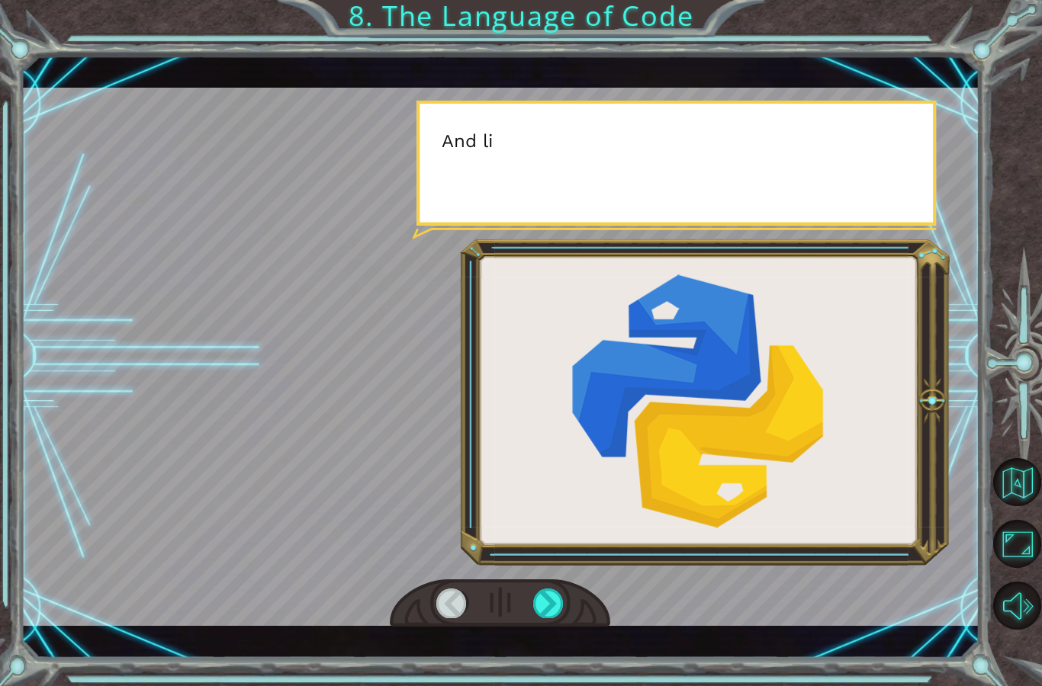
click at [551, 606] on div at bounding box center [548, 603] width 31 height 29
click at [551, 616] on div at bounding box center [548, 603] width 31 height 29
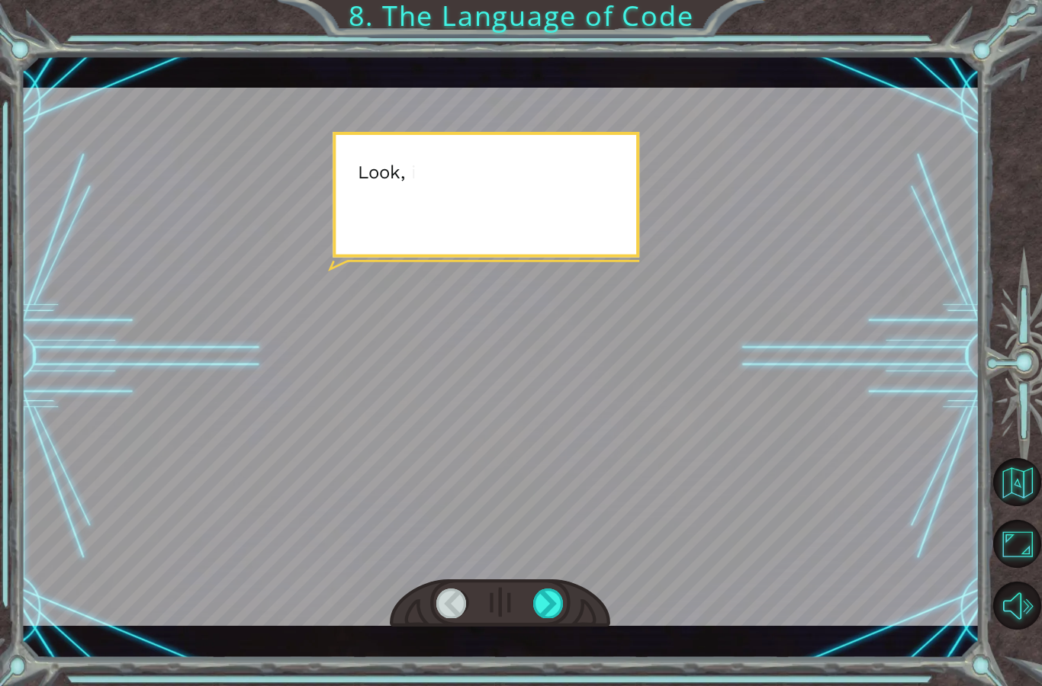
click at [551, 607] on div at bounding box center [548, 603] width 31 height 29
click at [551, 606] on div at bounding box center [548, 603] width 31 height 29
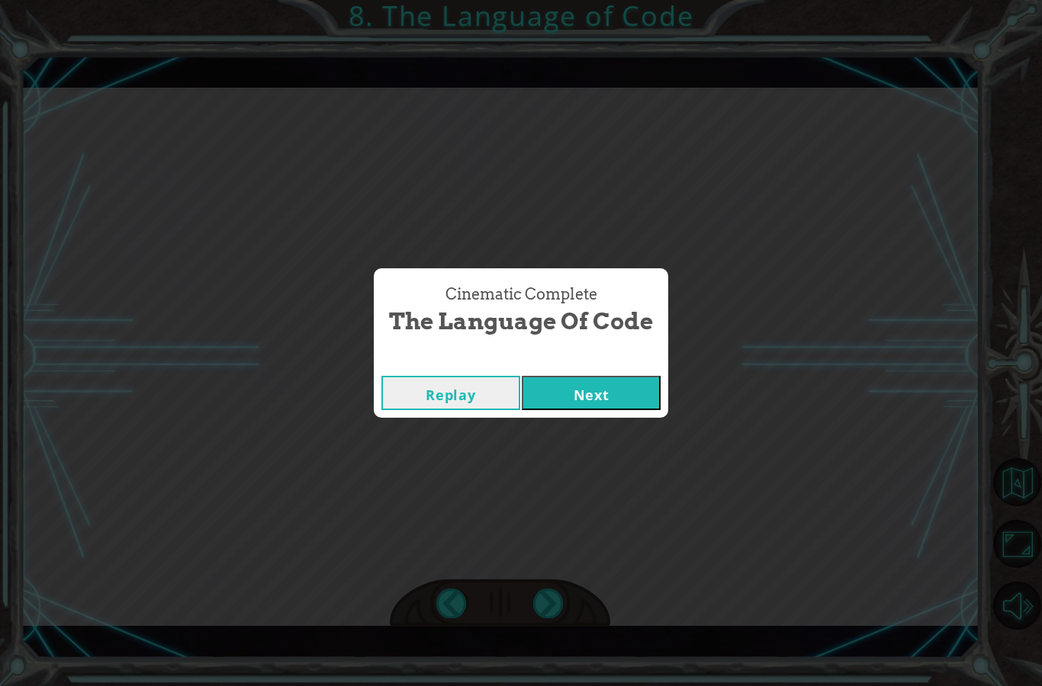
click at [556, 613] on div "Cinematic Complete The Language of Code Replay Next" at bounding box center [521, 343] width 1042 height 686
click at [632, 398] on button "Next" at bounding box center [591, 393] width 139 height 34
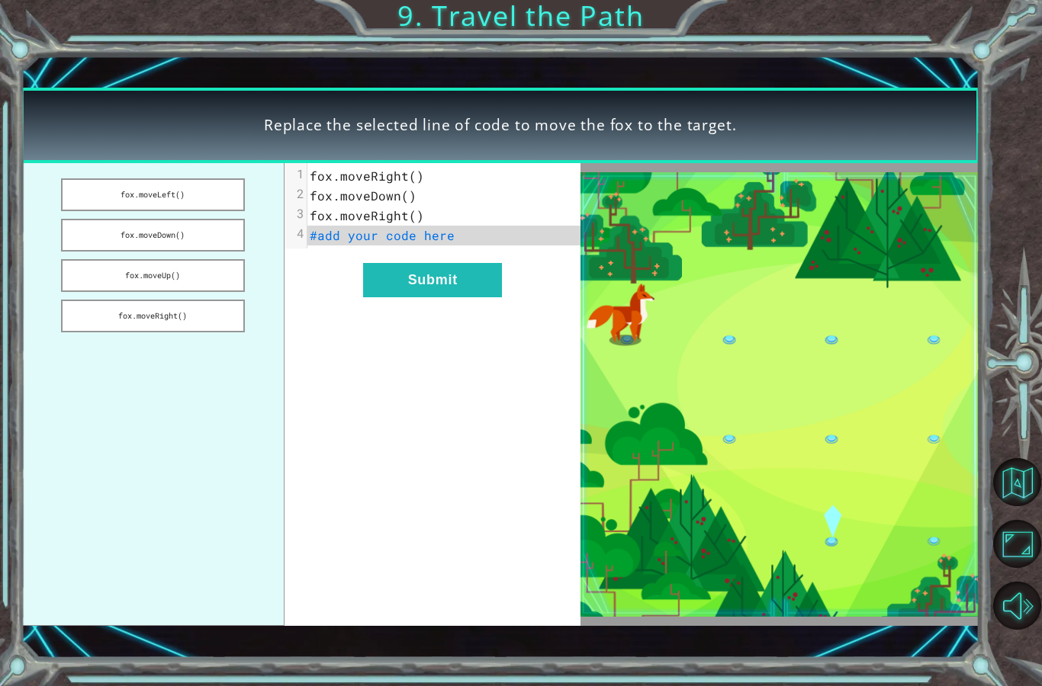
click at [410, 184] on span "fox.moveRight()" at bounding box center [367, 176] width 114 height 16
click at [389, 182] on span "fox.moveRight()" at bounding box center [367, 176] width 114 height 16
click at [212, 204] on button "fox.moveLeft()" at bounding box center [153, 194] width 184 height 33
click at [203, 320] on button "fox.moveRight()" at bounding box center [153, 316] width 184 height 33
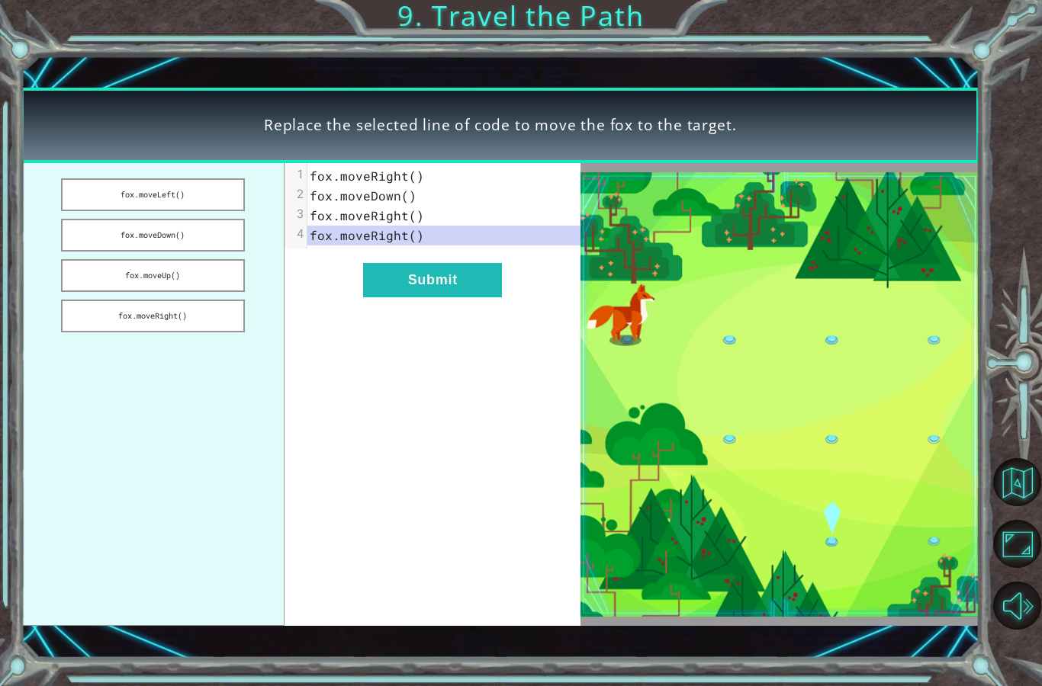
click at [228, 239] on button "fox.moveDown()" at bounding box center [153, 235] width 184 height 33
click at [464, 283] on button "Submit" at bounding box center [432, 280] width 139 height 34
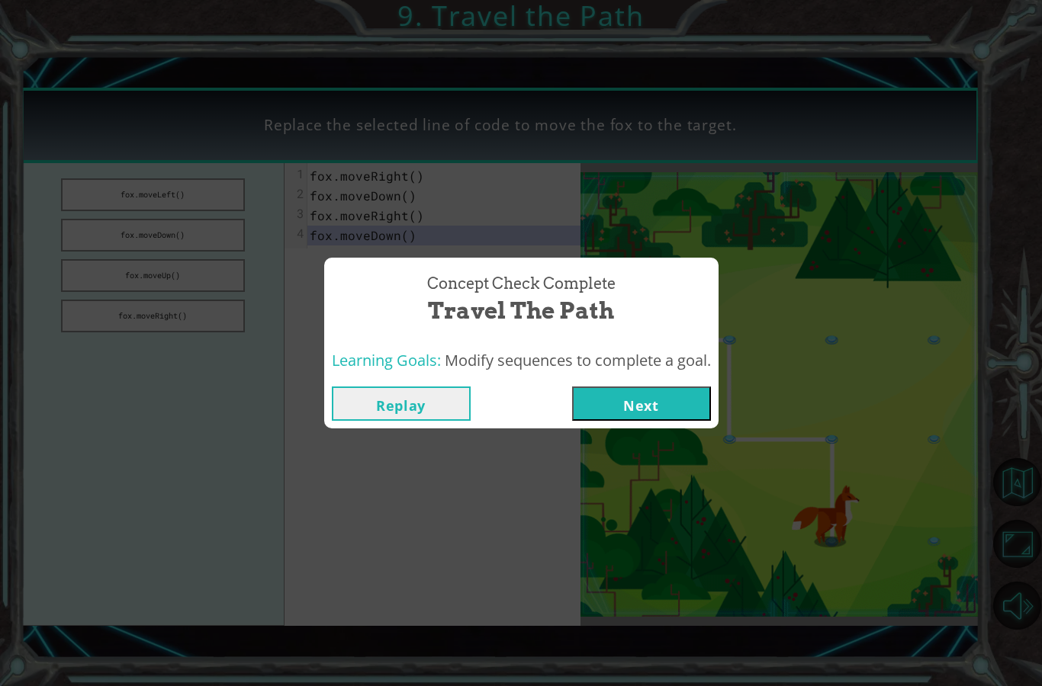
click at [675, 410] on button "Next" at bounding box center [641, 404] width 139 height 34
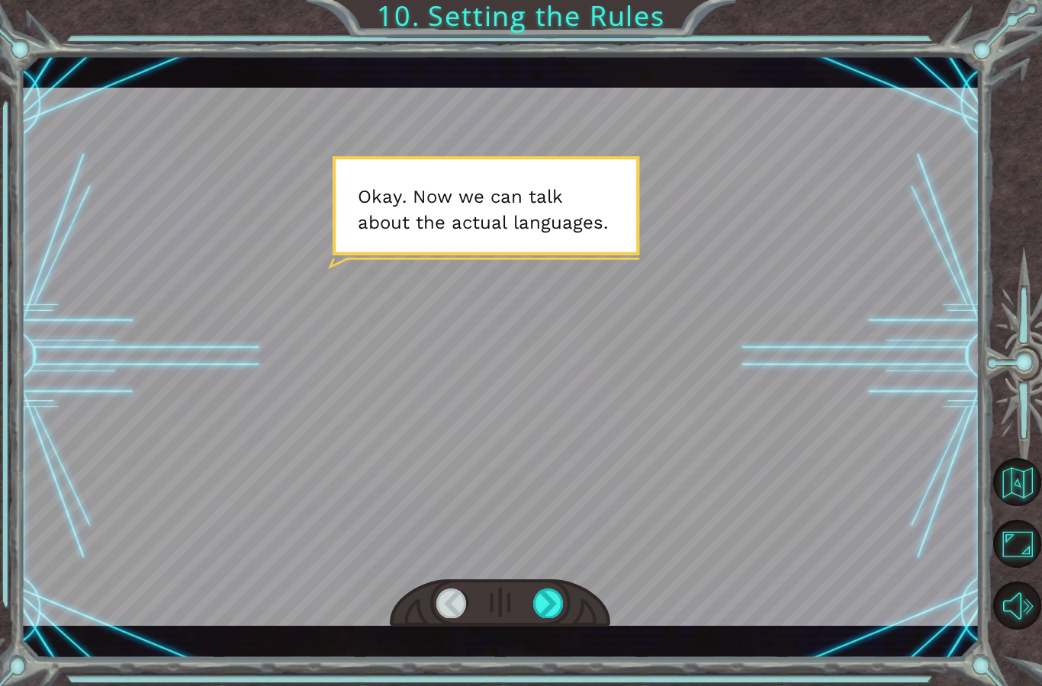
click at [563, 226] on div at bounding box center [500, 357] width 959 height 539
click at [556, 599] on div at bounding box center [548, 603] width 31 height 29
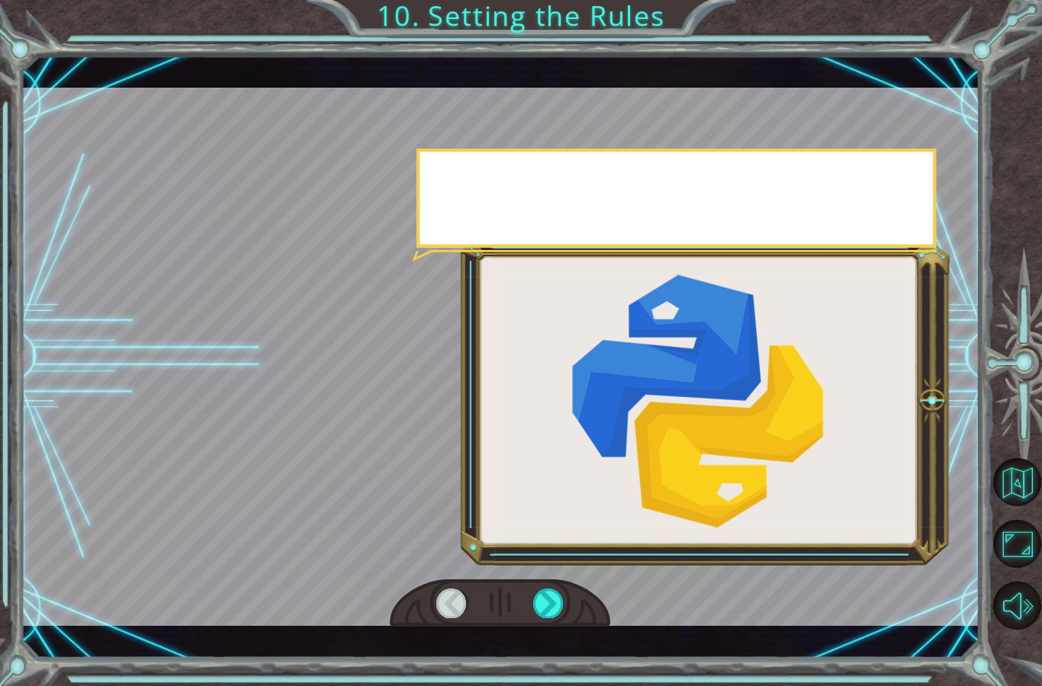
click at [579, 359] on div at bounding box center [500, 357] width 959 height 539
click at [542, 599] on div at bounding box center [548, 603] width 31 height 29
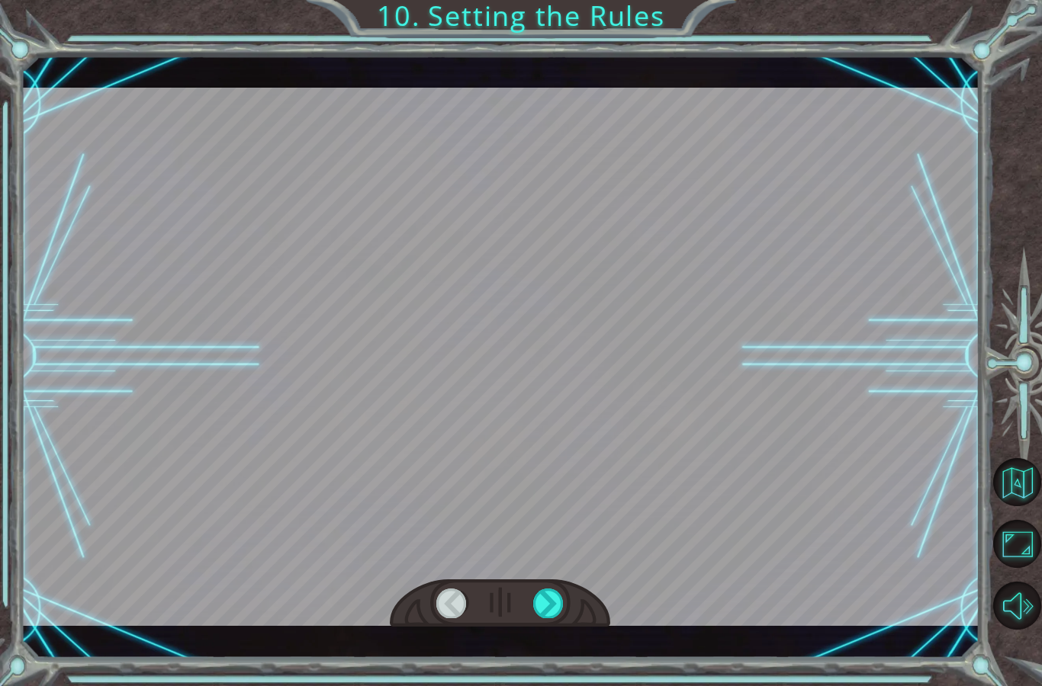
click at [562, 594] on div at bounding box center [548, 603] width 31 height 29
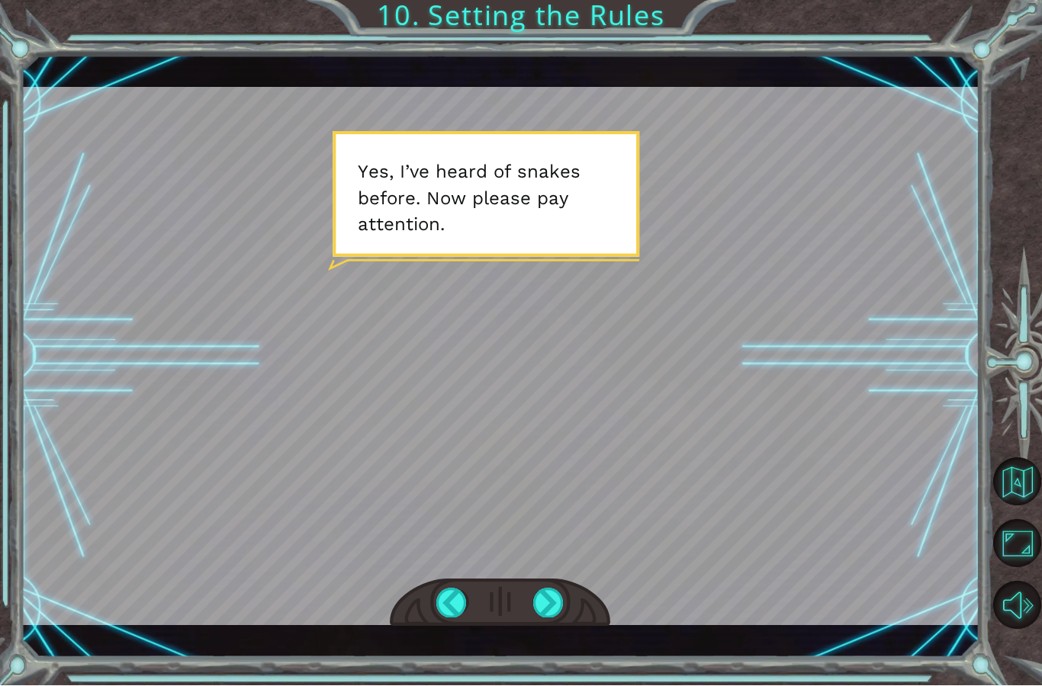
click at [547, 570] on div at bounding box center [500, 357] width 959 height 539
click at [545, 609] on div at bounding box center [548, 603] width 31 height 29
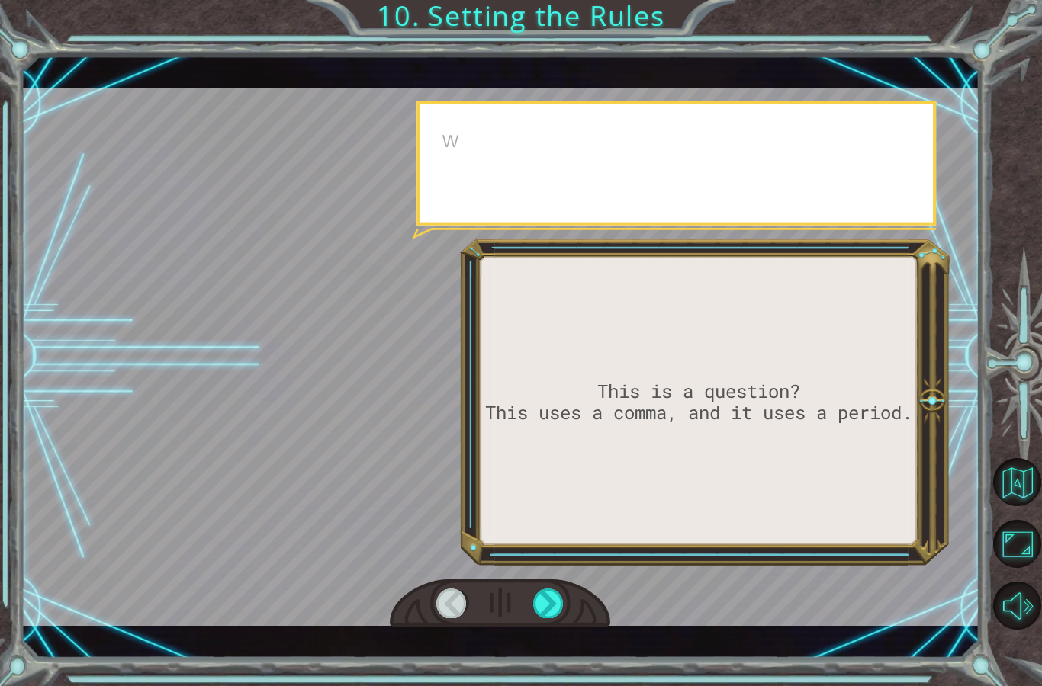
click at [542, 594] on div at bounding box center [548, 603] width 31 height 29
click at [558, 586] on div at bounding box center [500, 604] width 220 height 49
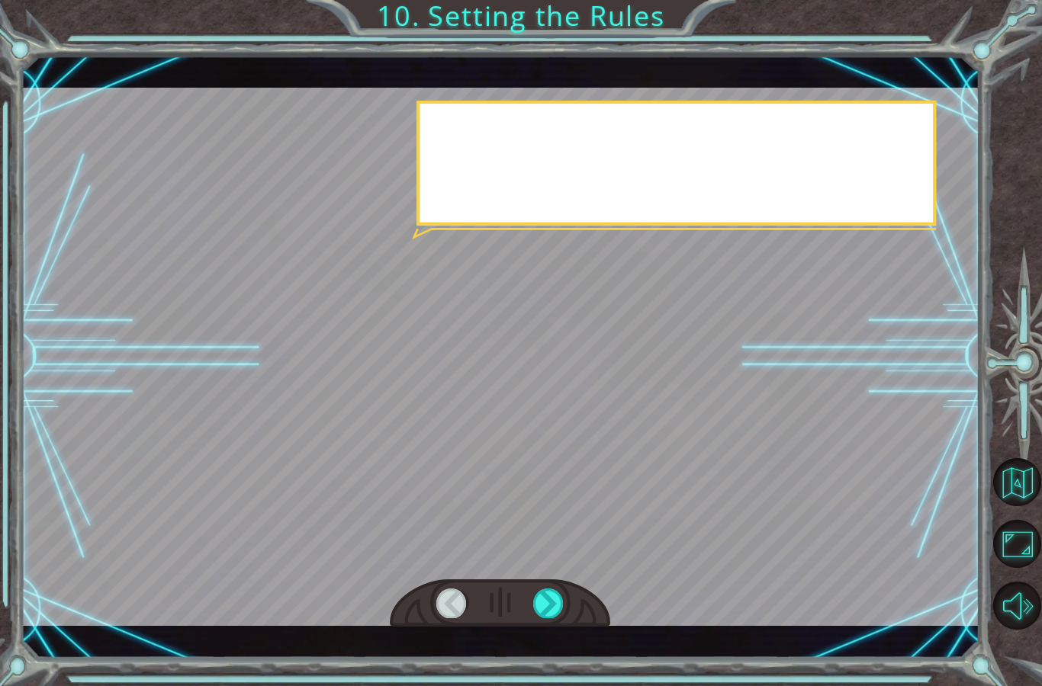
click at [551, 592] on div at bounding box center [548, 603] width 31 height 29
click at [535, 599] on div at bounding box center [548, 603] width 31 height 29
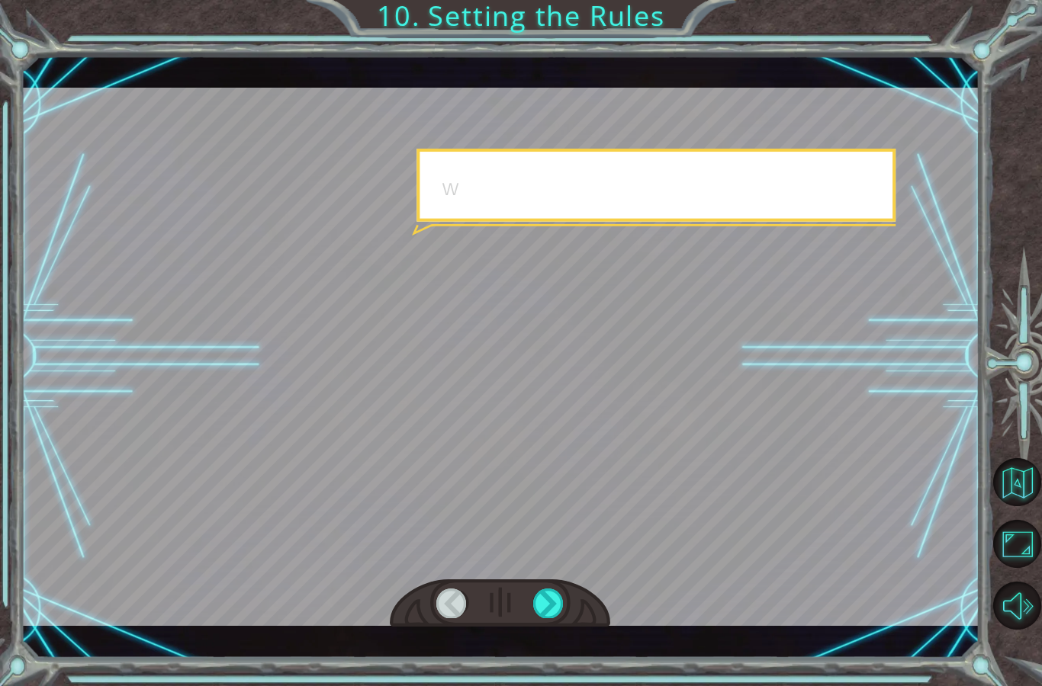
click at [536, 587] on div at bounding box center [500, 604] width 220 height 49
click at [546, 566] on div at bounding box center [500, 357] width 959 height 539
click at [557, 583] on div at bounding box center [500, 604] width 220 height 49
click at [564, 603] on div at bounding box center [548, 603] width 31 height 29
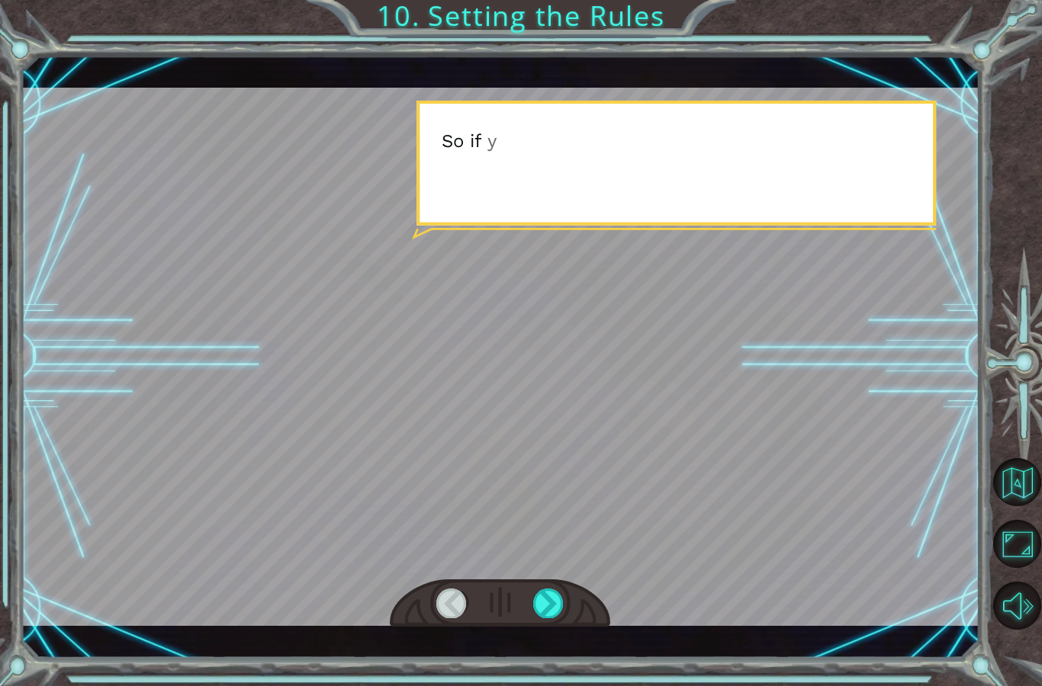
click at [547, 599] on div at bounding box center [548, 603] width 31 height 29
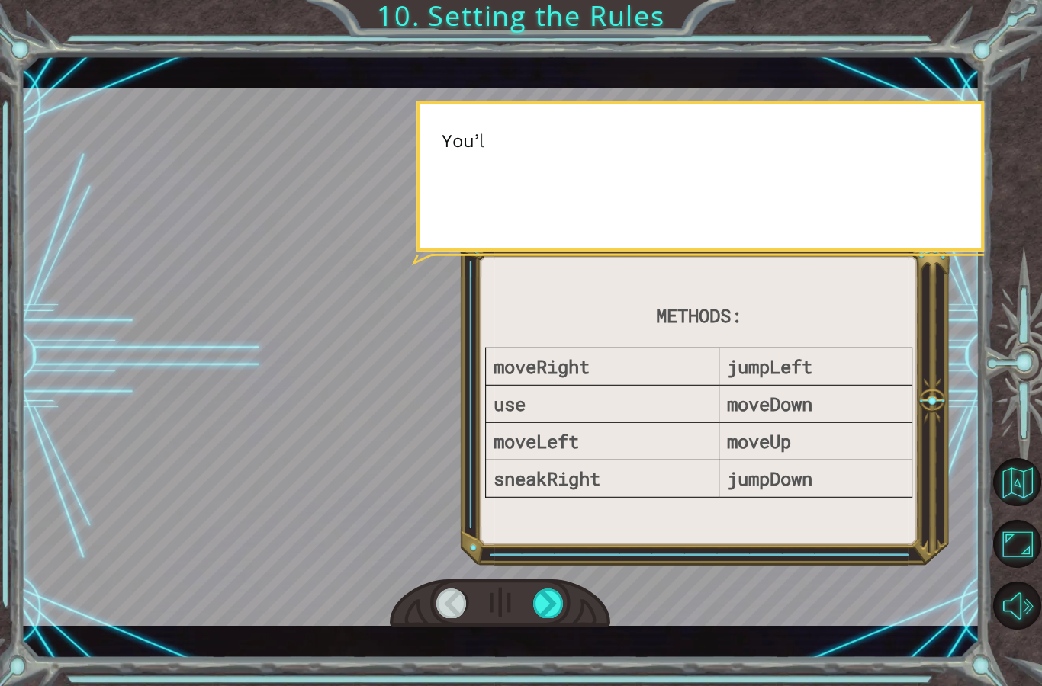
click at [551, 585] on div at bounding box center [500, 604] width 220 height 49
click at [544, 606] on div at bounding box center [548, 603] width 31 height 29
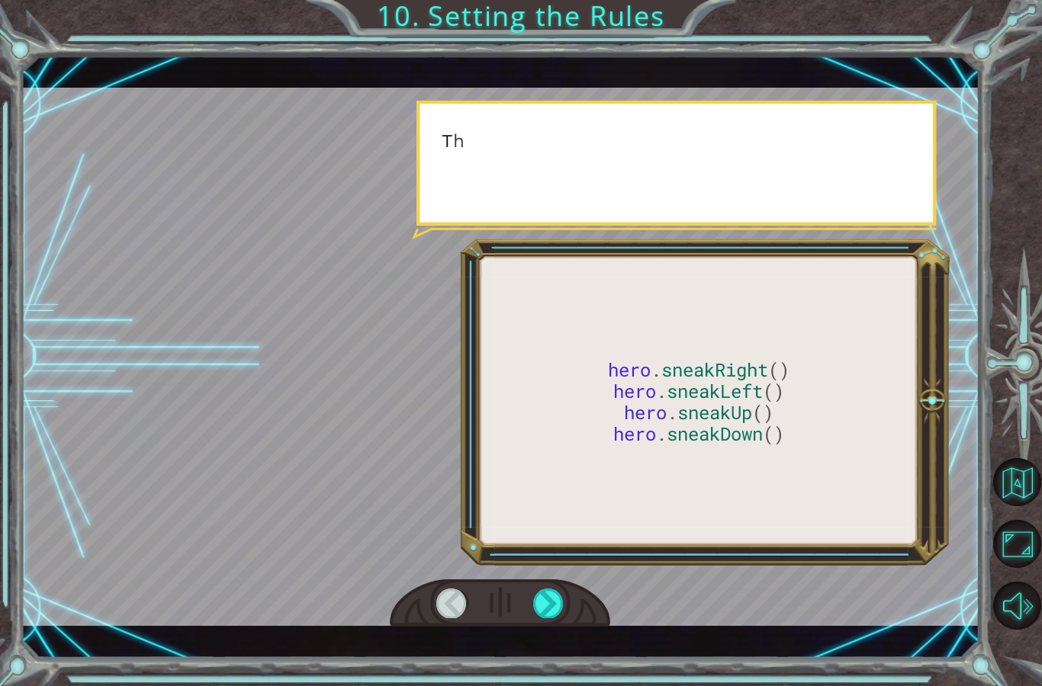
click at [554, 598] on div at bounding box center [548, 603] width 31 height 29
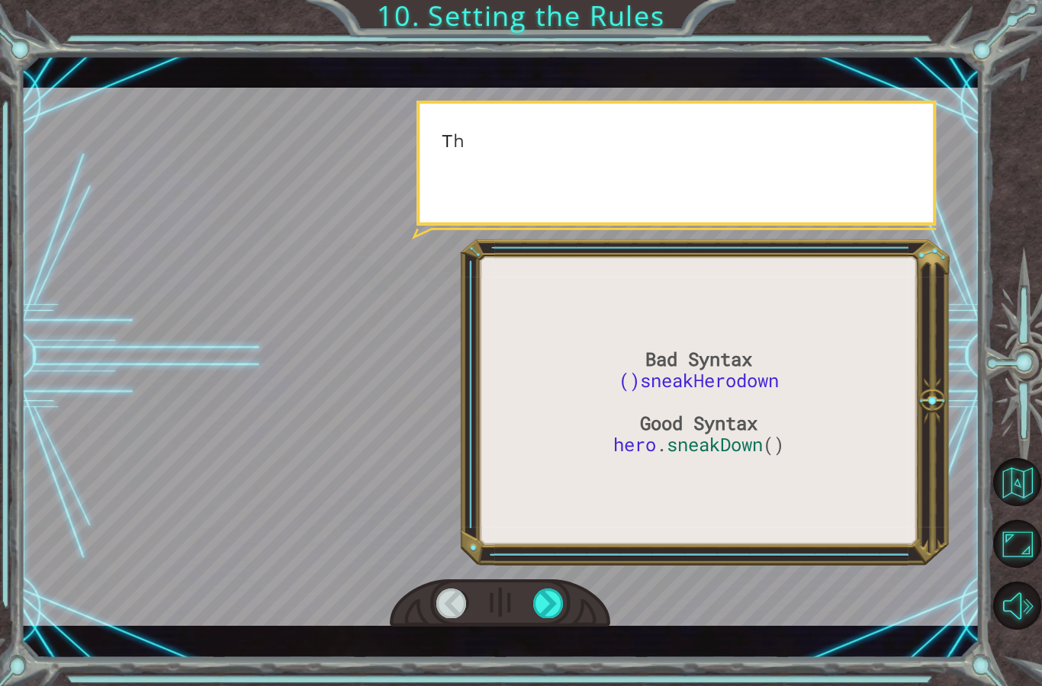
click at [534, 606] on div at bounding box center [548, 603] width 31 height 29
click at [538, 603] on div at bounding box center [548, 603] width 31 height 29
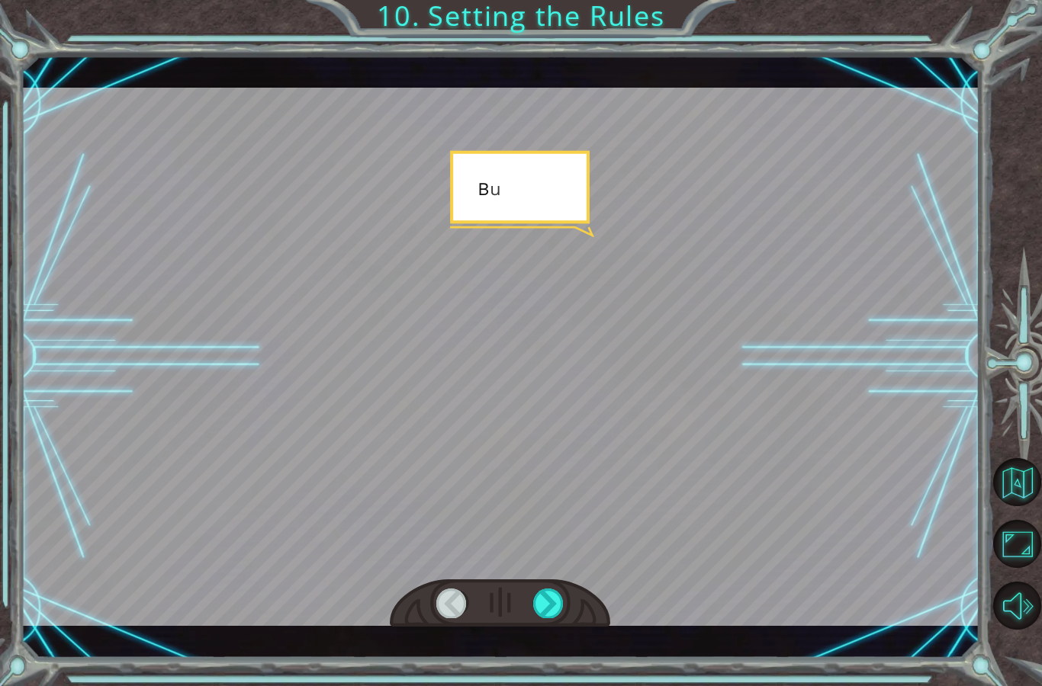
click at [551, 596] on div at bounding box center [548, 603] width 31 height 29
click at [549, 602] on div at bounding box center [548, 603] width 31 height 29
click at [551, 597] on div at bounding box center [548, 603] width 31 height 29
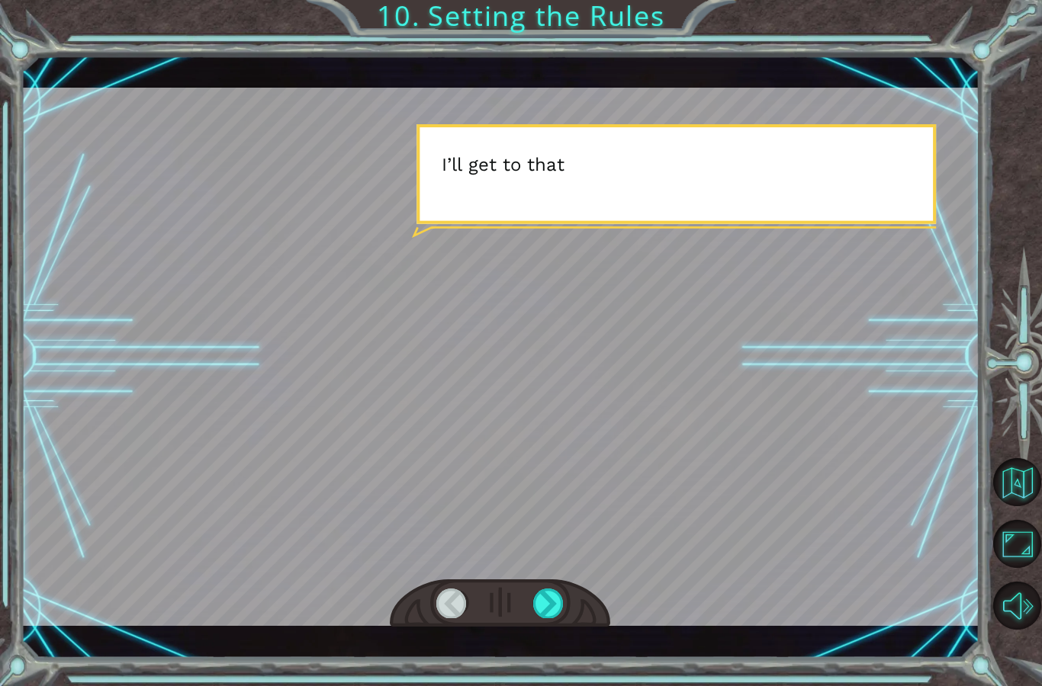
click at [542, 592] on div at bounding box center [548, 603] width 31 height 29
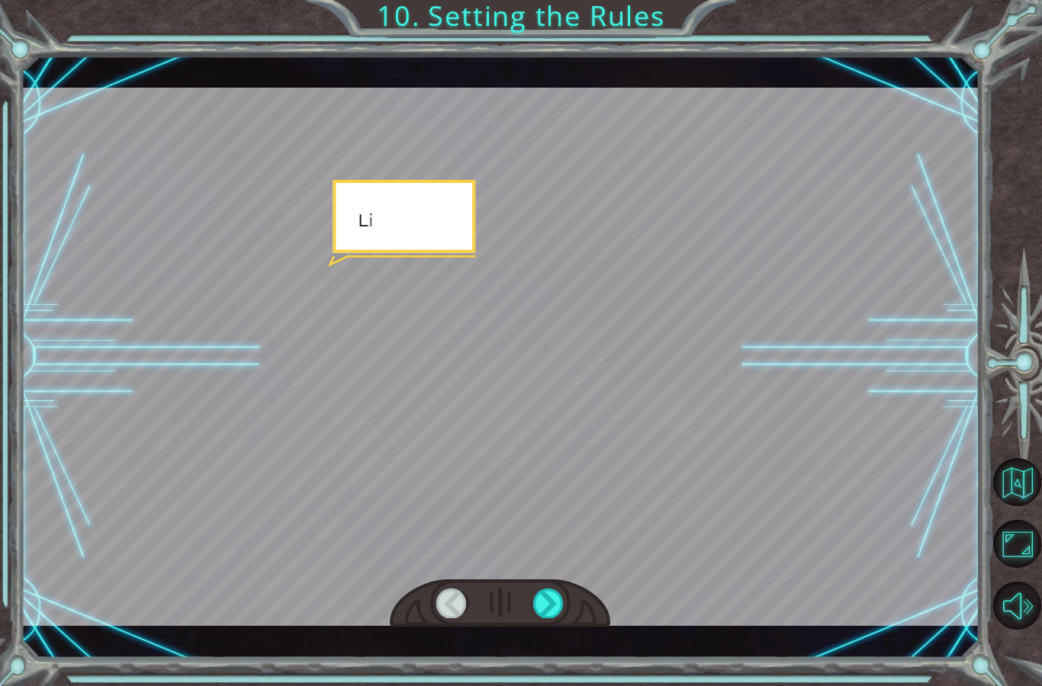
click at [542, 583] on div at bounding box center [500, 604] width 220 height 49
click at [539, 584] on div at bounding box center [500, 604] width 220 height 49
click at [543, 593] on div at bounding box center [548, 603] width 31 height 29
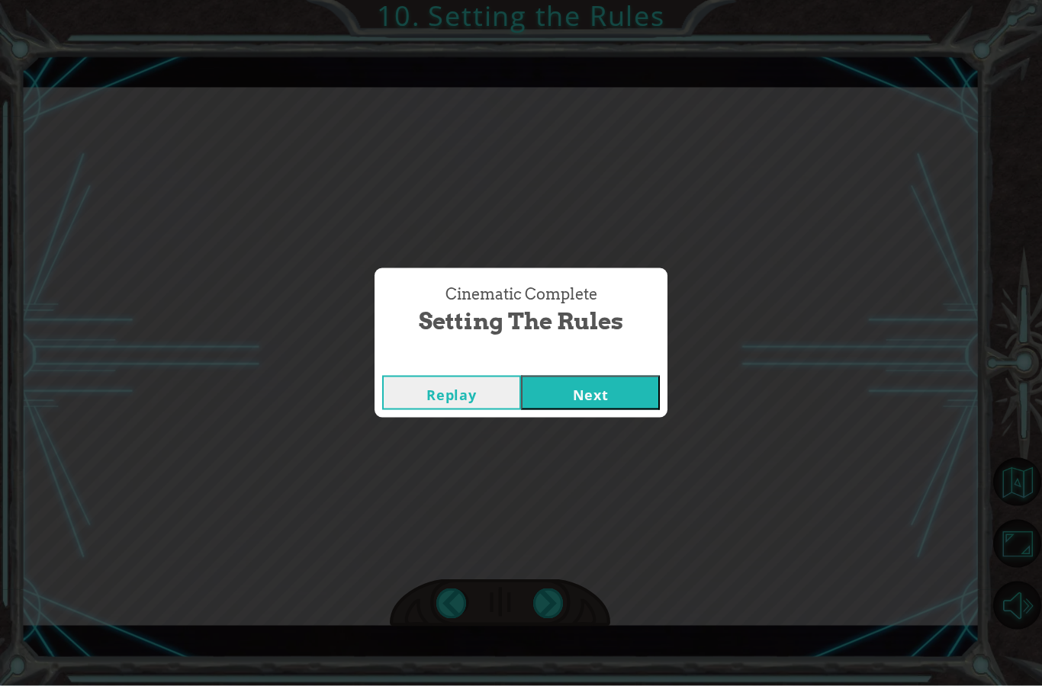
click at [635, 389] on button "Next" at bounding box center [590, 393] width 139 height 34
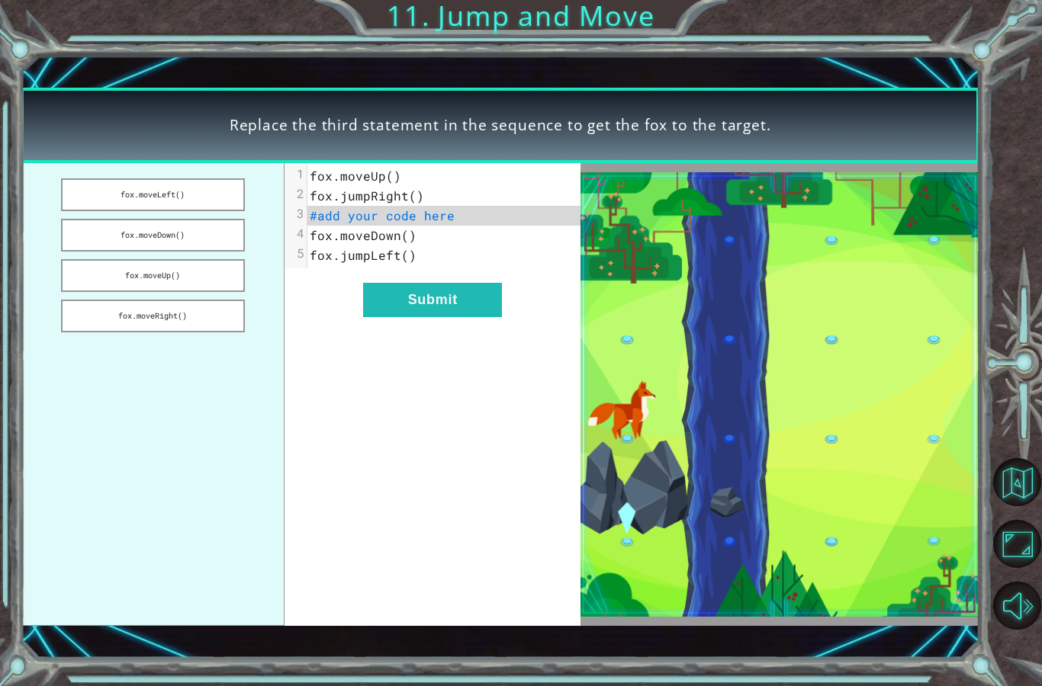
click at [349, 464] on div "xxxxxxxxxx 5 1 fox.moveUp() 2 fox.jumpRight() 3 #add your code here 4 fox.moveD…" at bounding box center [432, 394] width 296 height 463
click at [372, 426] on div "xxxxxxxxxx 5 1 fox.moveUp() 2 fox.jumpRight() 3 #add your code here 4 fox.moveD…" at bounding box center [432, 394] width 296 height 463
click at [110, 230] on button "fox.moveDown()" at bounding box center [153, 235] width 184 height 33
click at [429, 297] on button "Submit" at bounding box center [432, 300] width 139 height 34
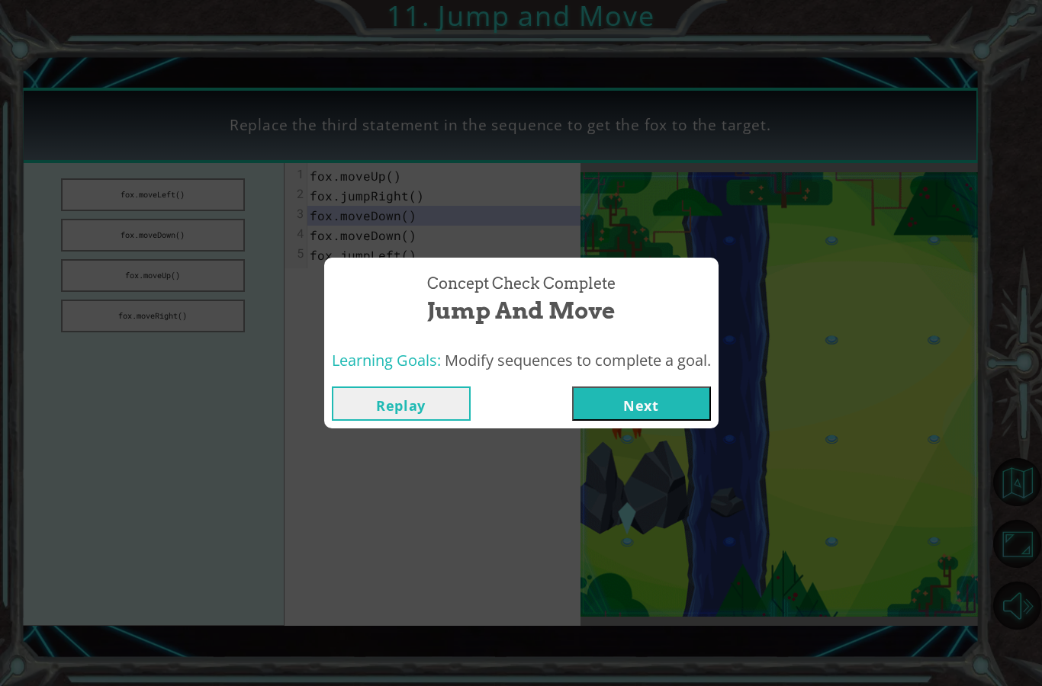
click at [654, 394] on button "Next" at bounding box center [641, 404] width 139 height 34
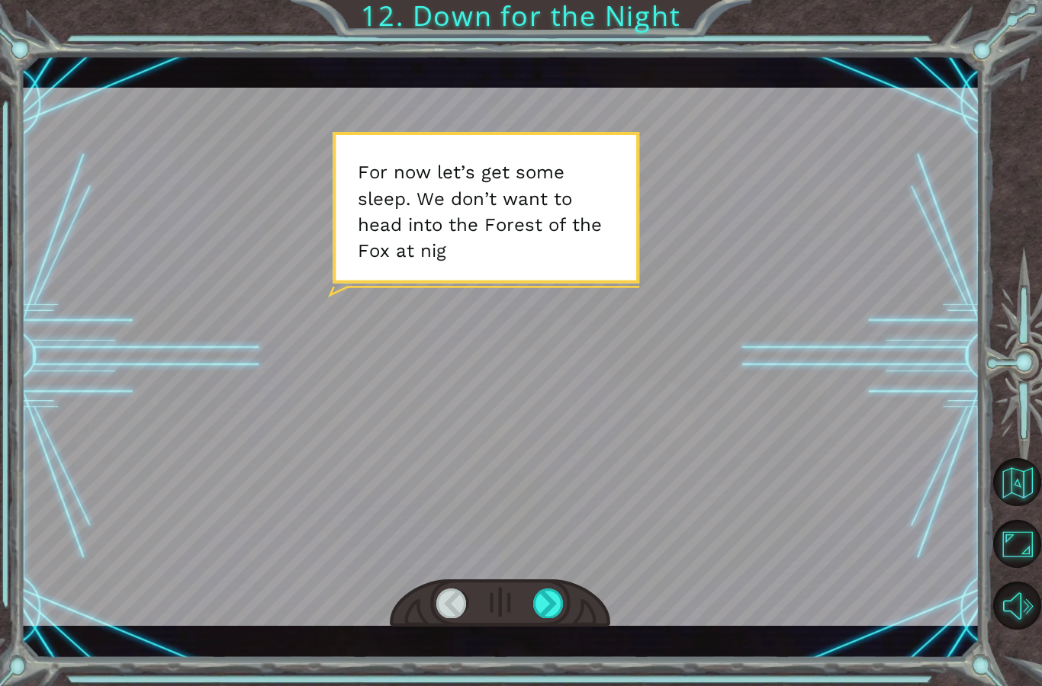
scroll to position [50, 0]
click at [553, 603] on div at bounding box center [548, 603] width 31 height 29
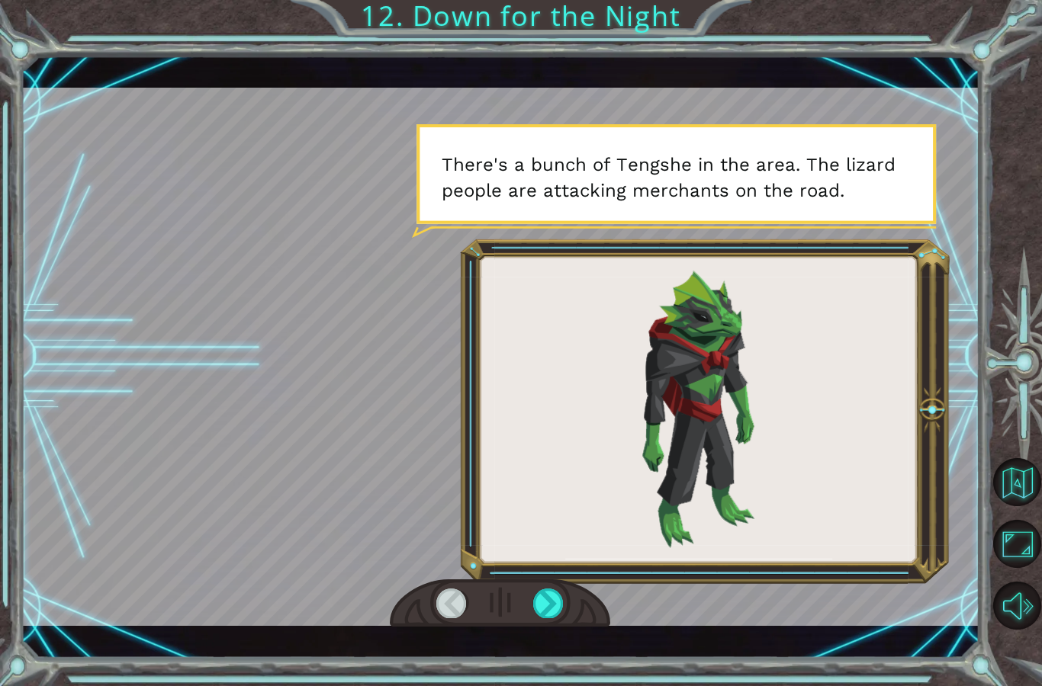
click at [564, 609] on div at bounding box center [548, 603] width 31 height 29
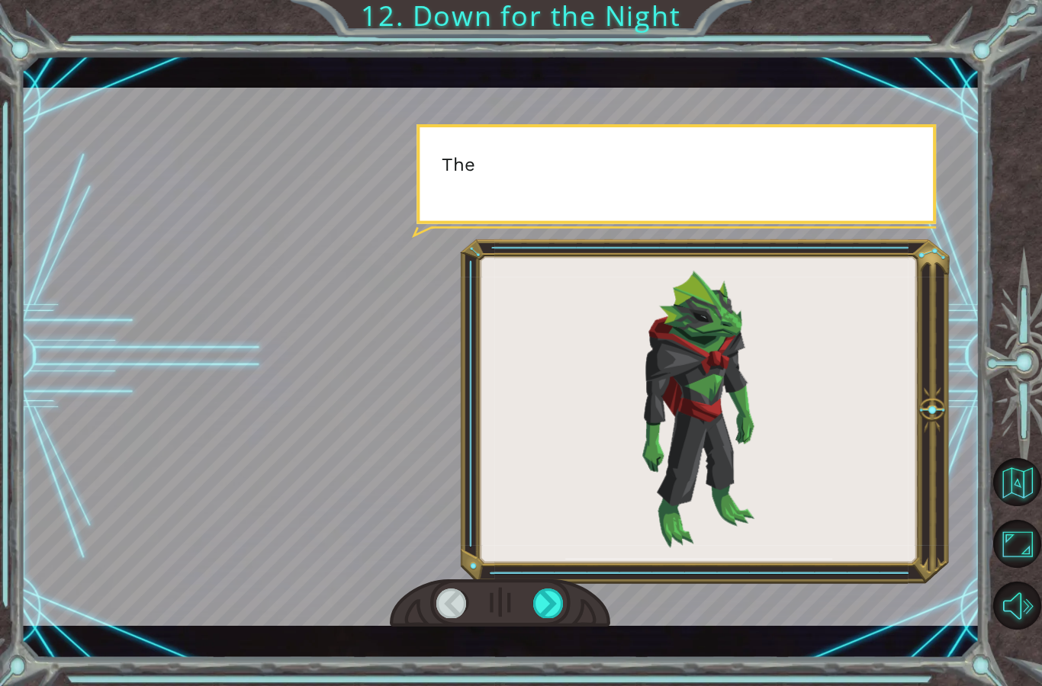
click at [564, 611] on div at bounding box center [548, 603] width 31 height 29
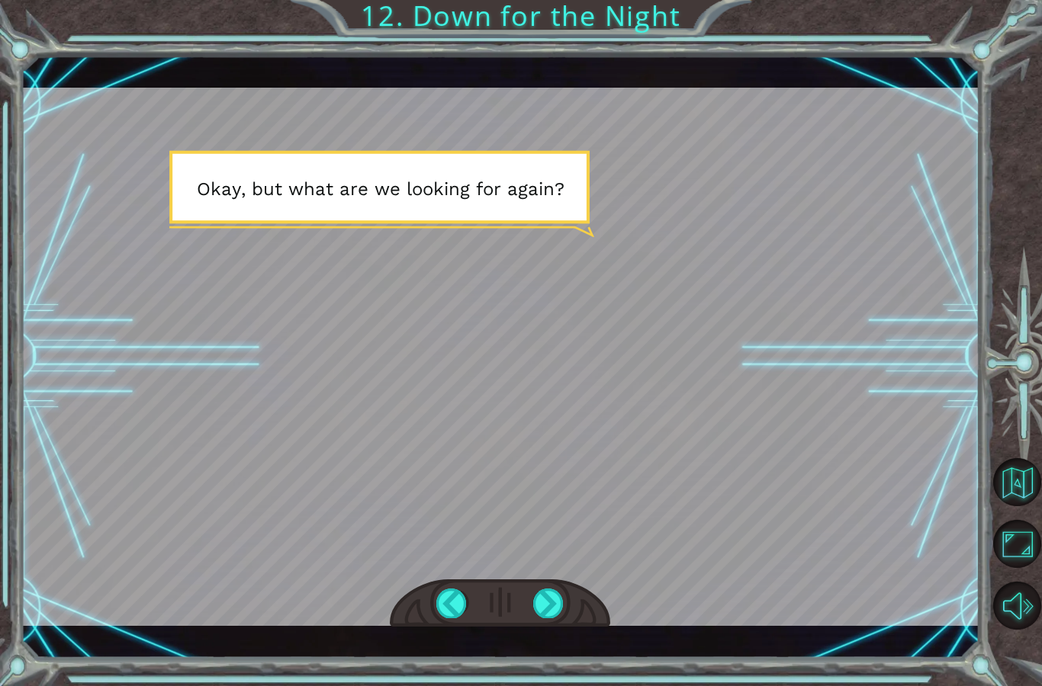
click at [555, 603] on div at bounding box center [548, 603] width 31 height 29
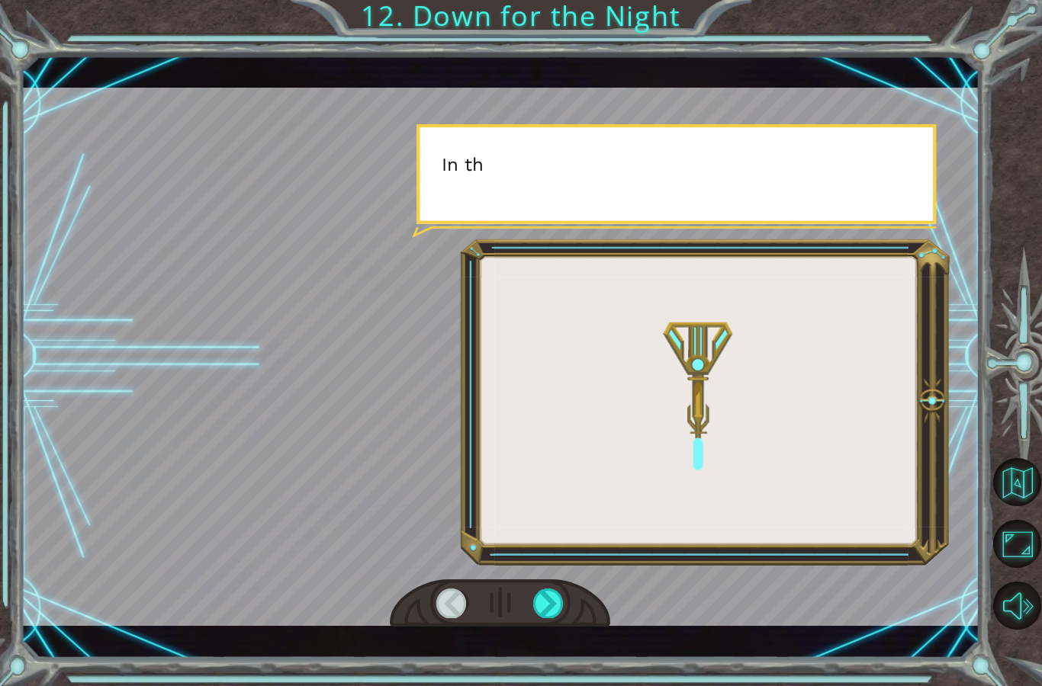
click at [549, 605] on div at bounding box center [548, 603] width 31 height 29
click at [550, 601] on div at bounding box center [548, 603] width 31 height 29
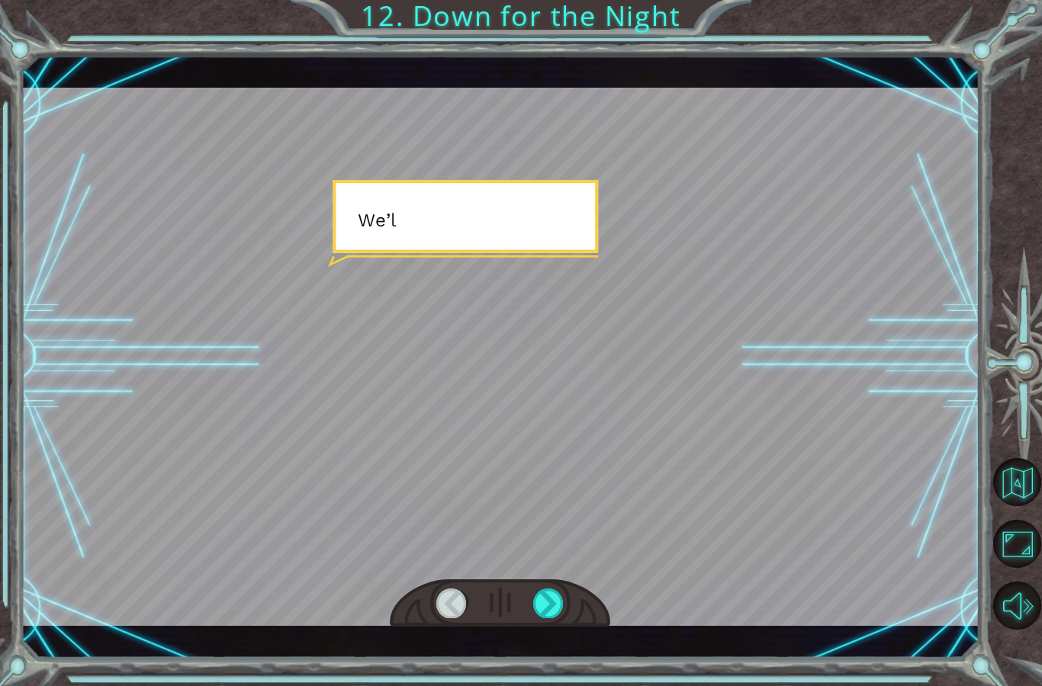
click at [553, 601] on div at bounding box center [548, 603] width 31 height 29
click at [551, 603] on div at bounding box center [548, 603] width 31 height 29
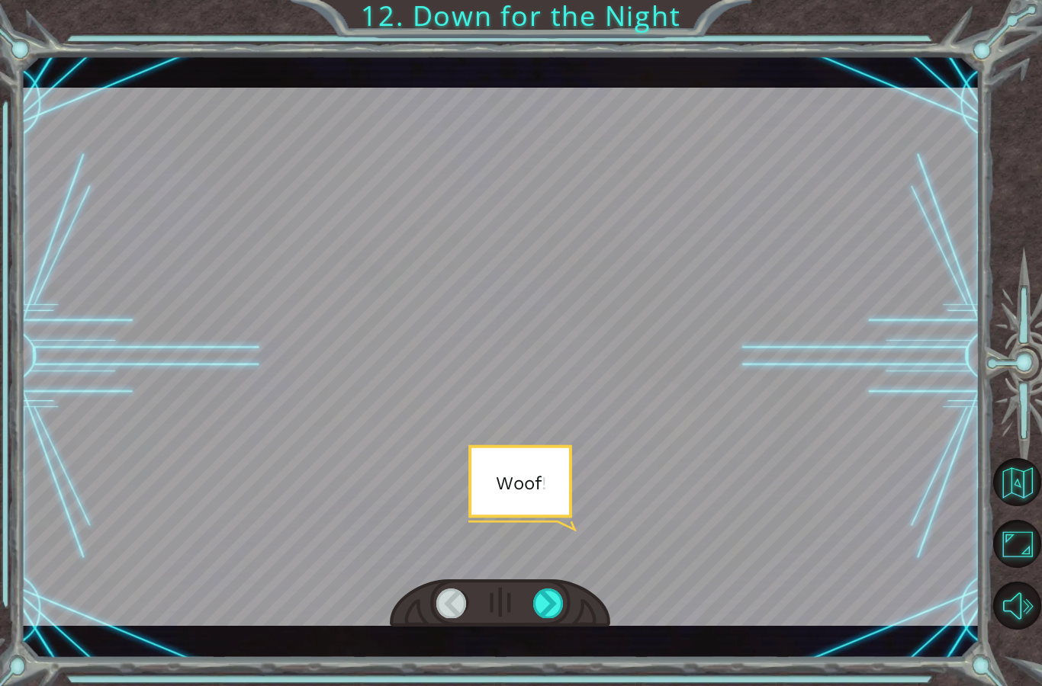
click at [554, 606] on div at bounding box center [548, 603] width 31 height 29
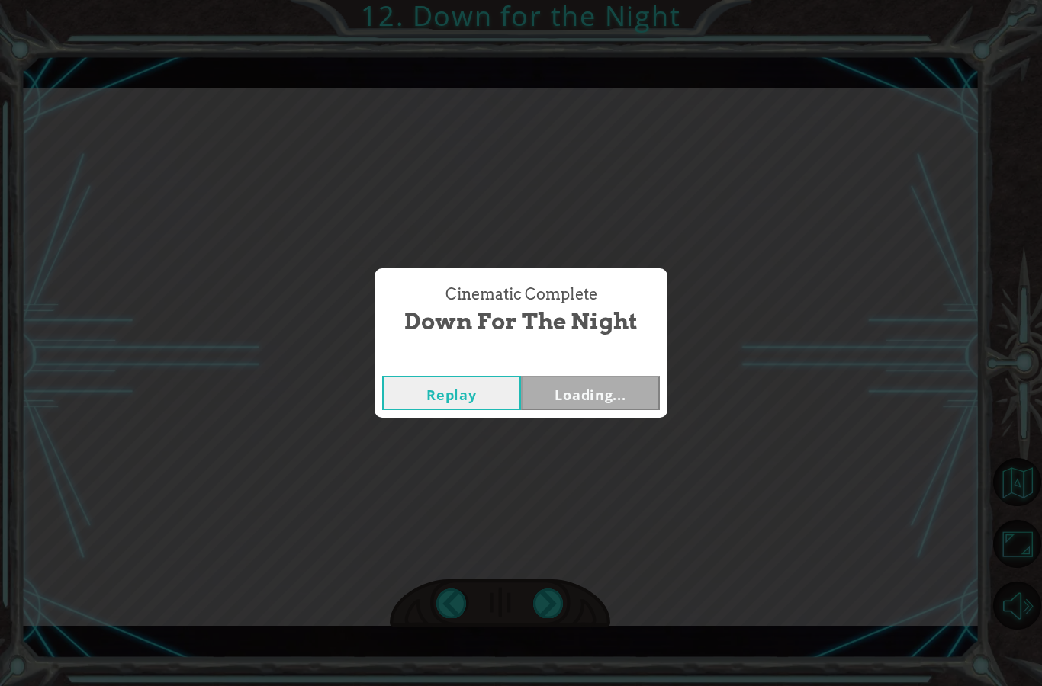
click at [550, 604] on div "Cinematic Complete Down for the Night Replay Loading..." at bounding box center [521, 343] width 1042 height 686
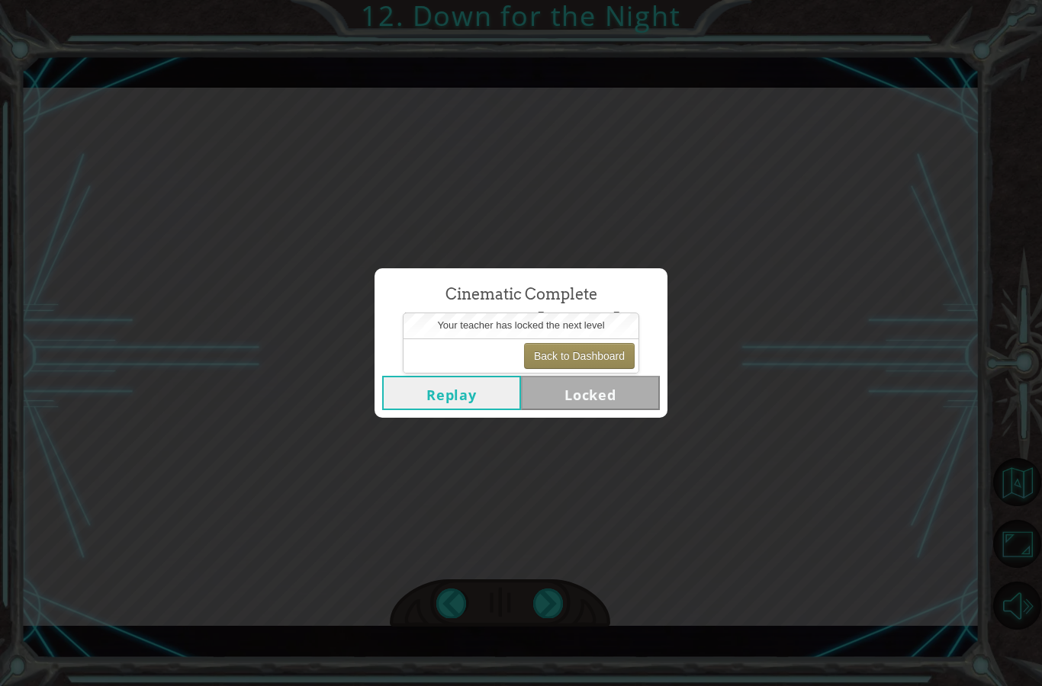
click at [625, 353] on button "Back to Dashboard" at bounding box center [579, 356] width 111 height 26
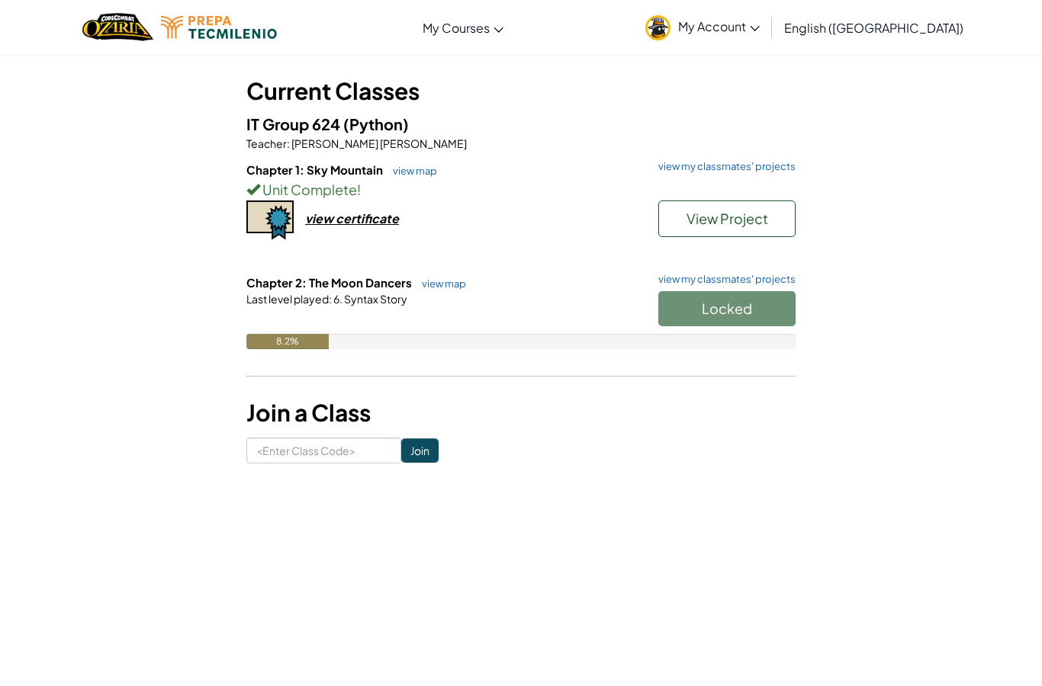
scroll to position [61, 0]
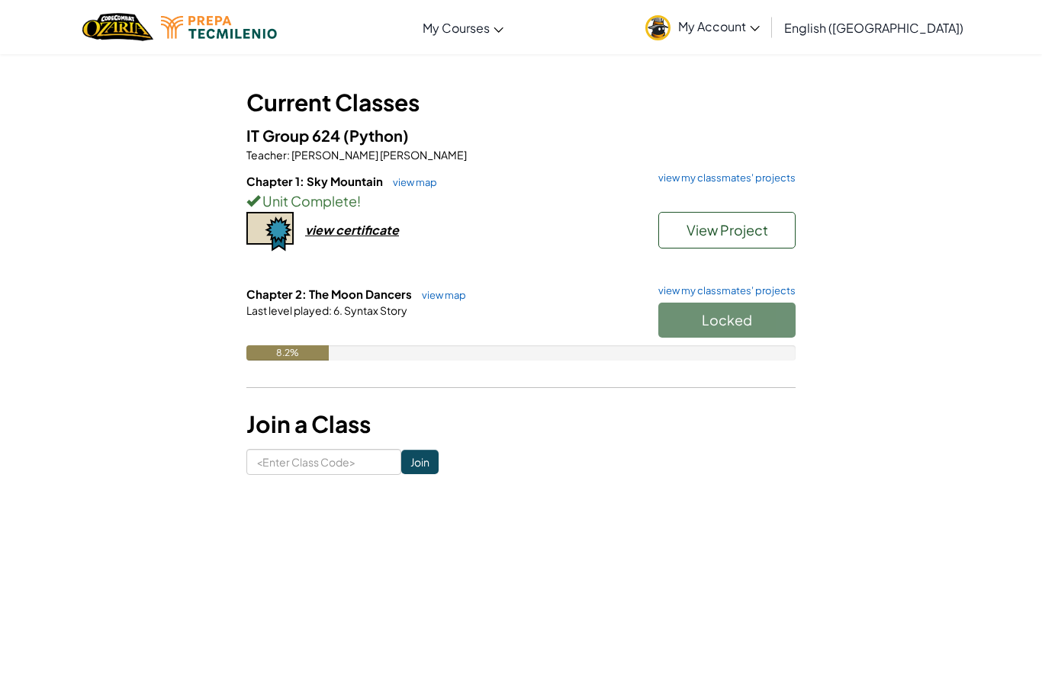
click at [760, 32] on span "My Account" at bounding box center [719, 26] width 82 height 16
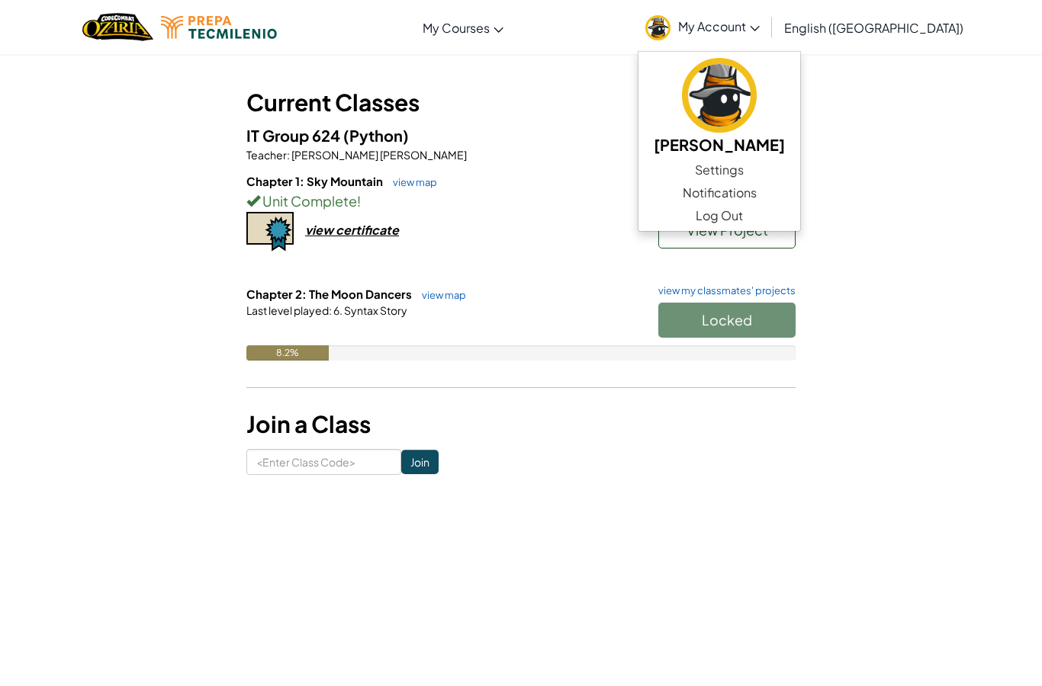
click at [795, 227] on link "Log Out" at bounding box center [719, 215] width 162 height 23
